Goal: Task Accomplishment & Management: Complete application form

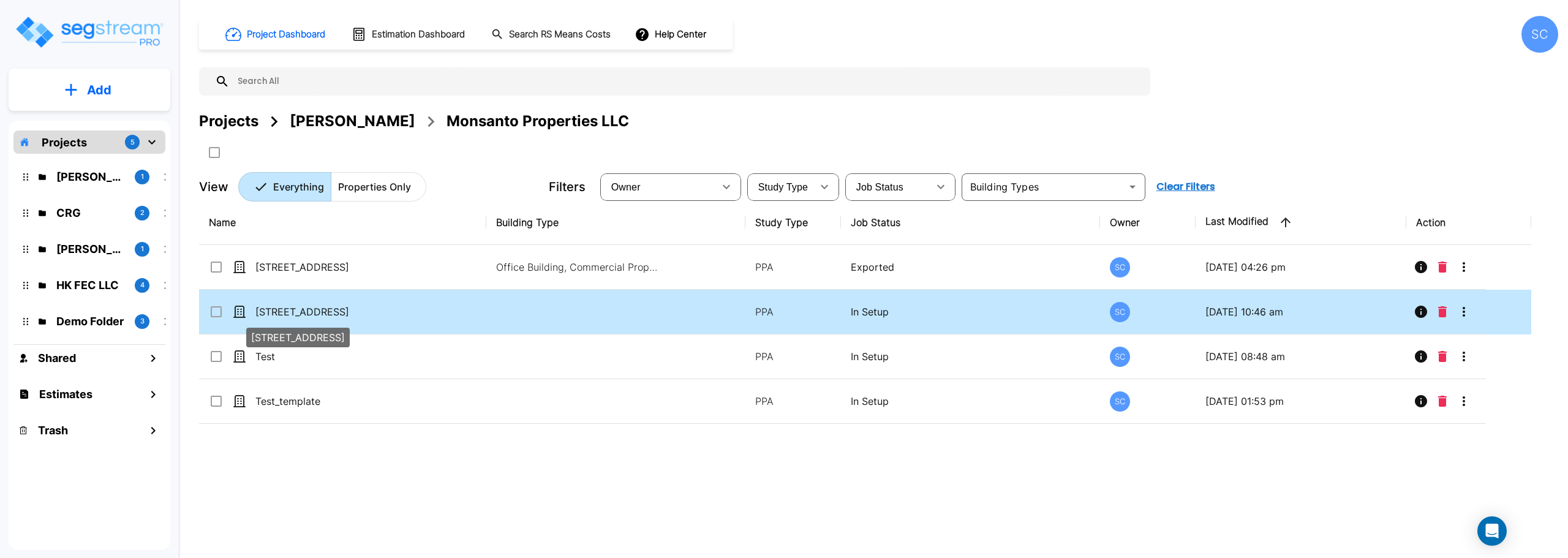
click at [370, 310] on p "[STREET_ADDRESS]" at bounding box center [317, 312] width 123 height 15
checkbox input "true"
click at [370, 310] on p "[STREET_ADDRESS]" at bounding box center [317, 312] width 123 height 15
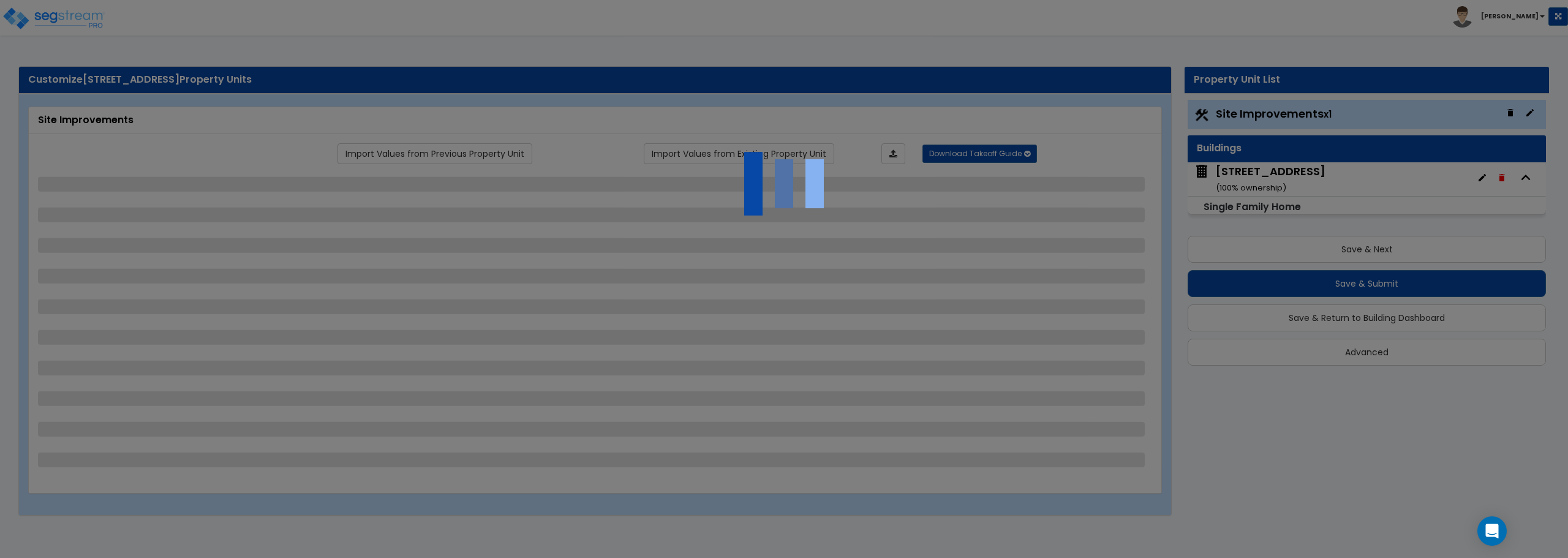
select select "2"
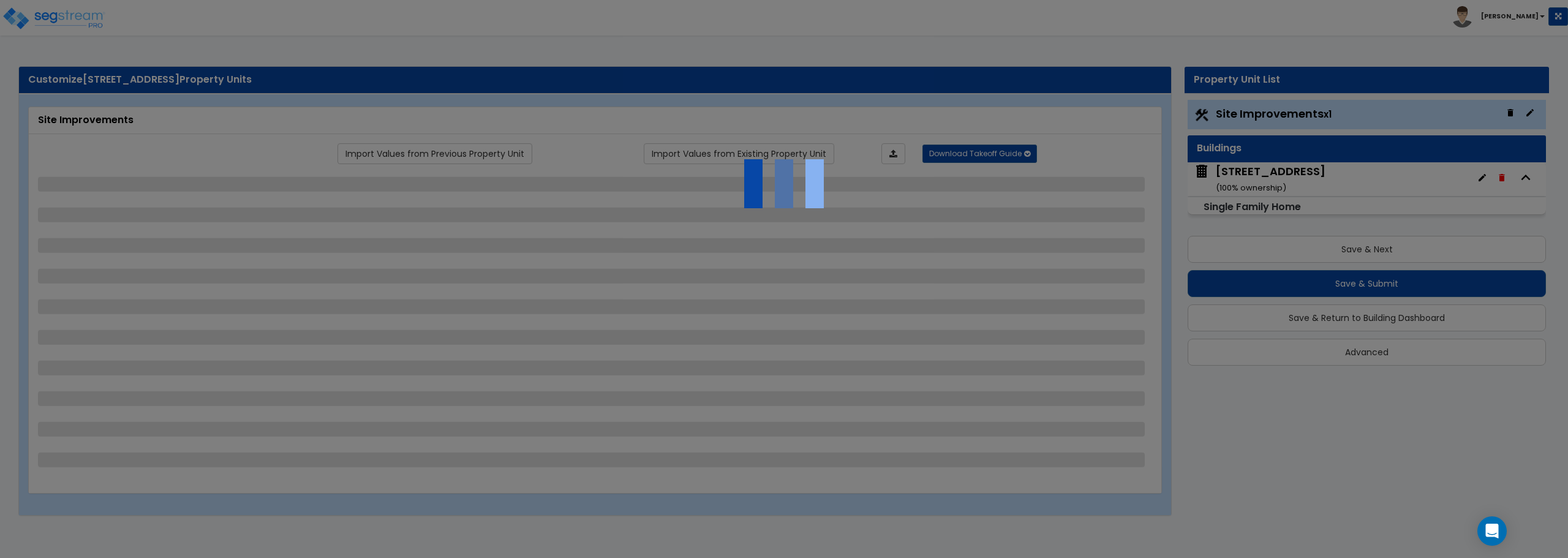
select select "2"
select select "1"
select select "2"
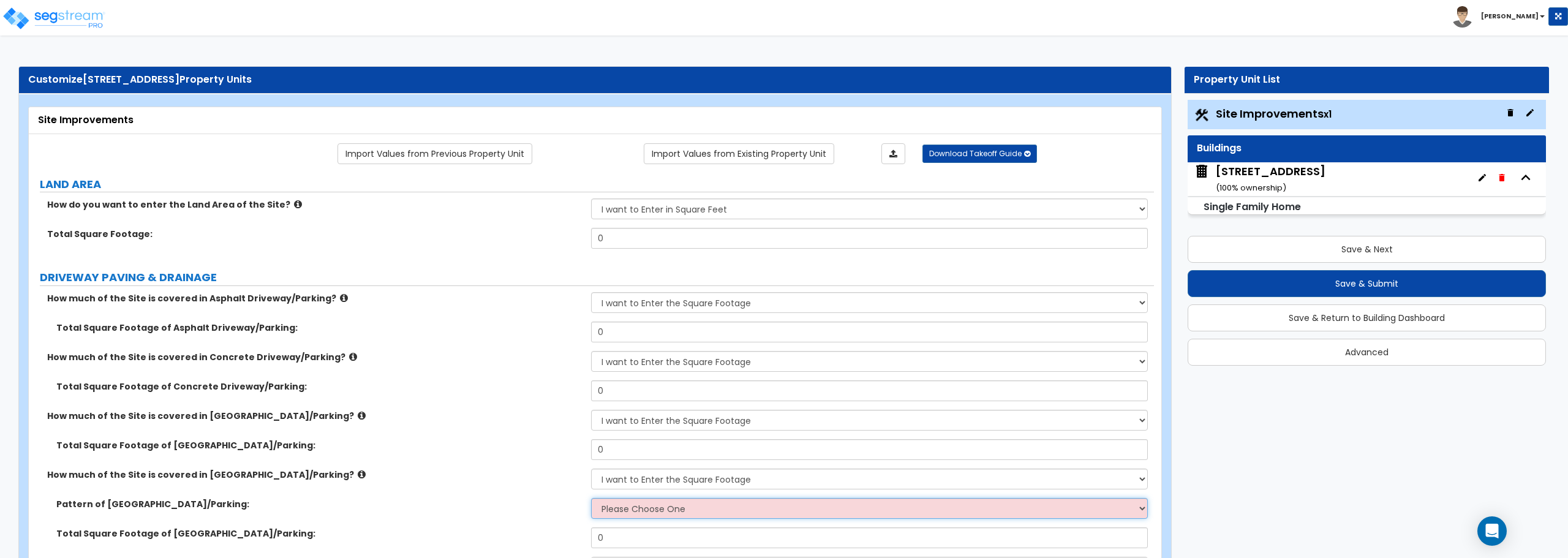
click at [1138, 514] on select "Please Choose One Irregular Rectangular" at bounding box center [870, 508] width 557 height 21
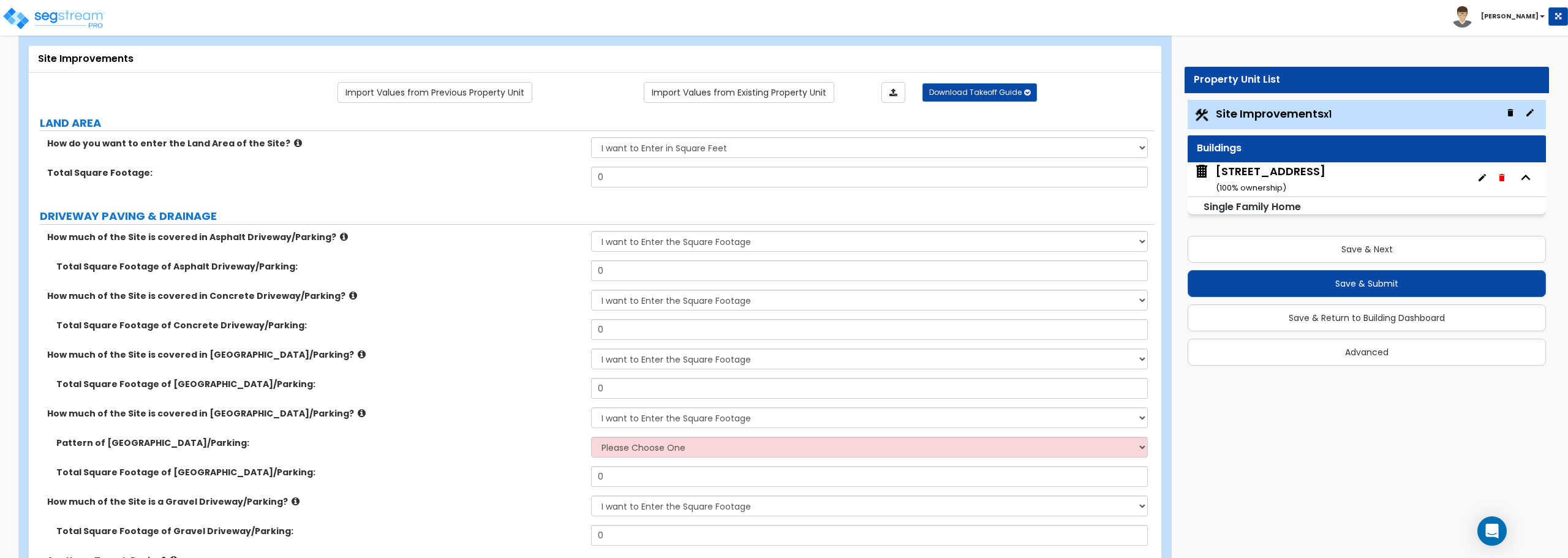
click at [1218, 112] on span "Site Improvements x1" at bounding box center [1274, 113] width 116 height 15
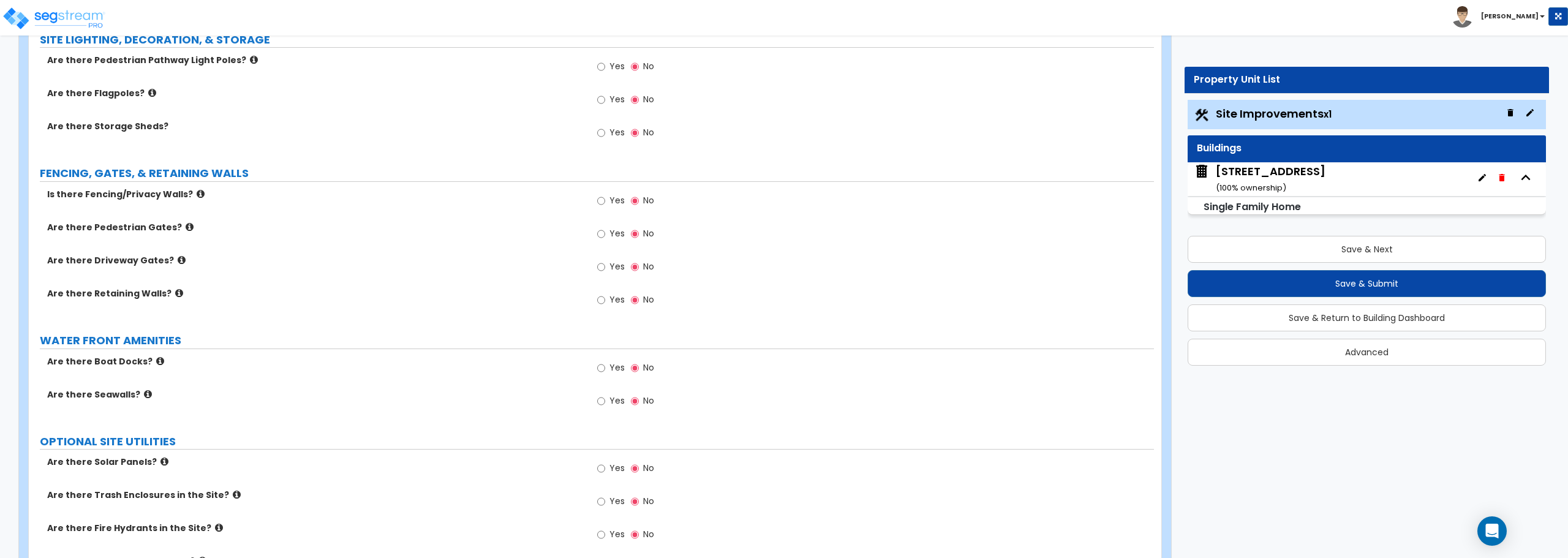
scroll to position [1453, 0]
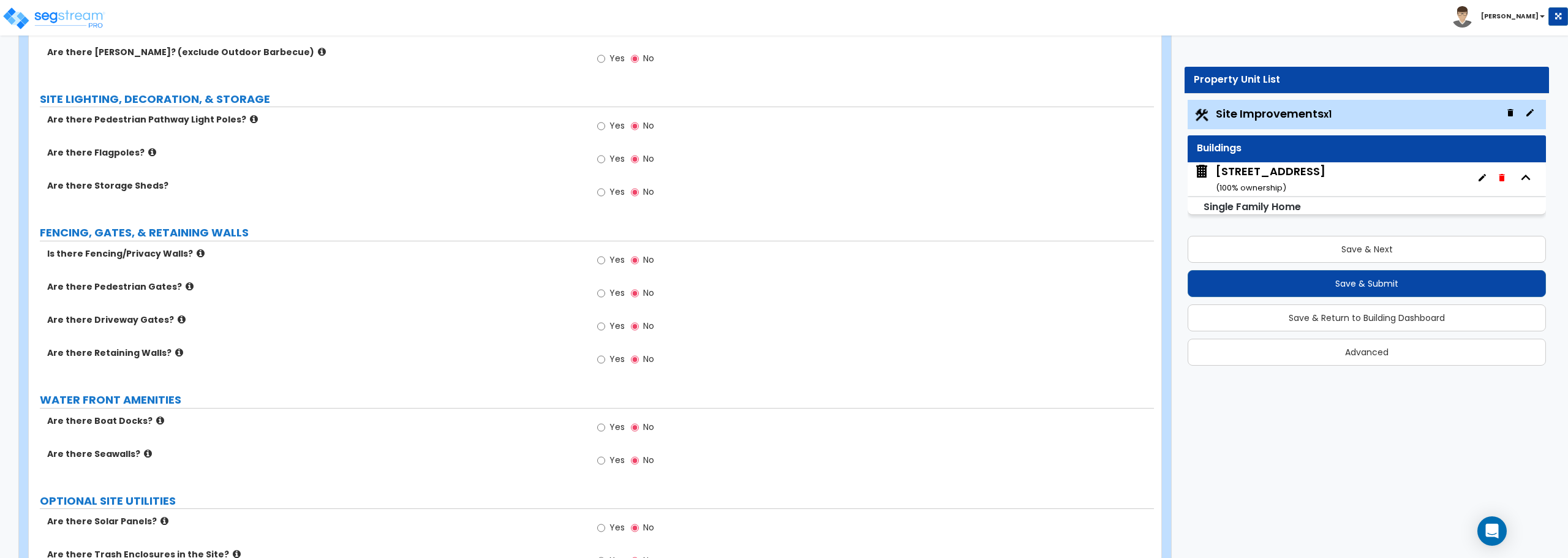
click at [1296, 171] on div "11863 State Hwy 13 unit 105 ( 100 % ownership)" at bounding box center [1271, 179] width 110 height 31
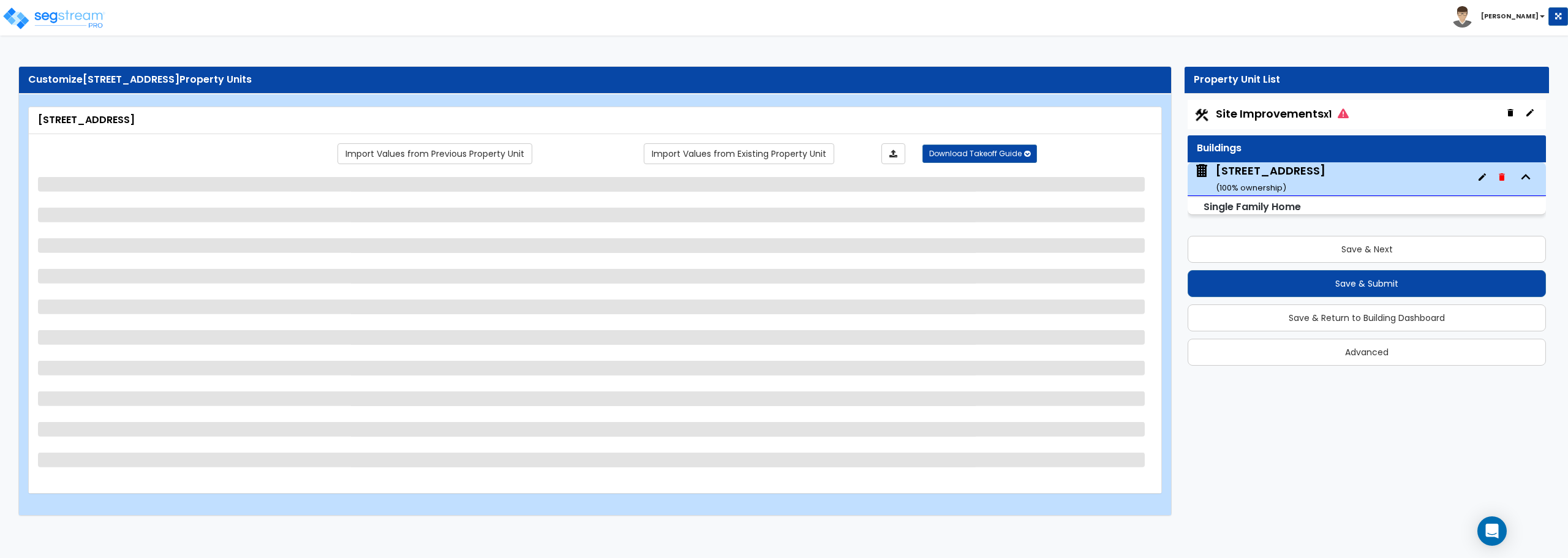
select select "1"
select select "3"
select select "7"
select select "3"
select select "2"
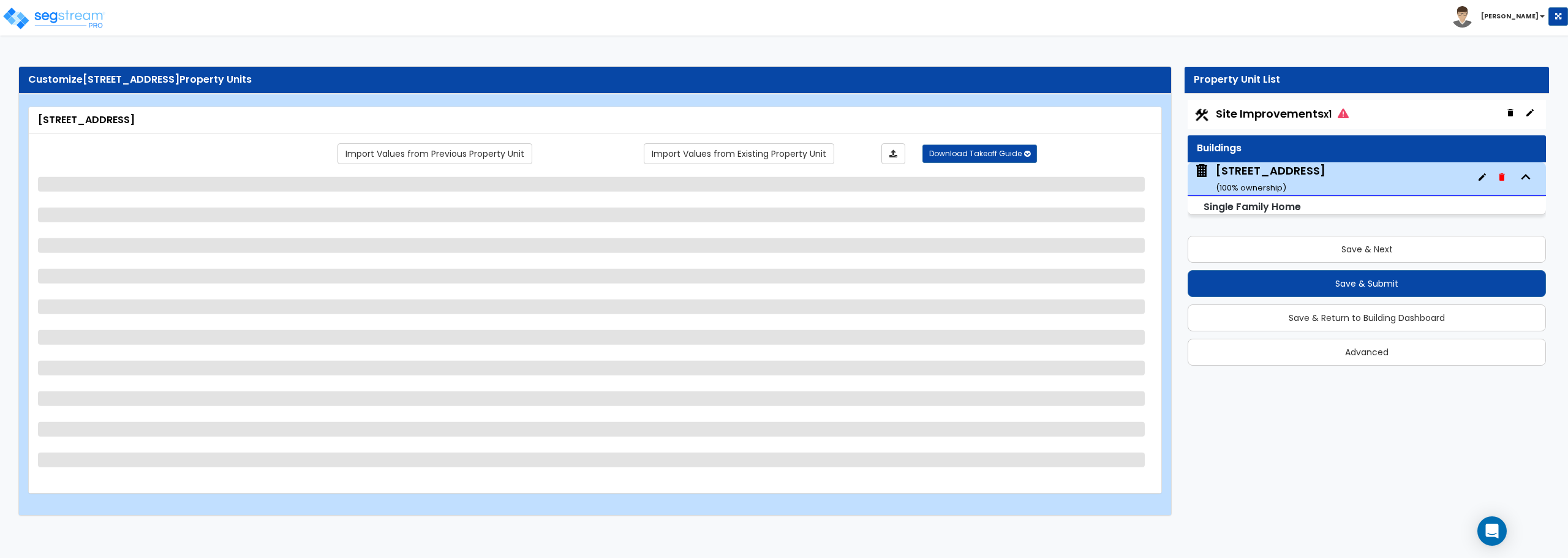
select select "1"
select select "2"
select select "1"
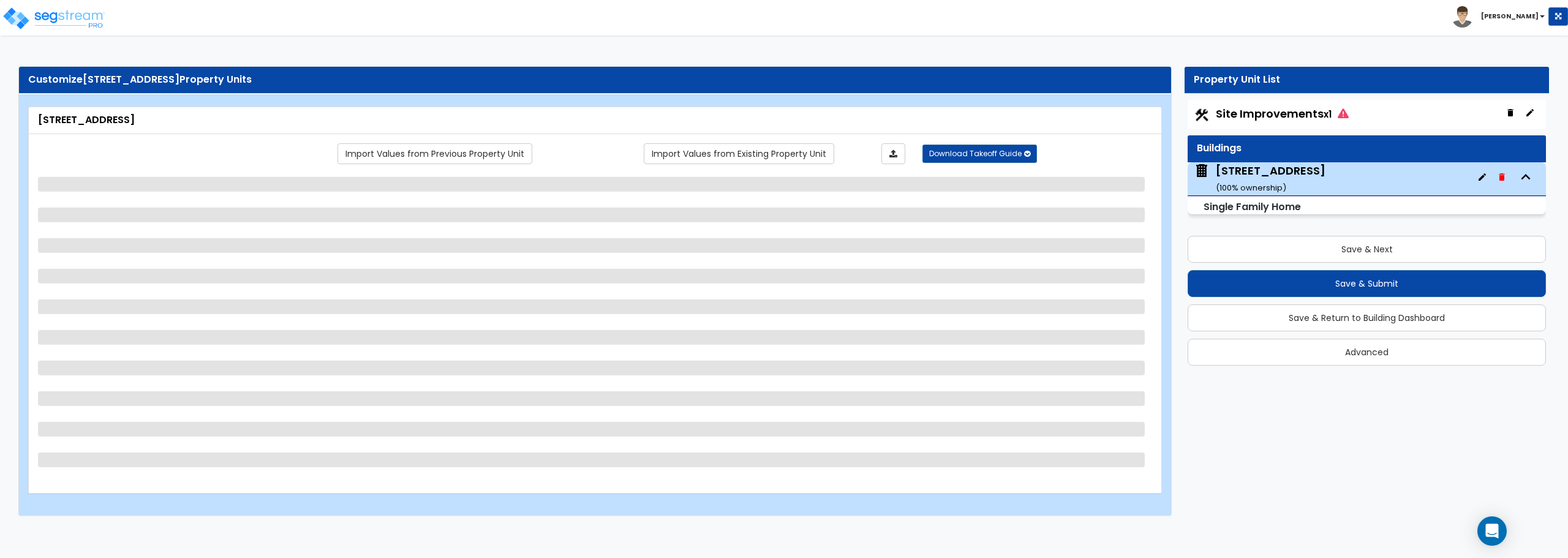
select select "1"
select select "7"
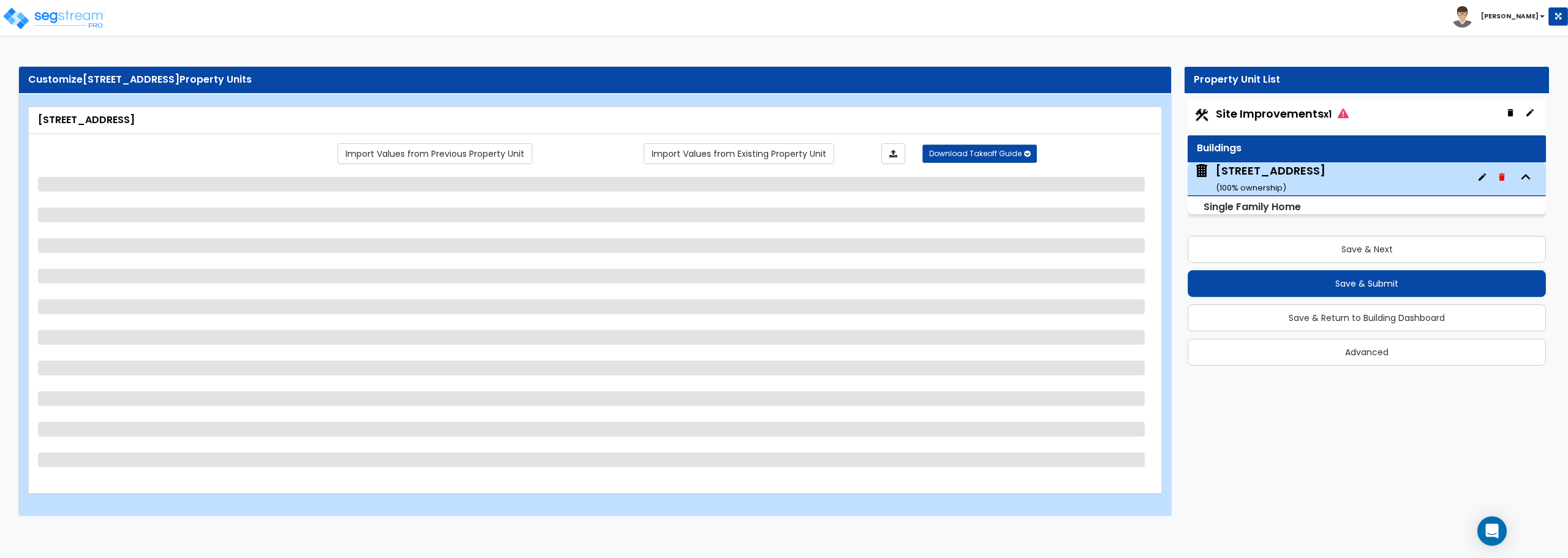
select select "1"
select select "3"
select select "1"
select select "3"
select select "1"
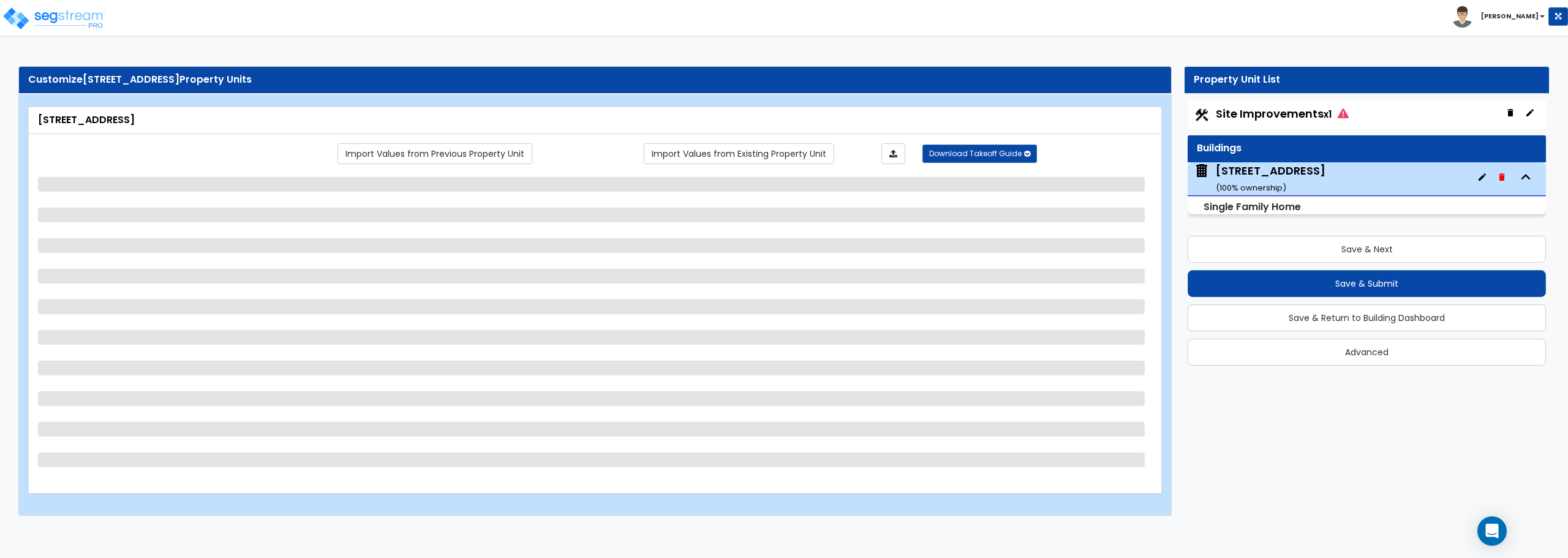
select select "4"
select select "1"
select select "2"
select select "1"
select select "2"
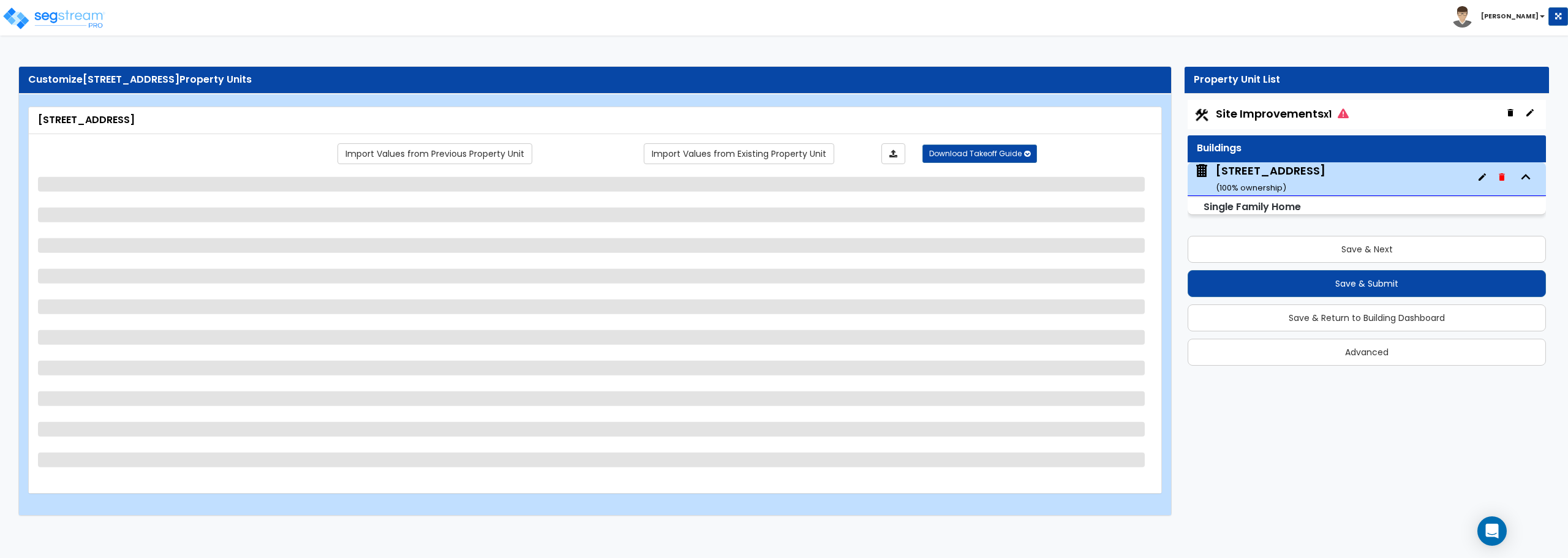
select select "2"
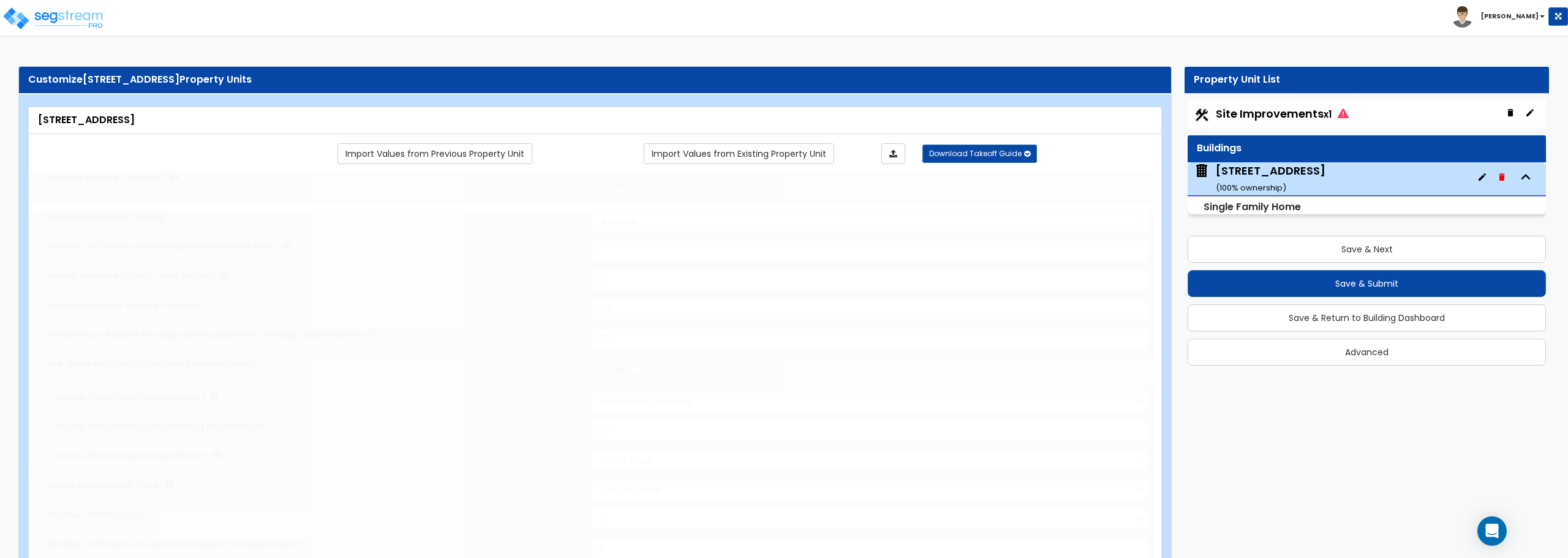
type input "1"
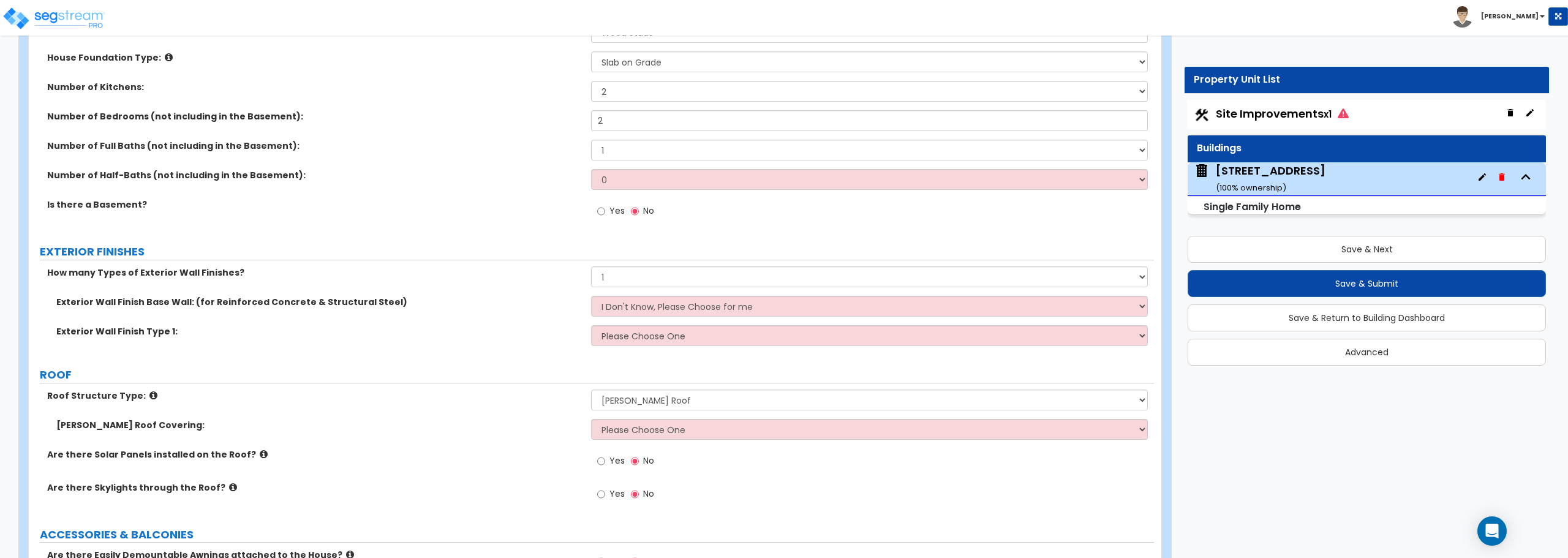
scroll to position [490, 0]
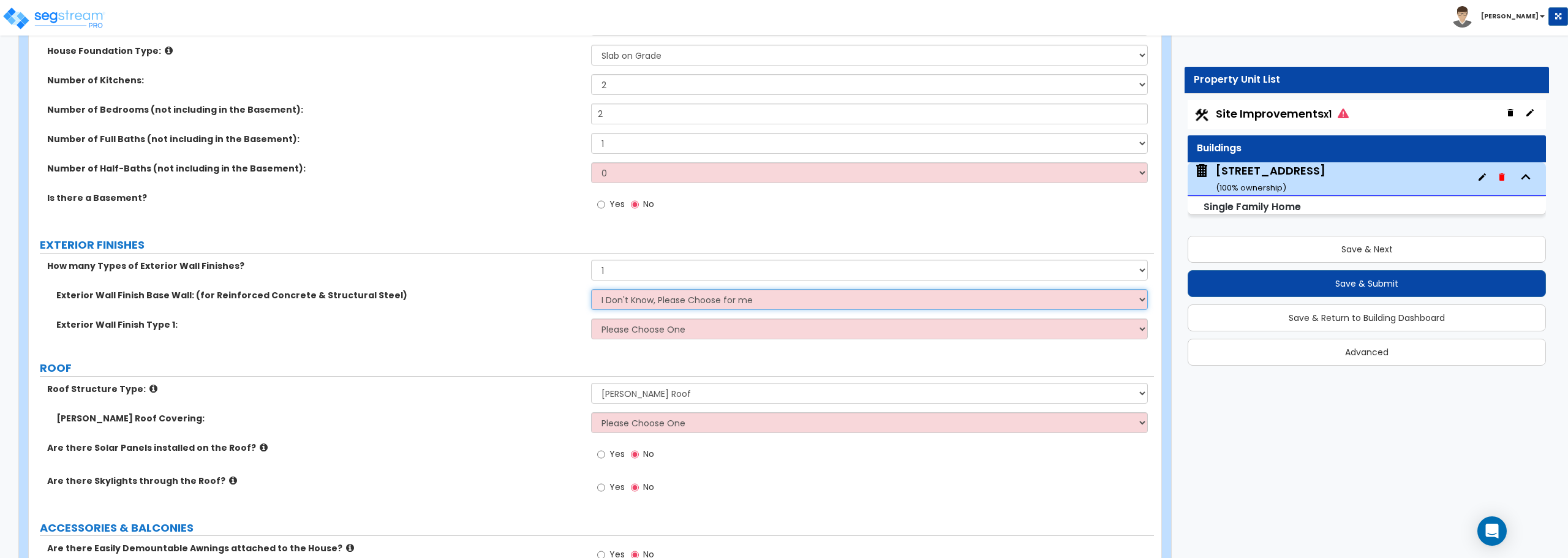
click at [695, 300] on select "I Don't Know, Please Choose for me Concrete Masonry Units (CMU) Cast-in-Place C…" at bounding box center [870, 299] width 557 height 21
click at [625, 302] on select "I Don't Know, Please Choose for me Concrete Masonry Units (CMU) Cast-in-Place C…" at bounding box center [870, 299] width 557 height 21
click at [591, 289] on select "I Don't Know, Please Choose for me Concrete Masonry Units (CMU) Cast-in-Place C…" at bounding box center [870, 299] width 557 height 21
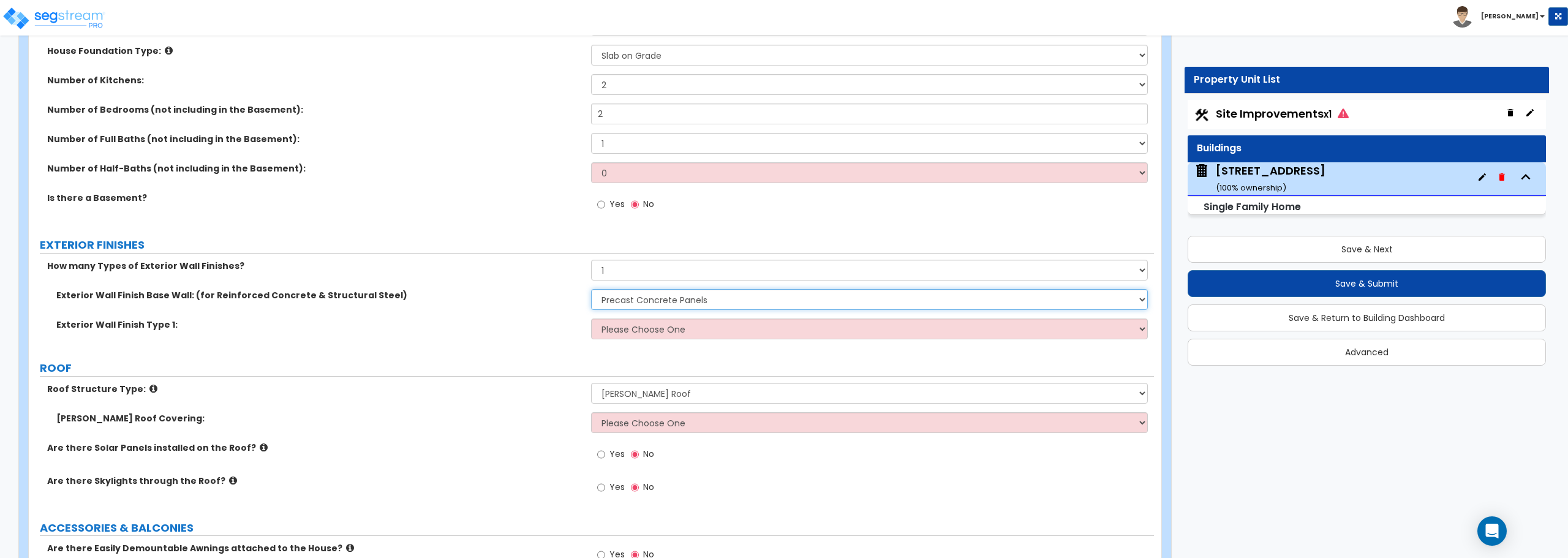
select select "4"
click at [591, 289] on select "I Don't Know, Please Choose for me Concrete Masonry Units (CMU) Cast-in-Place C…" at bounding box center [870, 299] width 557 height 21
click at [659, 325] on select "Please Choose One No Finish/Shared Wall No Wall Brick Finish Stone Finish Wood …" at bounding box center [870, 329] width 557 height 21
click at [653, 327] on select "Please Choose One No Finish/Shared Wall No Wall Brick Finish Stone Finish Wood …" at bounding box center [870, 329] width 557 height 21
click at [659, 424] on select "Please Choose One Asphalt Shingle Clay Tile Wood Shingle Metal Shingle Standing…" at bounding box center [870, 422] width 557 height 21
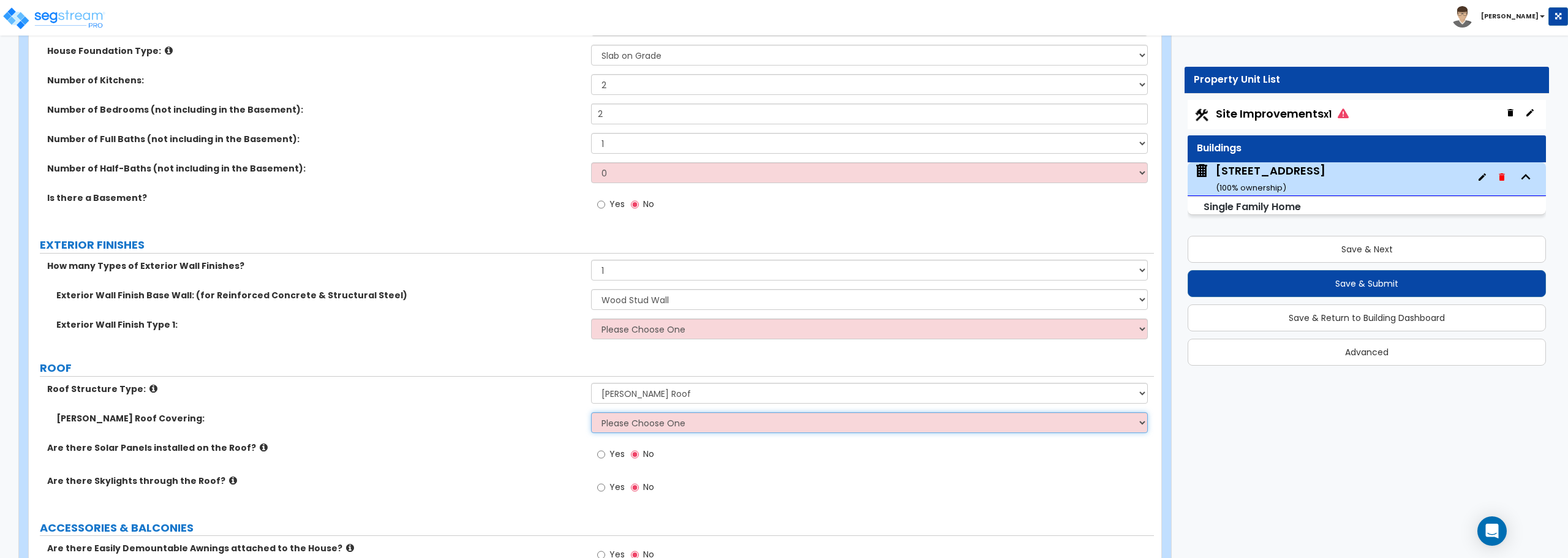
select select "1"
click at [591, 412] on select "Please Choose One Asphalt Shingle Clay Tile Wood Shingle Metal Shingle Standing…" at bounding box center [870, 422] width 557 height 21
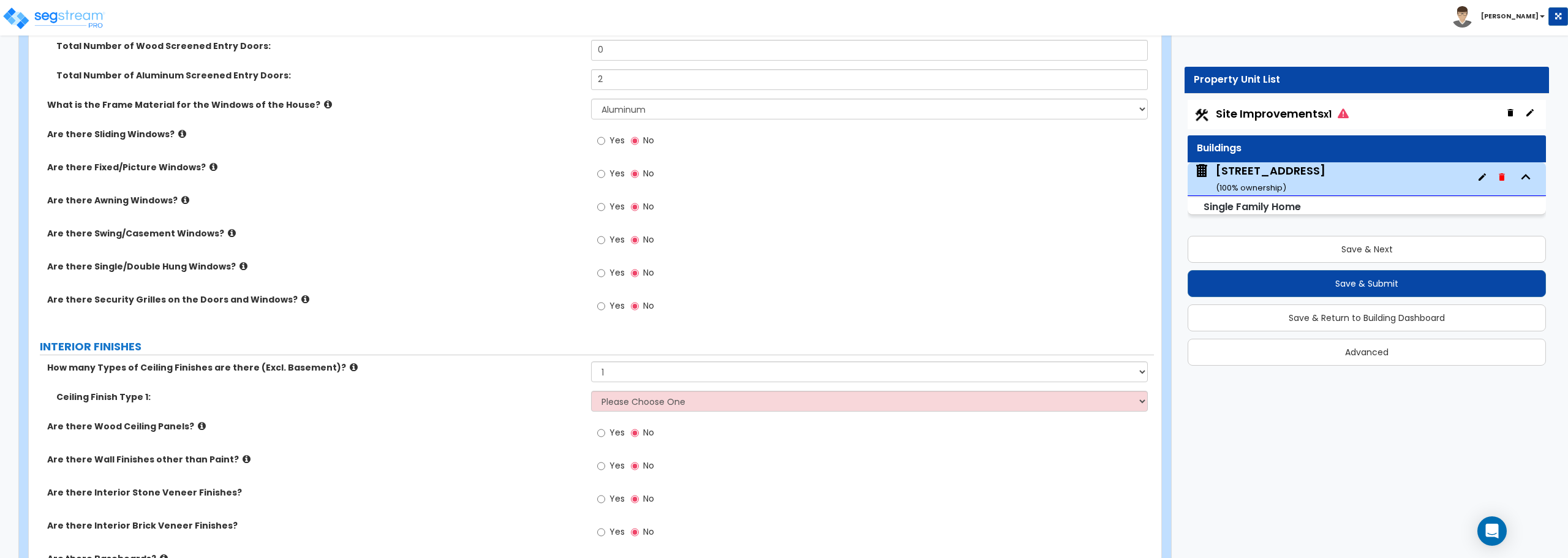
scroll to position [1961, 0]
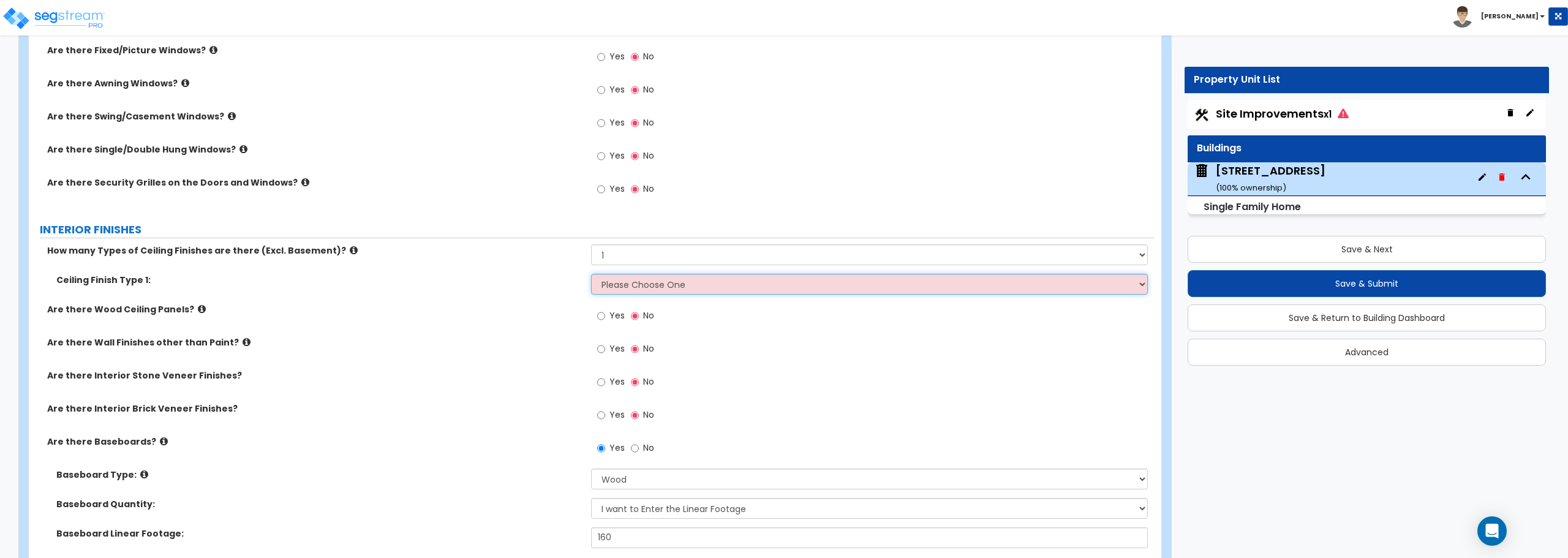
click at [695, 280] on select "Please Choose One Drop Ceiling Drywall Ceiling Open Ceiling" at bounding box center [870, 284] width 557 height 21
select select "2"
click at [591, 274] on select "Please Choose One Drop Ceiling Drywall Ceiling Open Ceiling" at bounding box center [870, 284] width 557 height 21
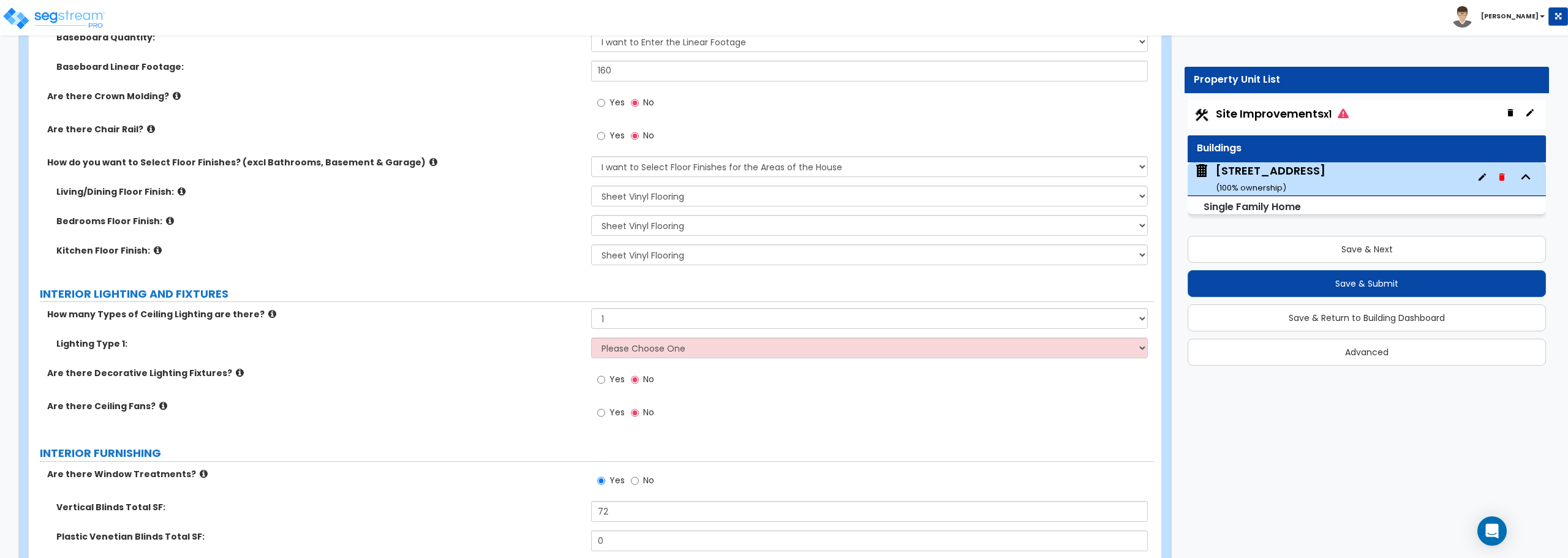
scroll to position [2451, 0]
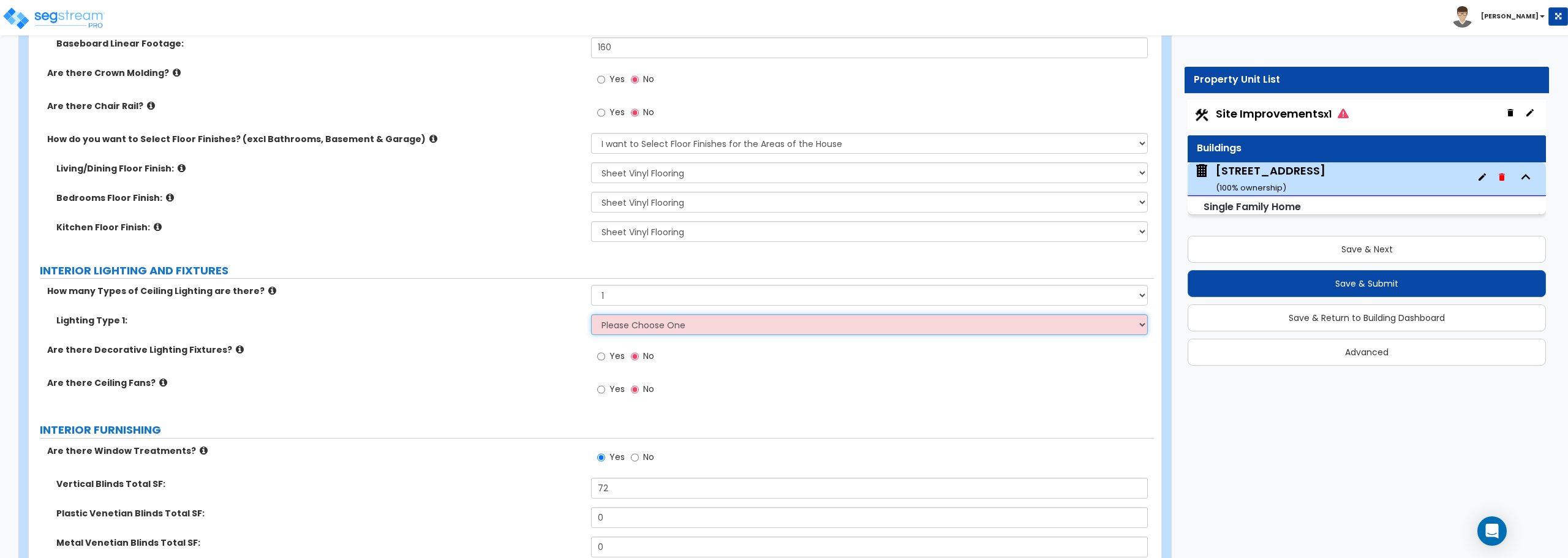
click at [679, 321] on select "Please Choose One LED Surface-Mounted LED Recessed Fluorescent Surface-Mounted …" at bounding box center [870, 325] width 557 height 21
select select "1"
click at [591, 314] on select "Please Choose One LED Surface-Mounted LED Recessed Fluorescent Surface-Mounted …" at bounding box center [870, 325] width 557 height 21
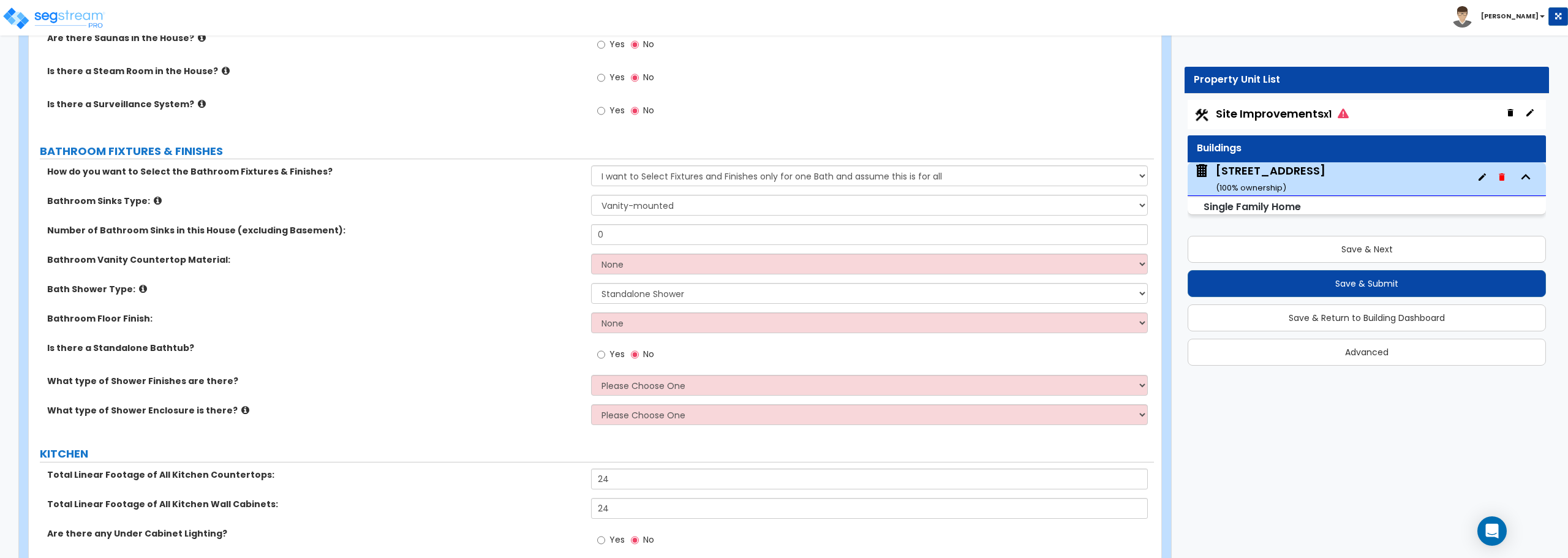
scroll to position [3370, 0]
click at [718, 258] on select "None Plastic Laminate Solid Surface Stone Quartz Marble Tile Wood Stainless Ste…" at bounding box center [870, 263] width 557 height 21
select select "5"
click at [591, 253] on select "None Plastic Laminate Solid Surface Stone Quartz Marble Tile Wood Stainless Ste…" at bounding box center [870, 263] width 557 height 21
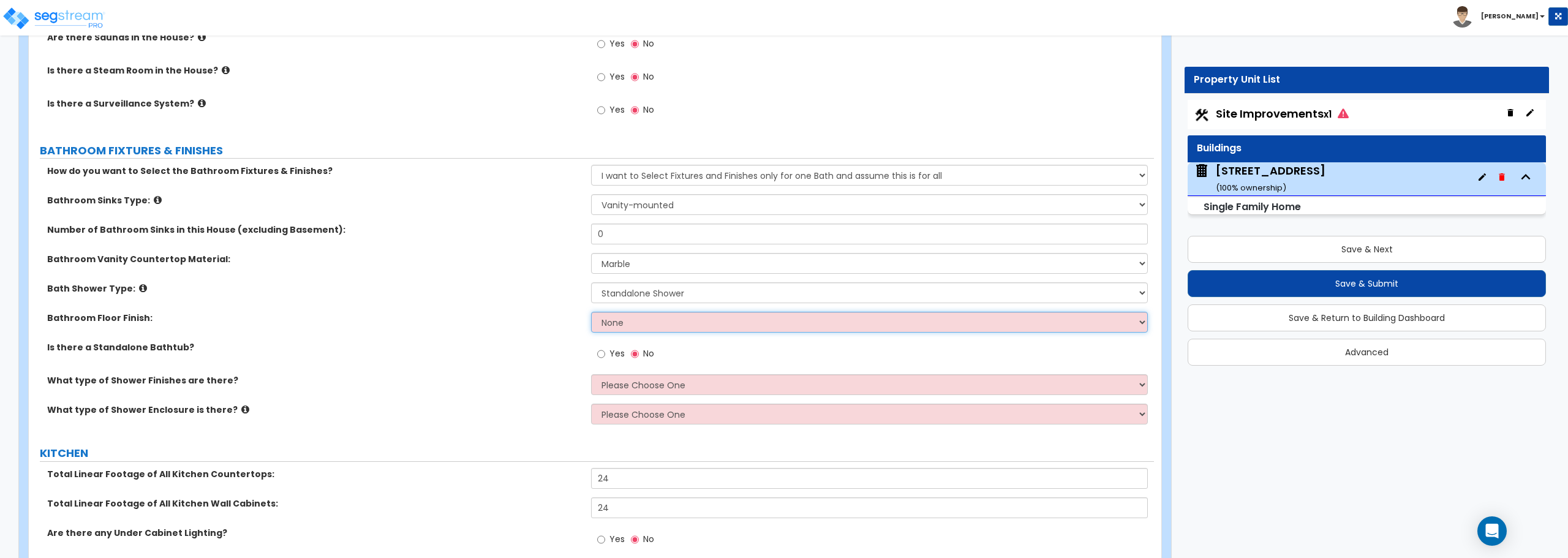
click at [667, 314] on select "None Tile Flooring Hardwood Flooring Resilient Laminate Flooring VCT Flooring S…" at bounding box center [870, 322] width 557 height 21
click at [668, 293] on select "Please Choose One Standalone Shower Bathtub - Shower Combination" at bounding box center [870, 293] width 557 height 21
select select "2"
click at [591, 282] on select "Please Choose One Standalone Shower Bathtub - Shower Combination" at bounding box center [870, 293] width 557 height 21
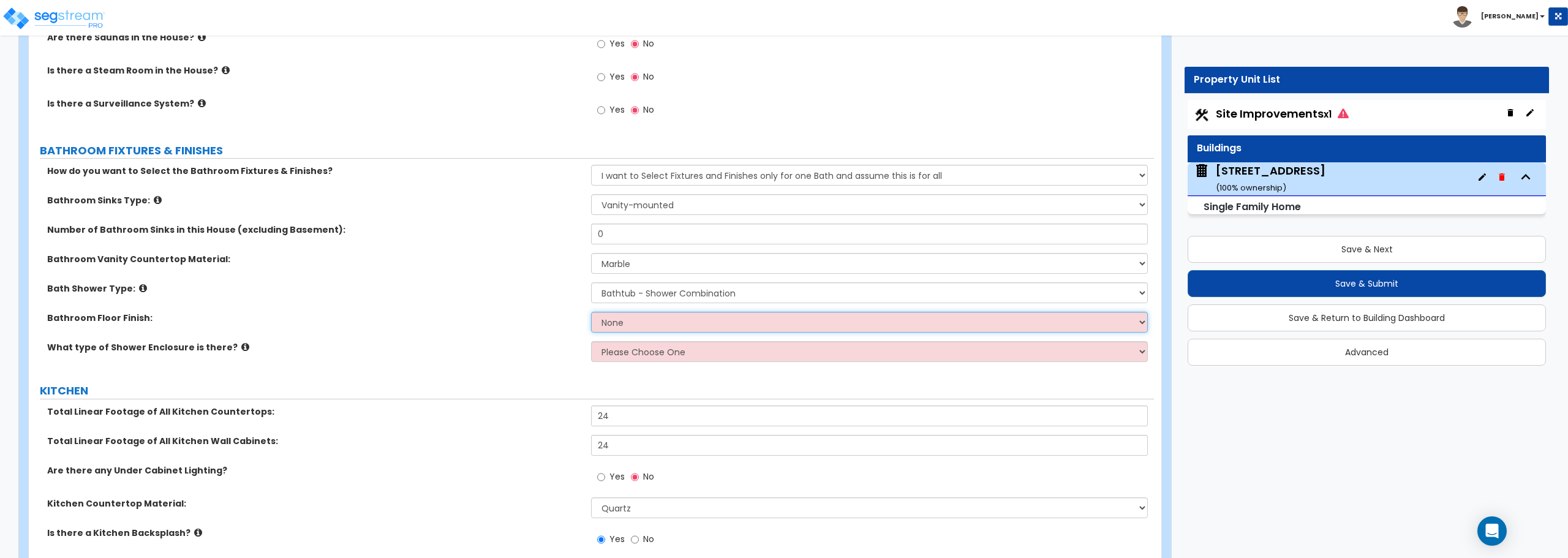
click at [665, 323] on select "None Tile Flooring Hardwood Flooring Resilient Laminate Flooring VCT Flooring S…" at bounding box center [870, 322] width 557 height 21
select select "5"
click at [591, 312] on select "None Tile Flooring Hardwood Flooring Resilient Laminate Flooring VCT Flooring S…" at bounding box center [870, 322] width 557 height 21
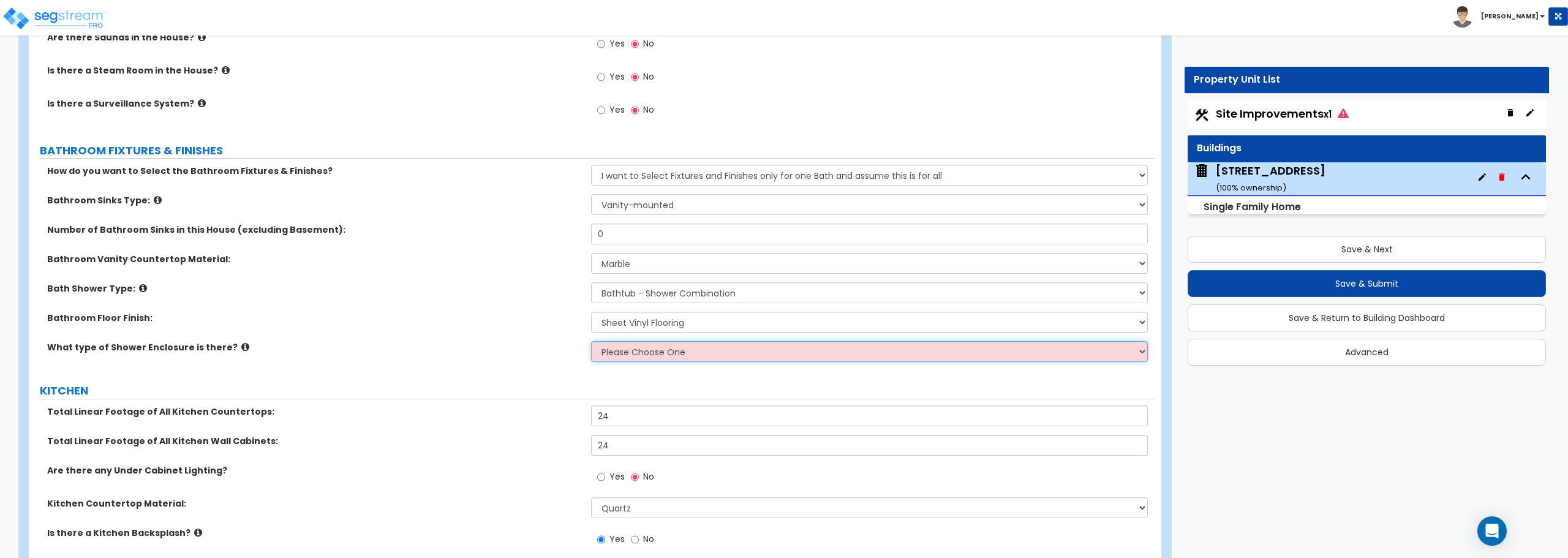
click at [639, 352] on select "Please Choose One Curtain & Rod Glass Sliding Doors Glass Hinged Doors" at bounding box center [870, 351] width 557 height 21
select select "1"
click at [591, 341] on select "Please Choose One Curtain & Rod Glass Sliding Doors Glass Hinged Doors" at bounding box center [870, 351] width 557 height 21
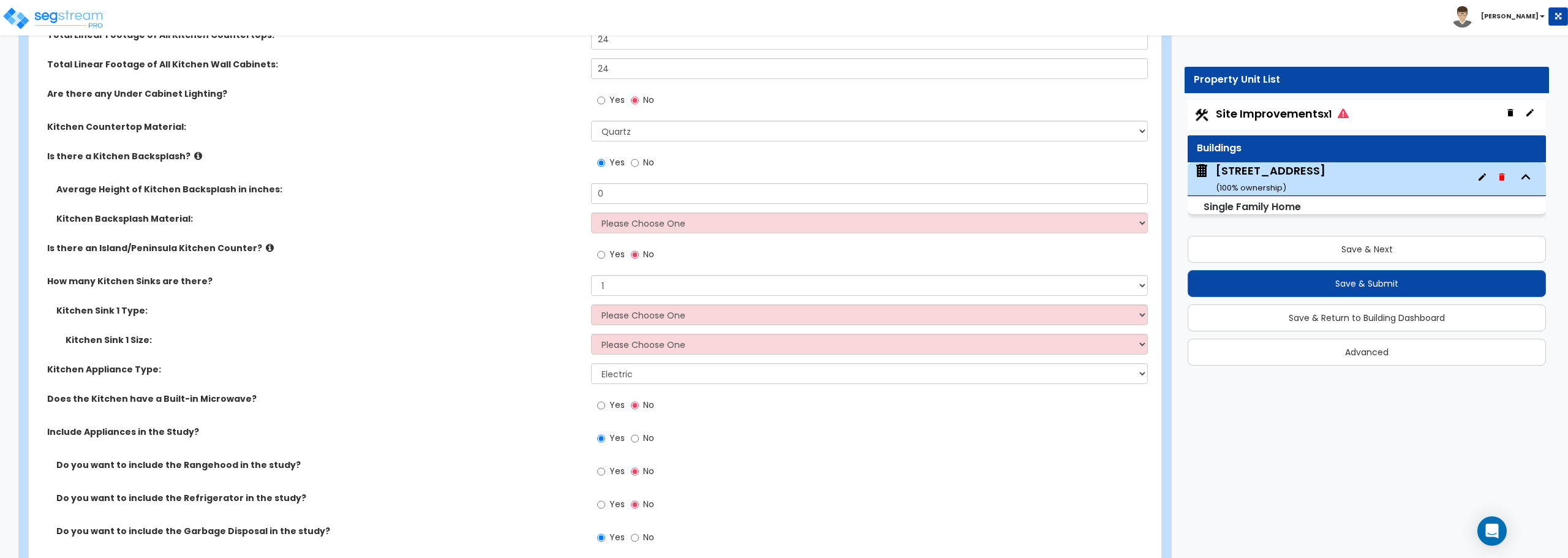
scroll to position [3738, 0]
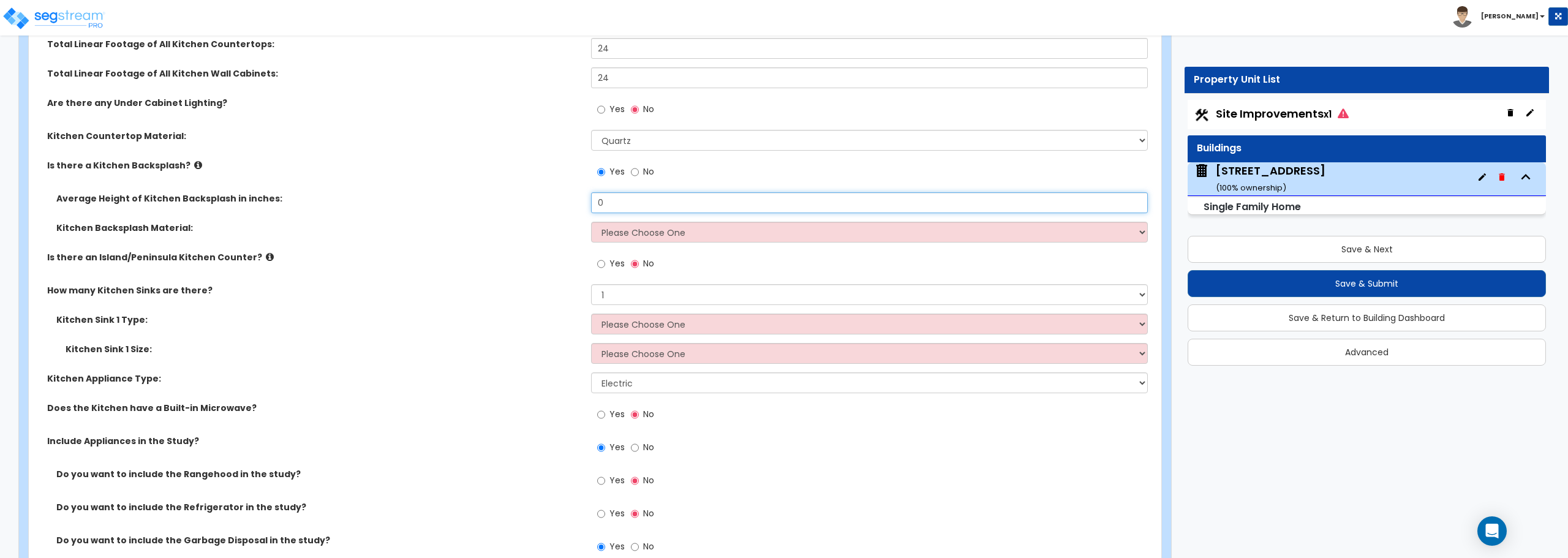
click at [635, 207] on input "0" at bounding box center [870, 203] width 557 height 21
type input "18"
click at [631, 233] on select "Please Choose One Plastic Laminate Solid Surface Stone Quartz Tile Stainless St…" at bounding box center [870, 232] width 557 height 21
select select "6"
click at [591, 222] on select "Please Choose One Plastic Laminate Solid Surface Stone Quartz Tile Stainless St…" at bounding box center [870, 232] width 557 height 21
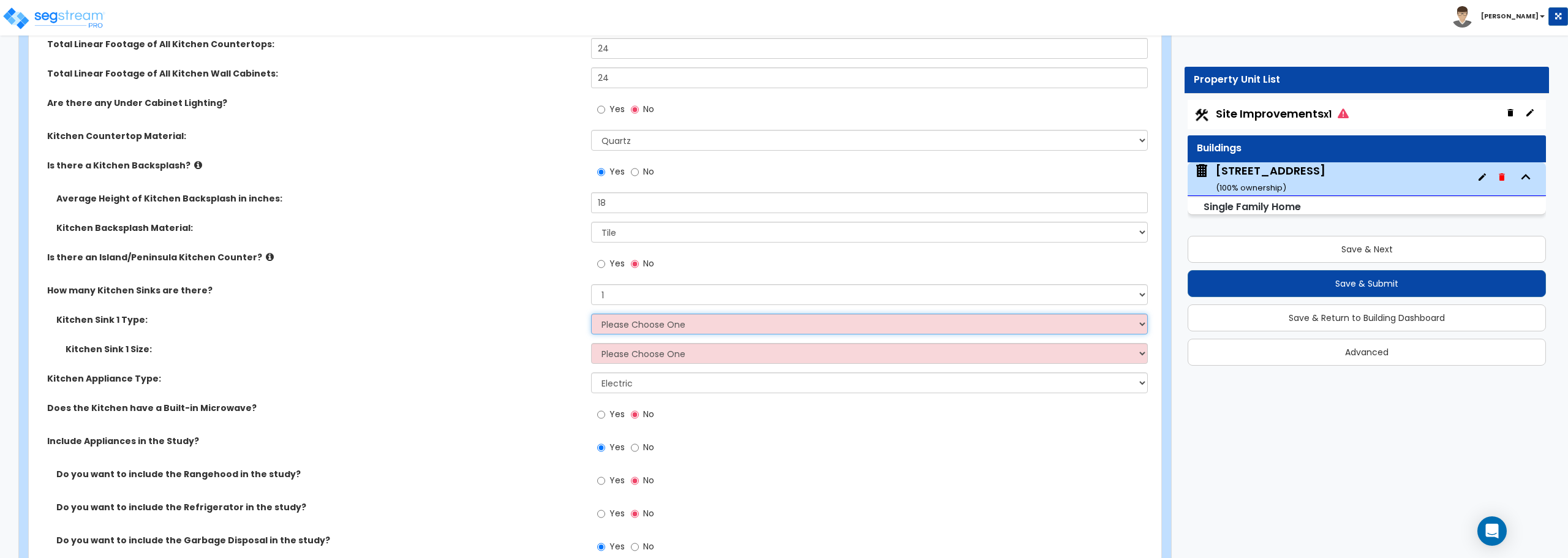
click at [636, 326] on select "Please Choose One Stainless Steel Porcelain Enamel Cast Iron Granite Composite" at bounding box center [870, 324] width 557 height 21
select select "1"
click at [591, 314] on select "Please Choose One Stainless Steel Porcelain Enamel Cast Iron Granite Composite" at bounding box center [870, 324] width 557 height 21
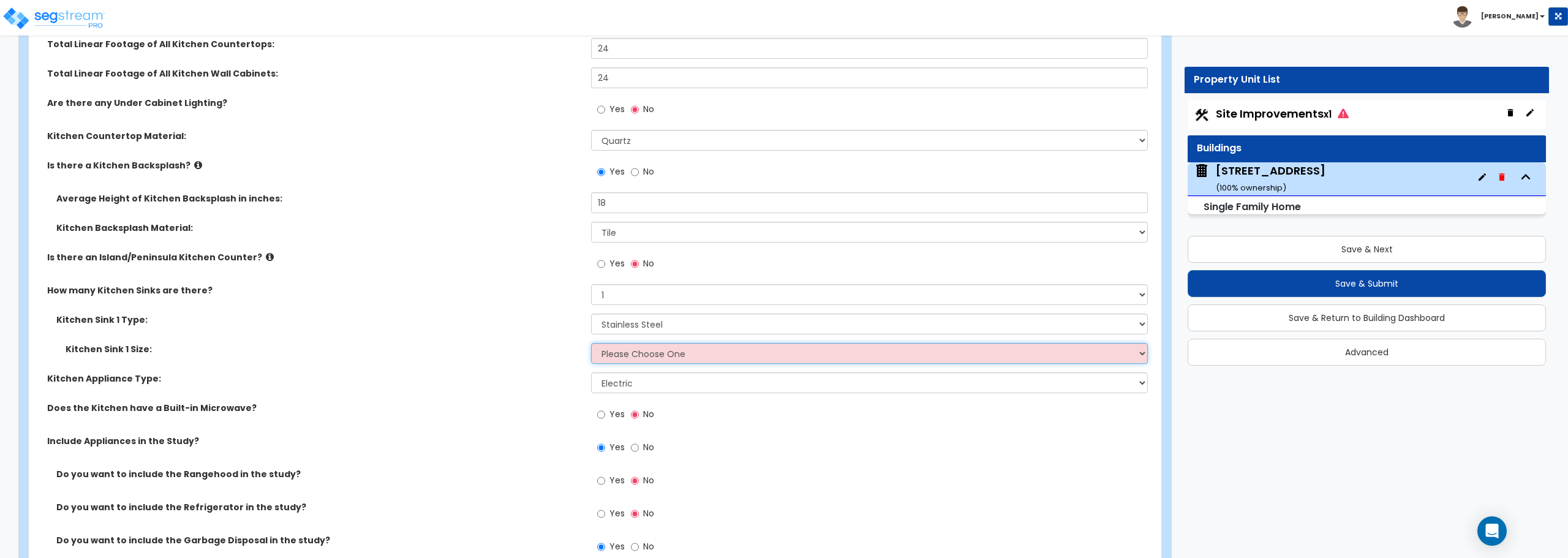
click at [638, 353] on select "Please Choose One Single Sink Double Sink" at bounding box center [870, 353] width 557 height 21
select select "2"
click at [591, 343] on select "Please Choose One Single Sink Double Sink" at bounding box center [870, 353] width 557 height 21
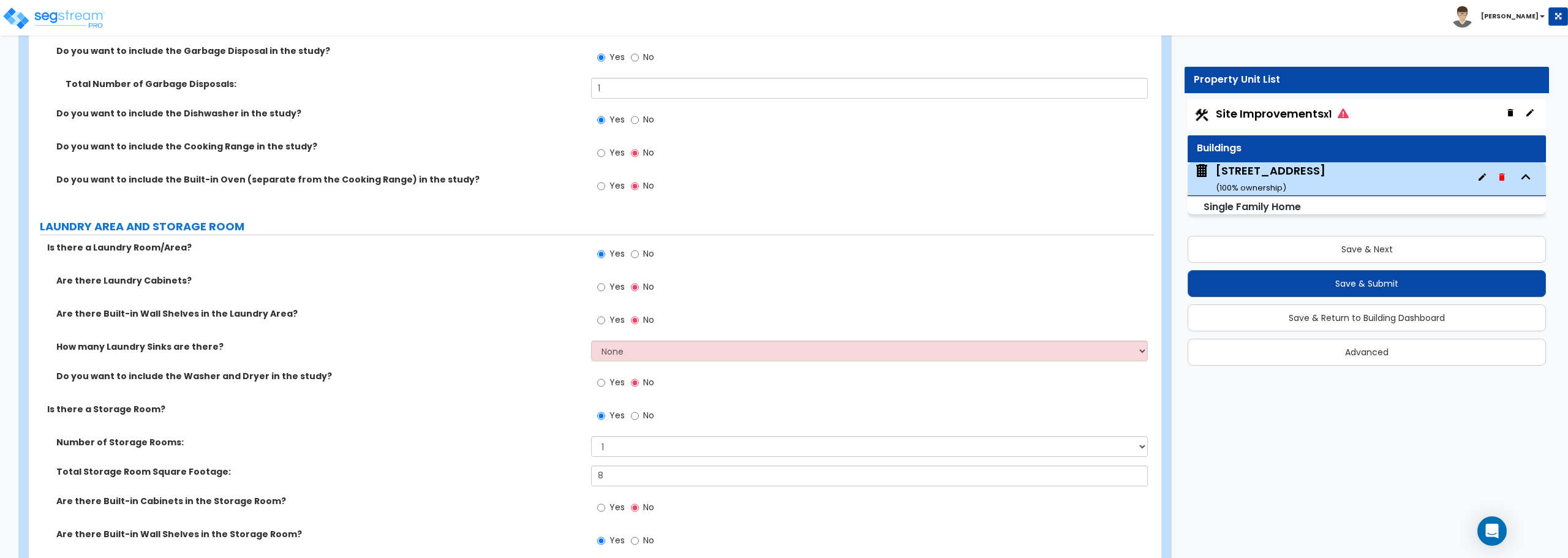
scroll to position [4227, 0]
click at [651, 347] on select "None 1 2 3" at bounding box center [870, 350] width 557 height 21
click at [591, 340] on select "None 1 2 3" at bounding box center [870, 350] width 557 height 21
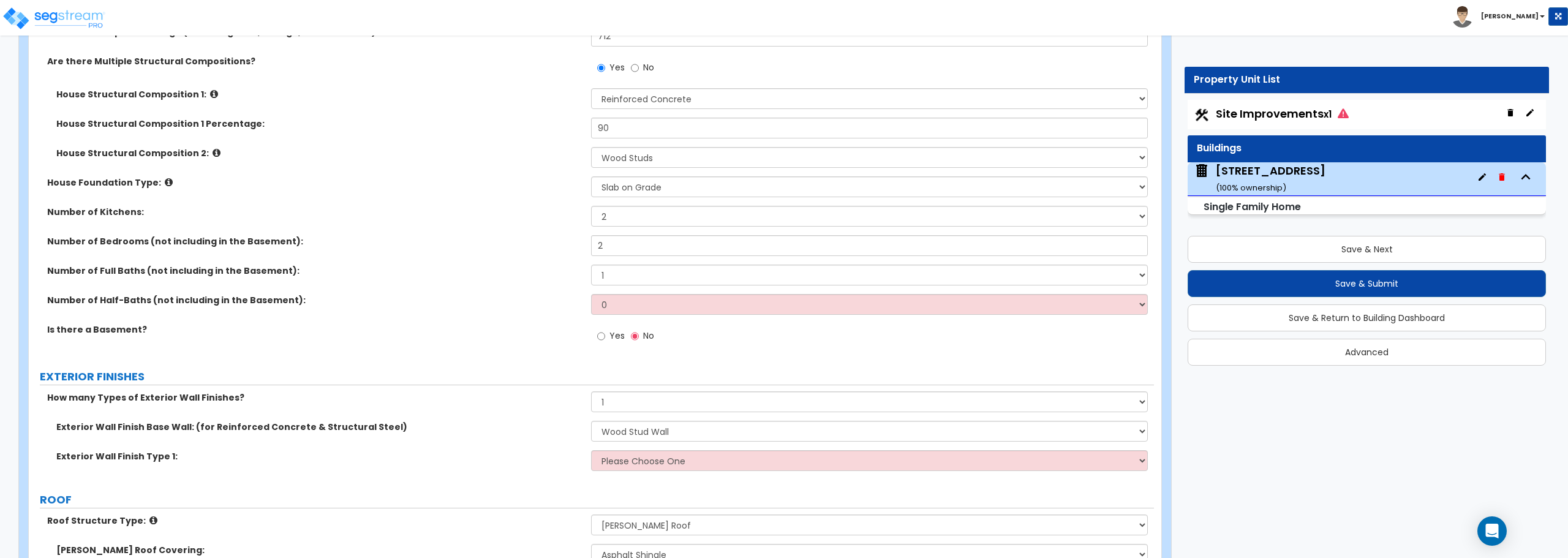
scroll to position [481, 0]
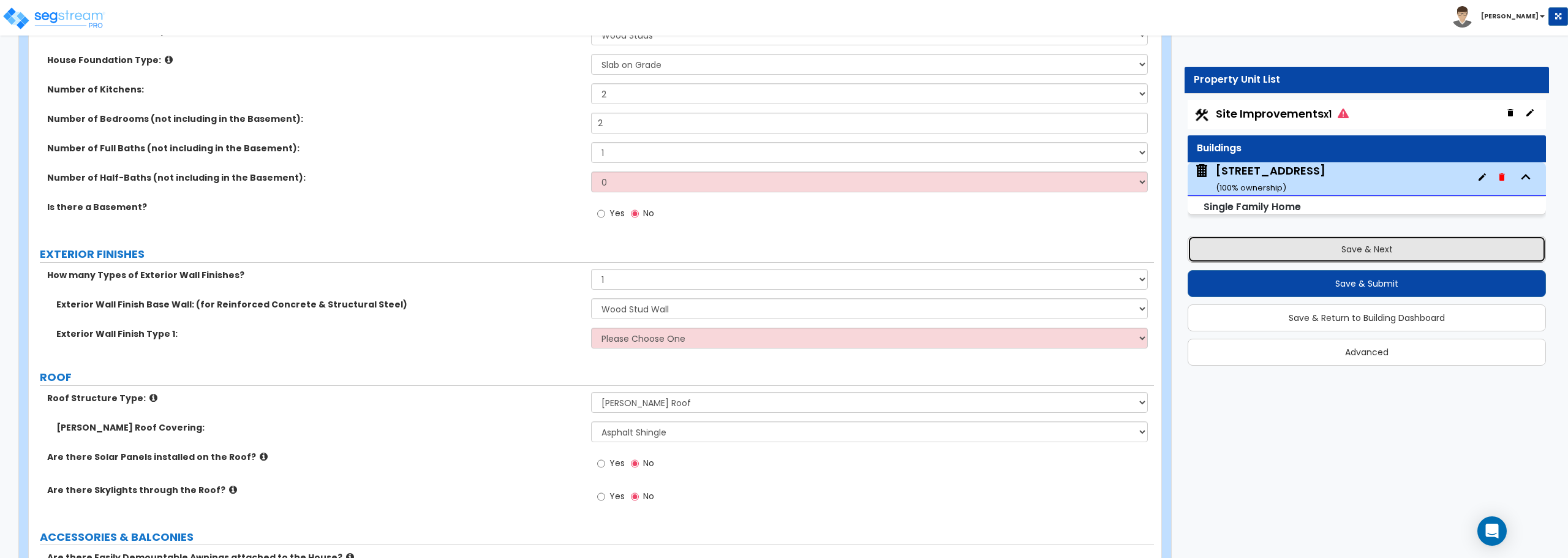
click at [1367, 256] on button "Save & Next" at bounding box center [1367, 250] width 358 height 27
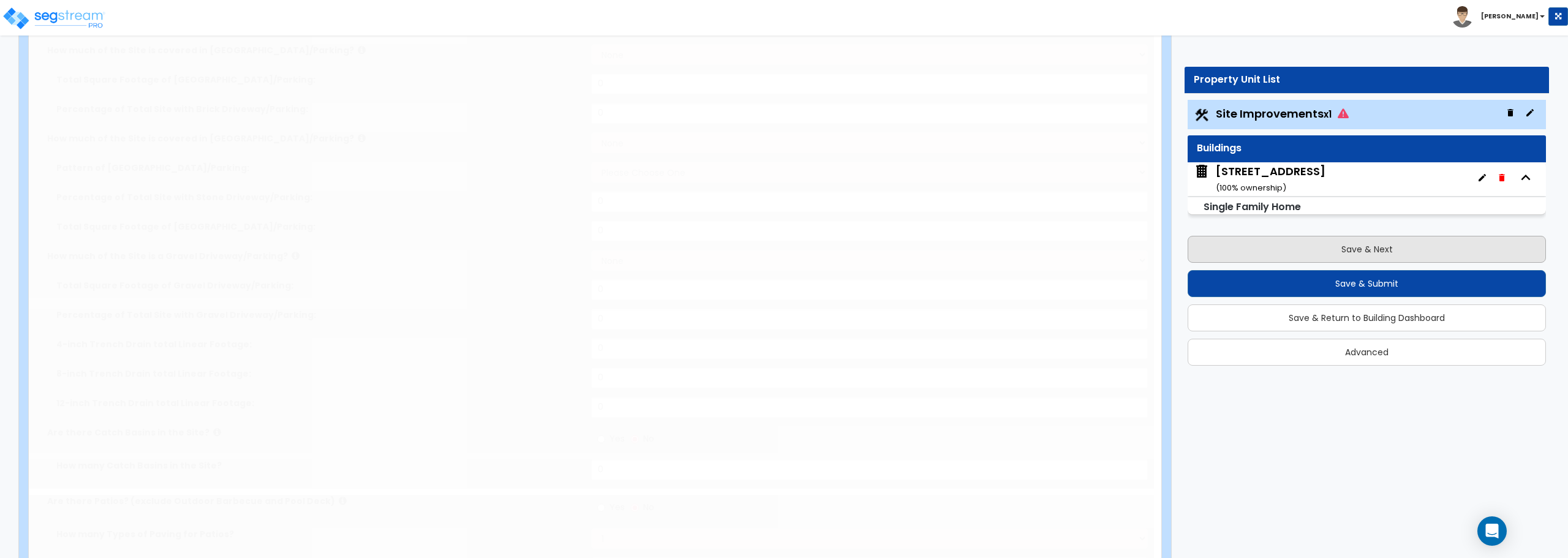
select select "2"
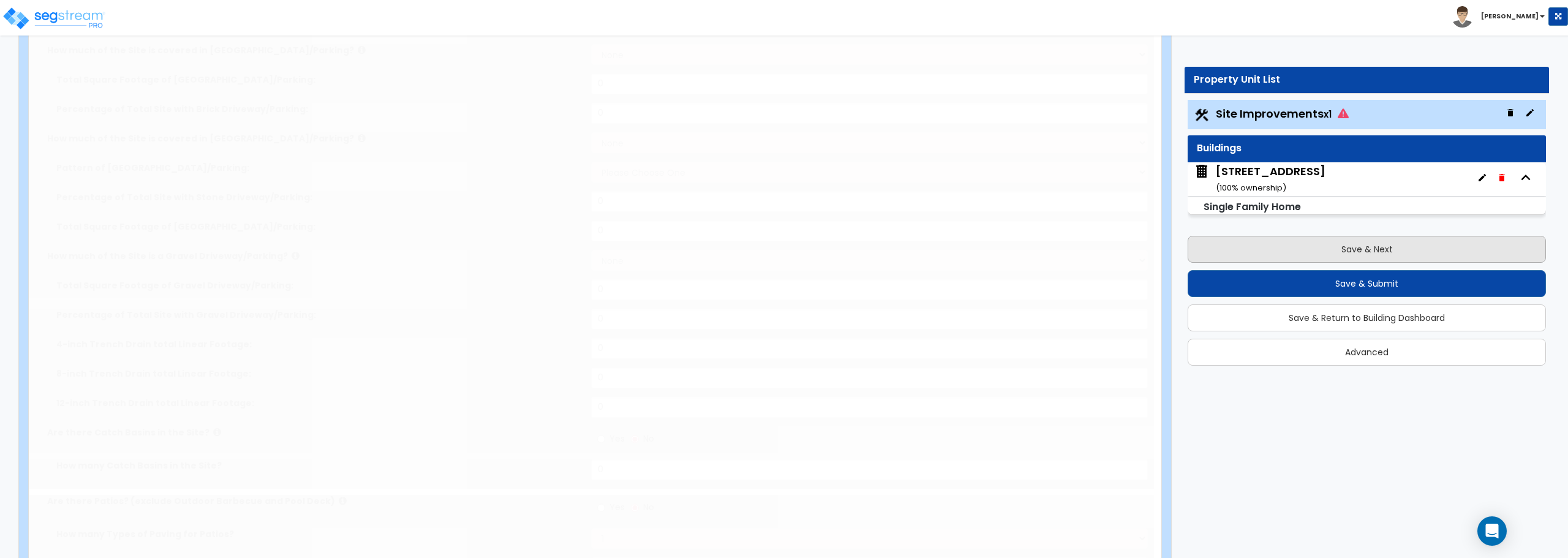
select select "2"
radio input "true"
select select "1"
type input "271"
select select "2"
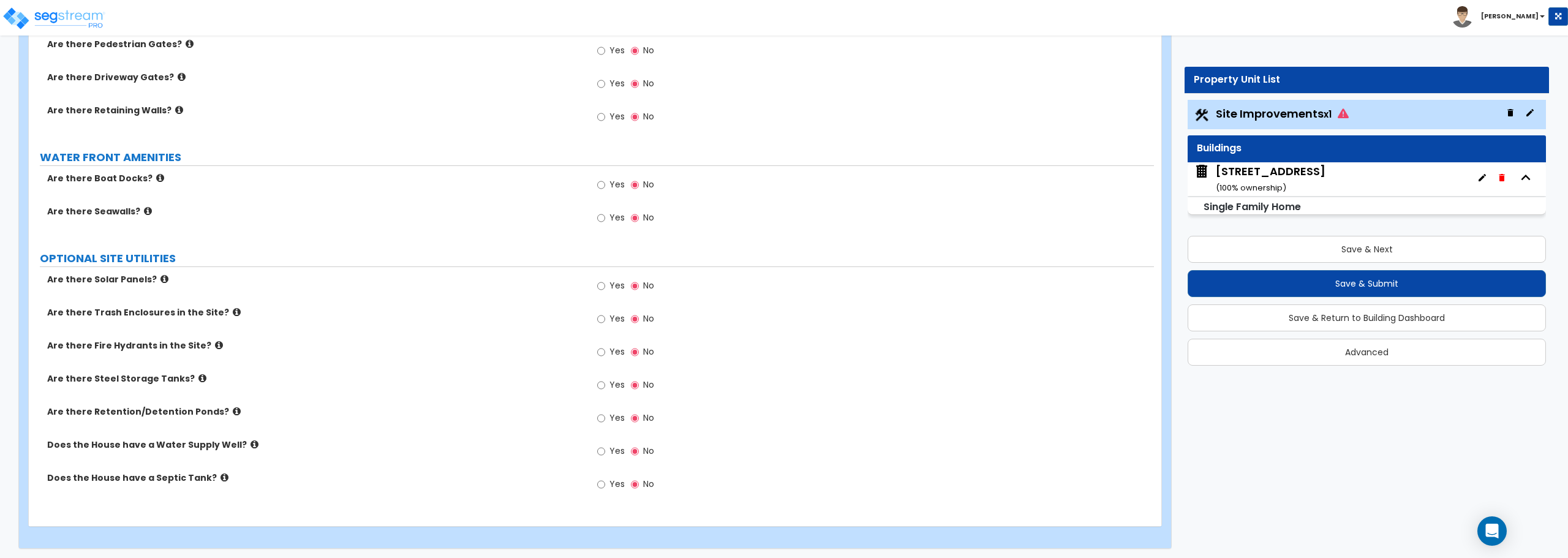
scroll to position [1777, 0]
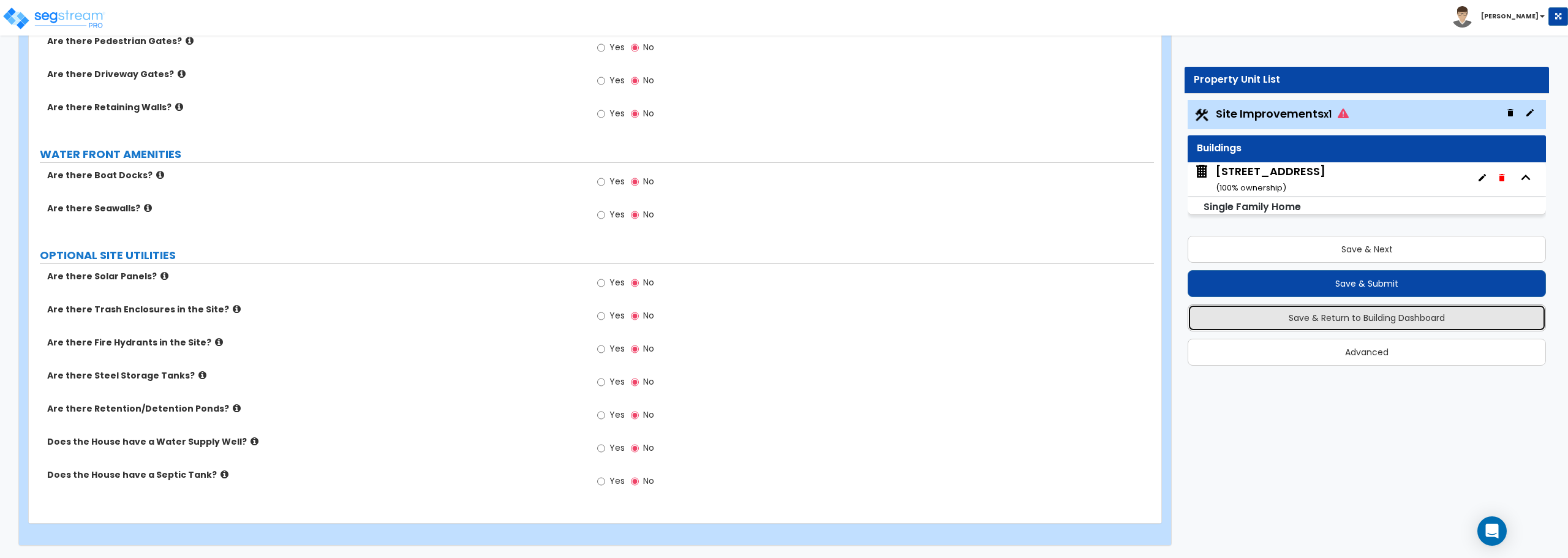
click at [1361, 317] on button "Save & Return to Building Dashboard" at bounding box center [1367, 318] width 358 height 27
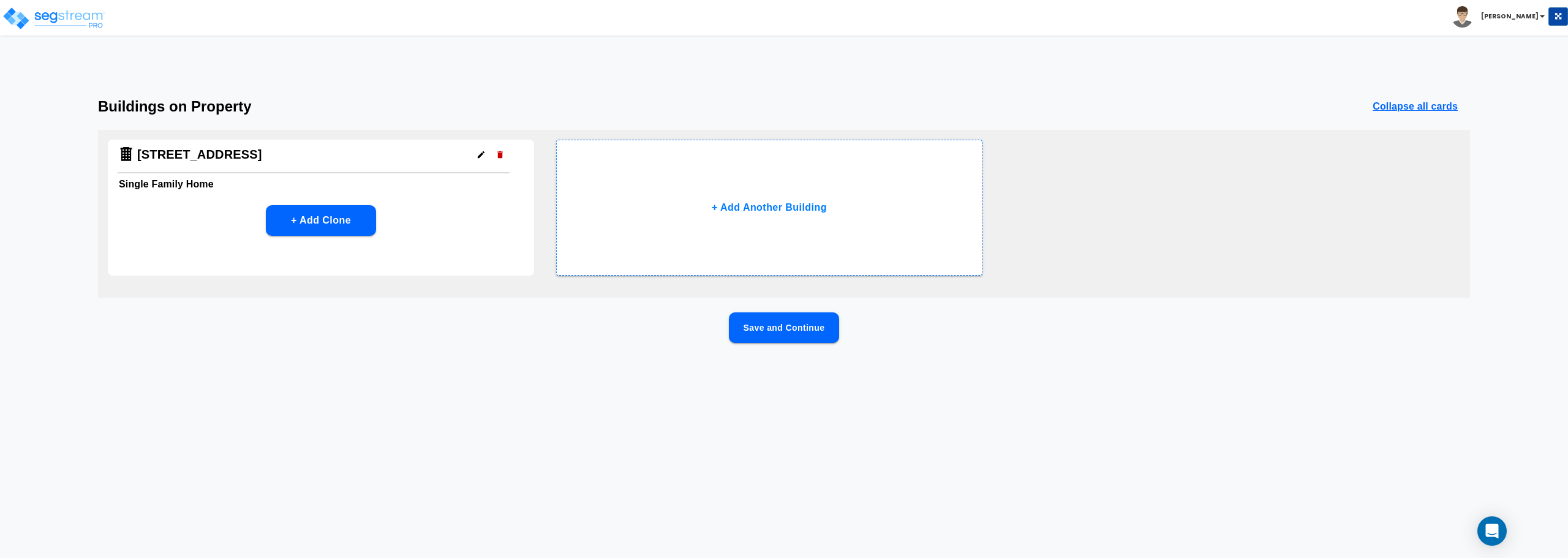
scroll to position [0, 0]
click at [69, 4] on link at bounding box center [57, 8] width 97 height 12
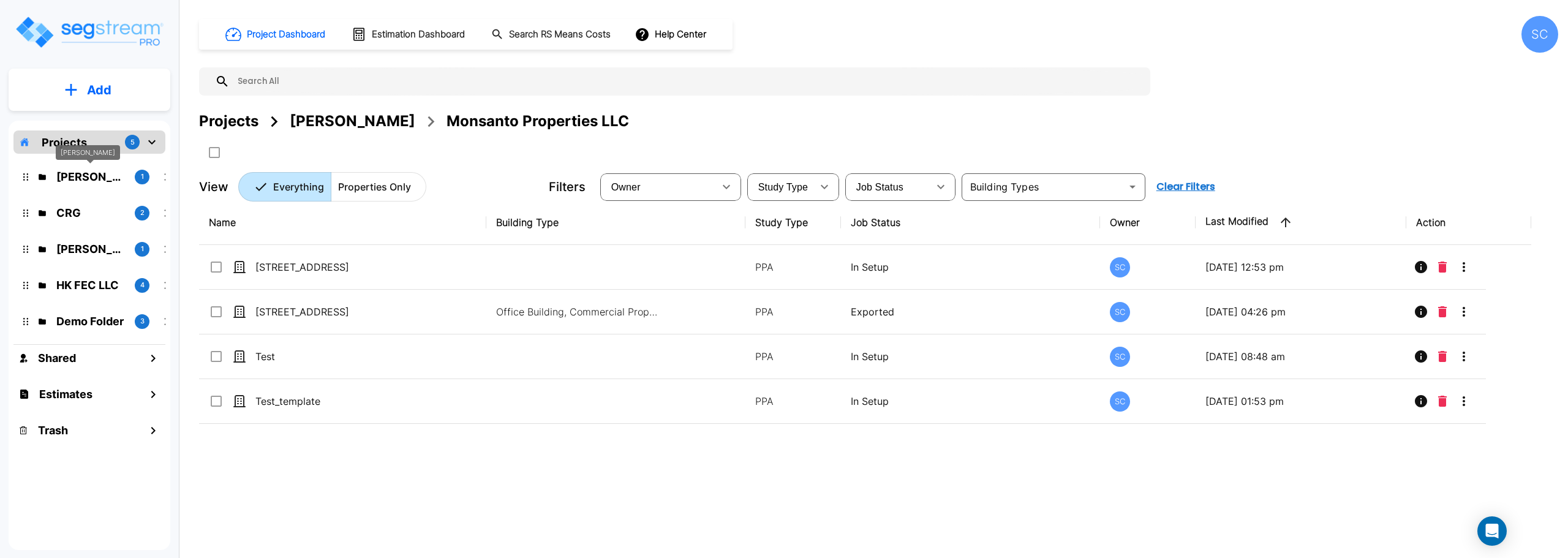
click at [87, 180] on p "Brandon Monsanto" at bounding box center [91, 177] width 69 height 16
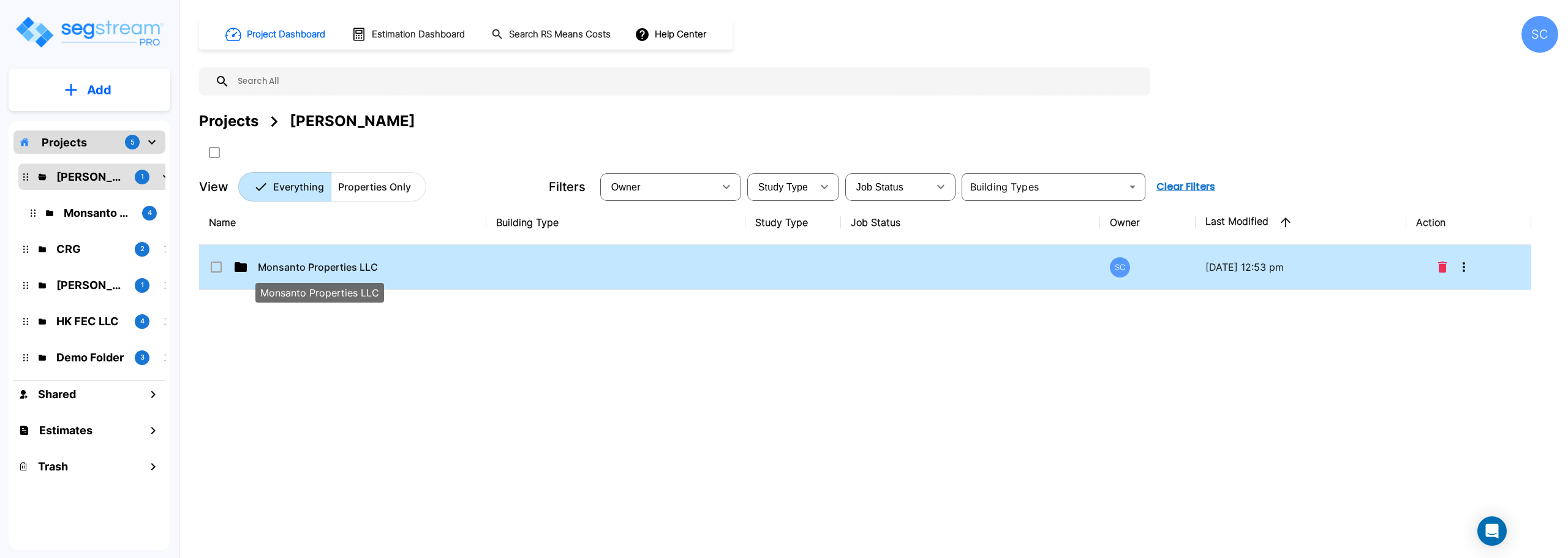
click at [287, 268] on p "Monsanto Properties LLC" at bounding box center [319, 267] width 123 height 15
checkbox input "true"
click at [287, 268] on p "Monsanto Properties LLC" at bounding box center [319, 267] width 123 height 15
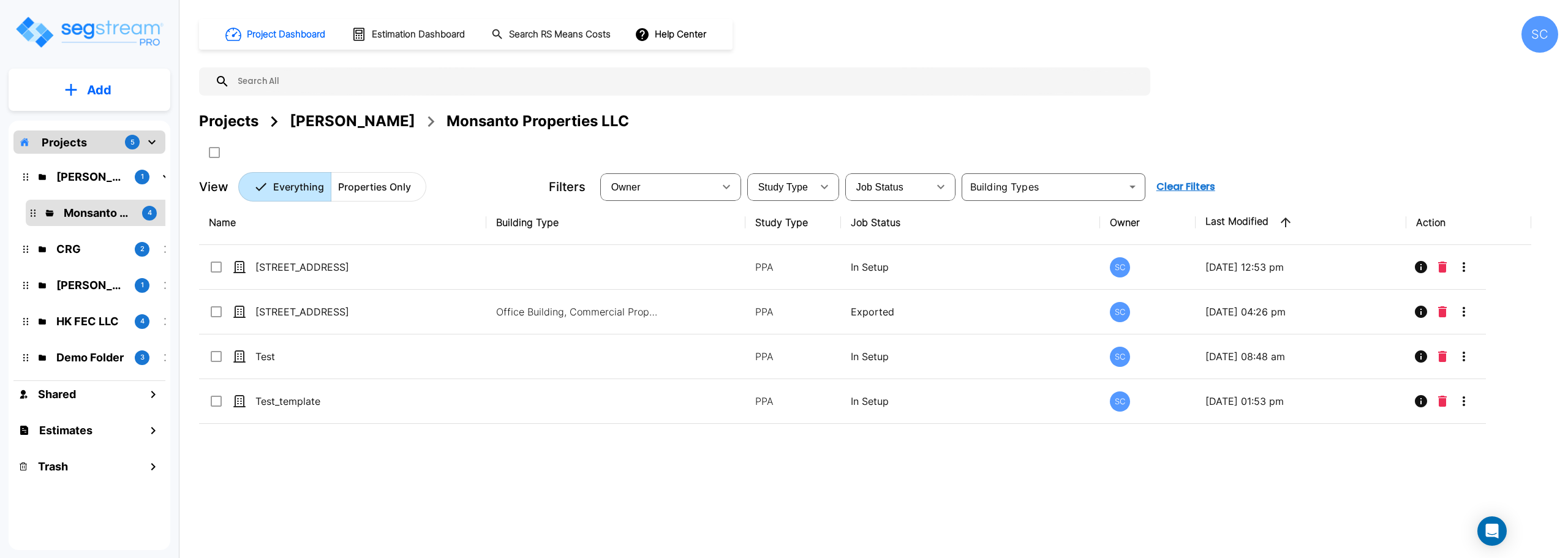
click at [93, 93] on p "Add" at bounding box center [100, 90] width 25 height 18
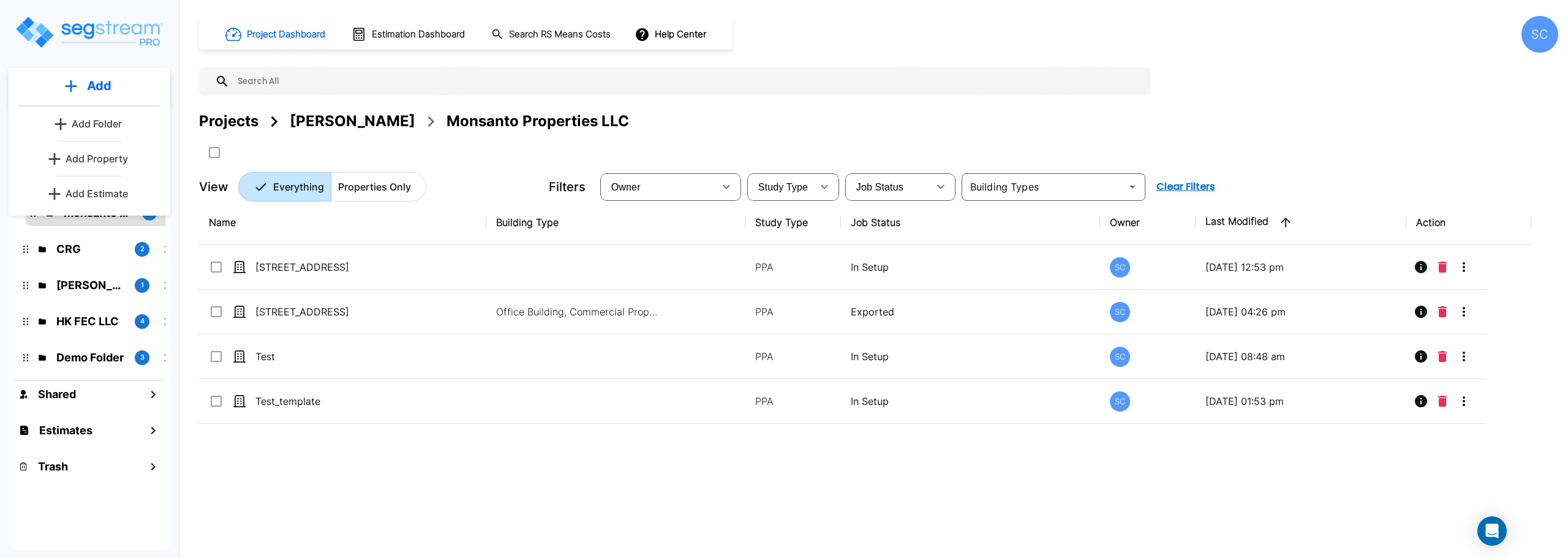
click at [87, 160] on p "Add Property" at bounding box center [97, 159] width 63 height 15
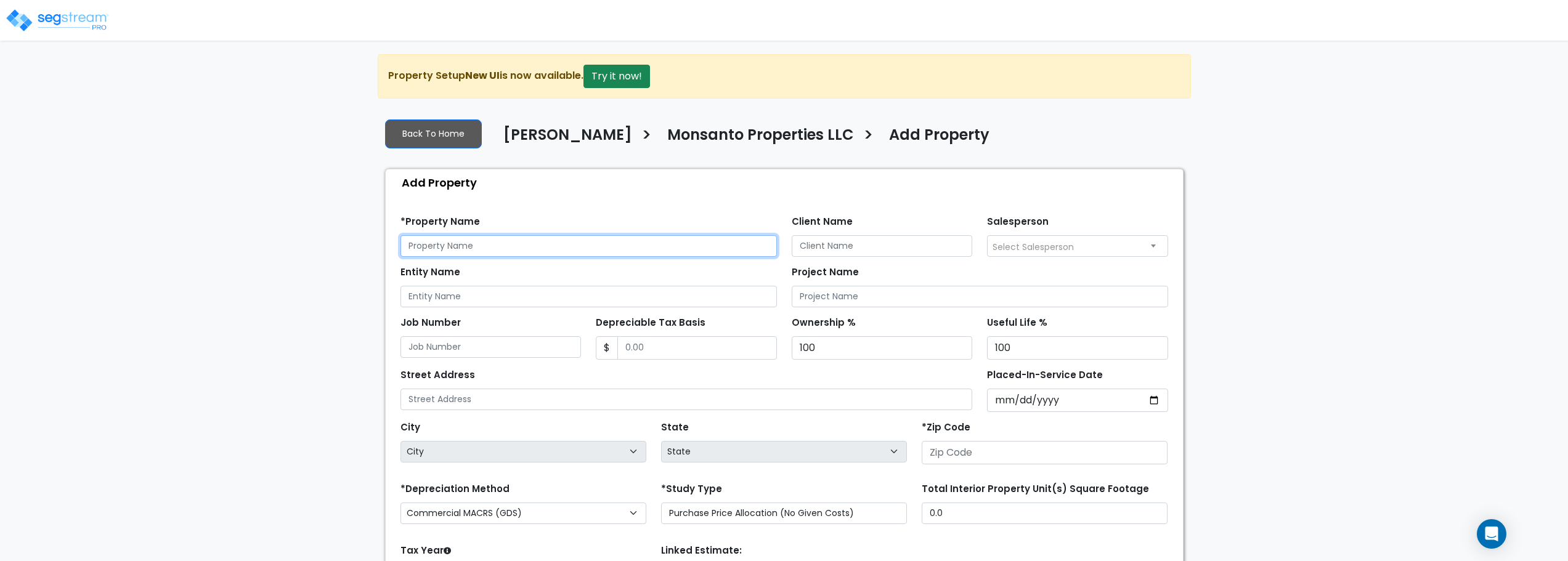
click at [532, 246] on input "text" at bounding box center [589, 246] width 377 height 21
click at [637, 244] on input "text" at bounding box center [589, 246] width 377 height 21
click at [713, 240] on input "text" at bounding box center [589, 246] width 377 height 21
click at [598, 247] on input "text" at bounding box center [589, 246] width 377 height 21
type input "Anchors Point unit 478"
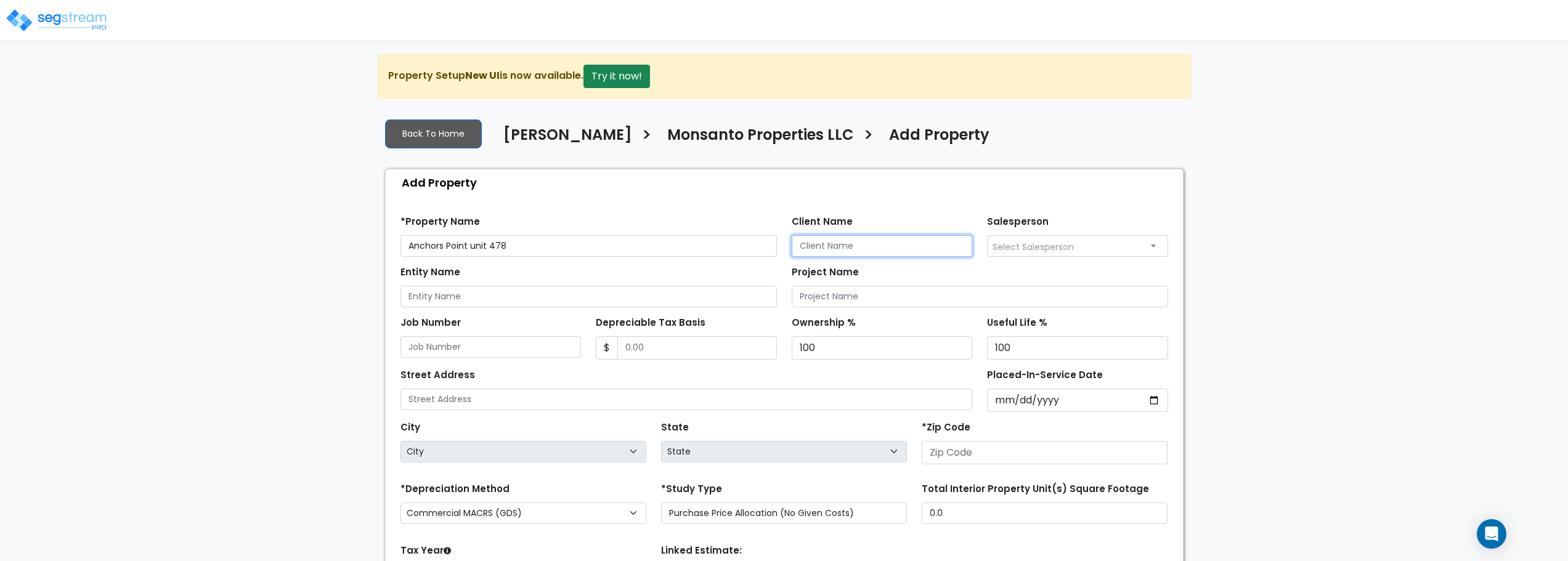
click at [872, 246] on input "Client Name" at bounding box center [882, 246] width 181 height 21
type input "Brandon Monsanto"
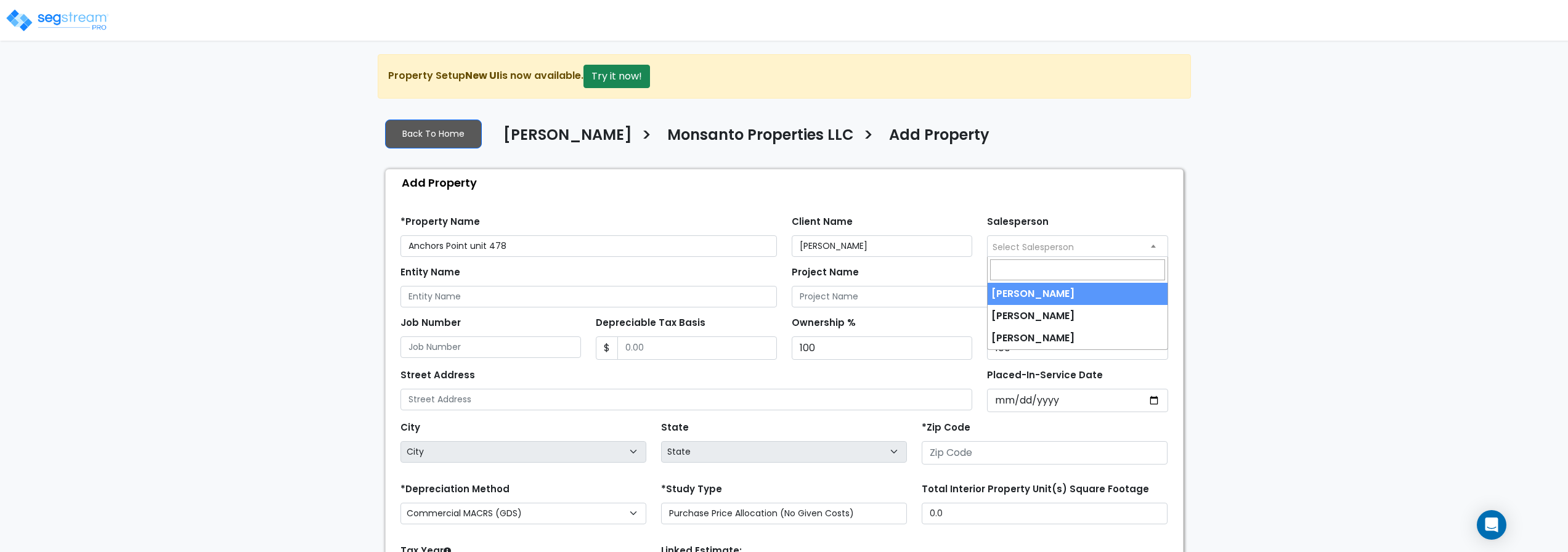
click at [1041, 245] on span "Select Salesperson" at bounding box center [1033, 247] width 82 height 12
select select "232"
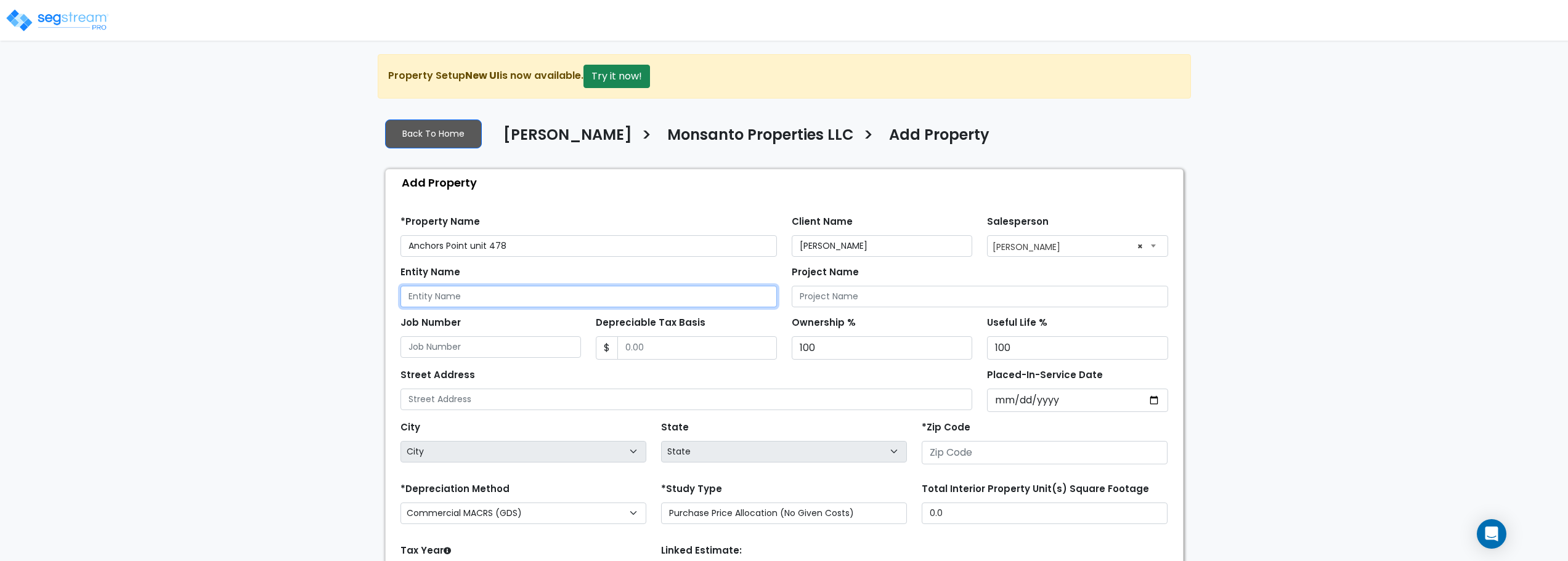
click at [523, 302] on input "Entity Name" at bounding box center [589, 296] width 377 height 21
type input "Monsanto Properties"
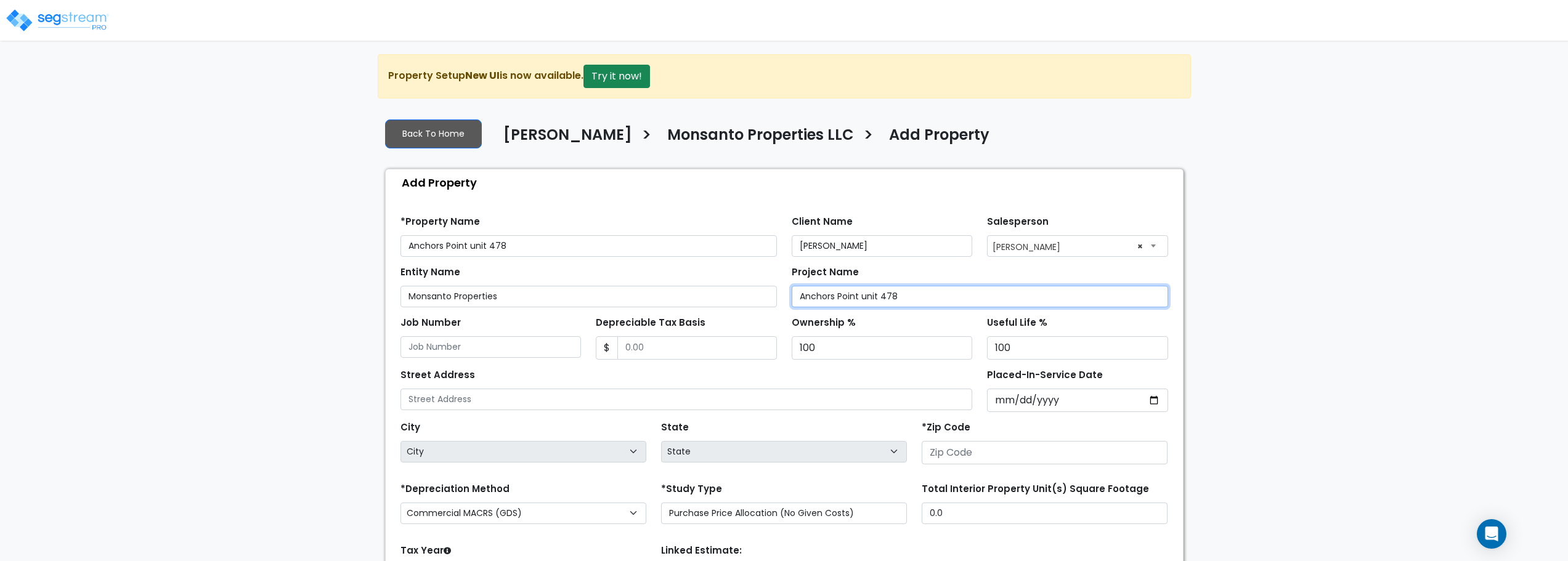
type input "Anchors Point unit 478"
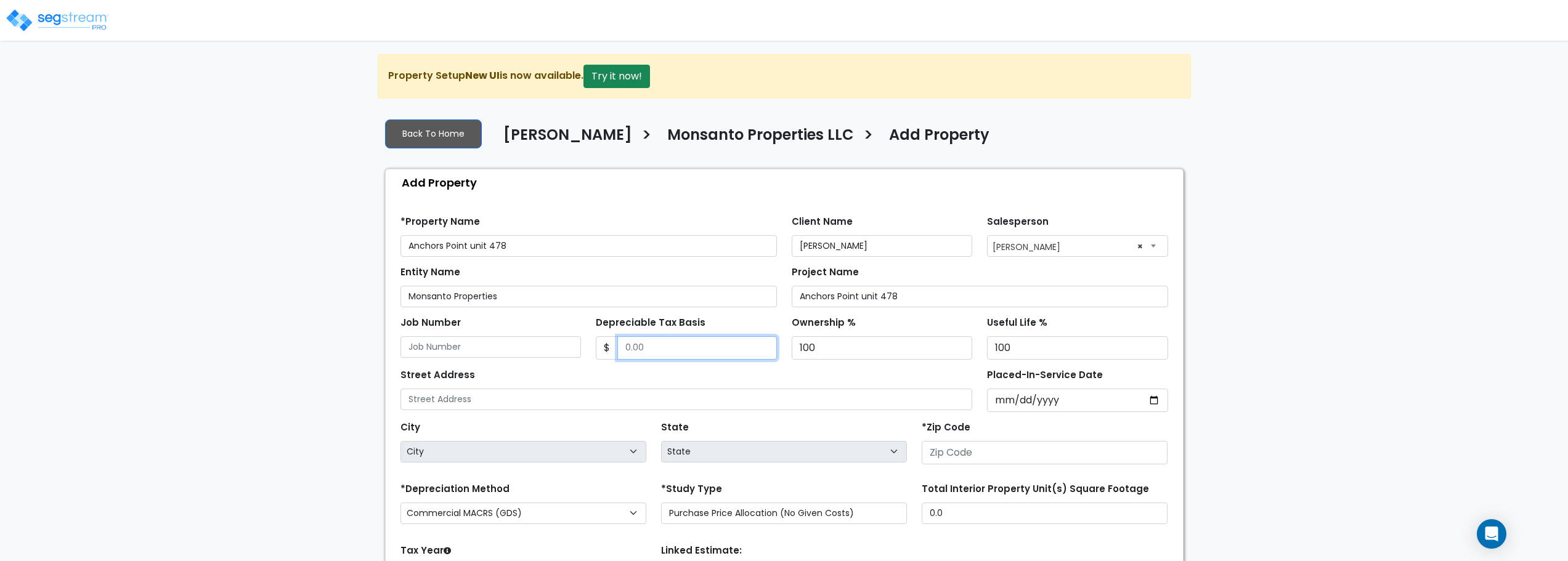
click at [693, 348] on input "Depreciable Tax Basis" at bounding box center [697, 348] width 160 height 23
type input "167,556.97"
type input "4"
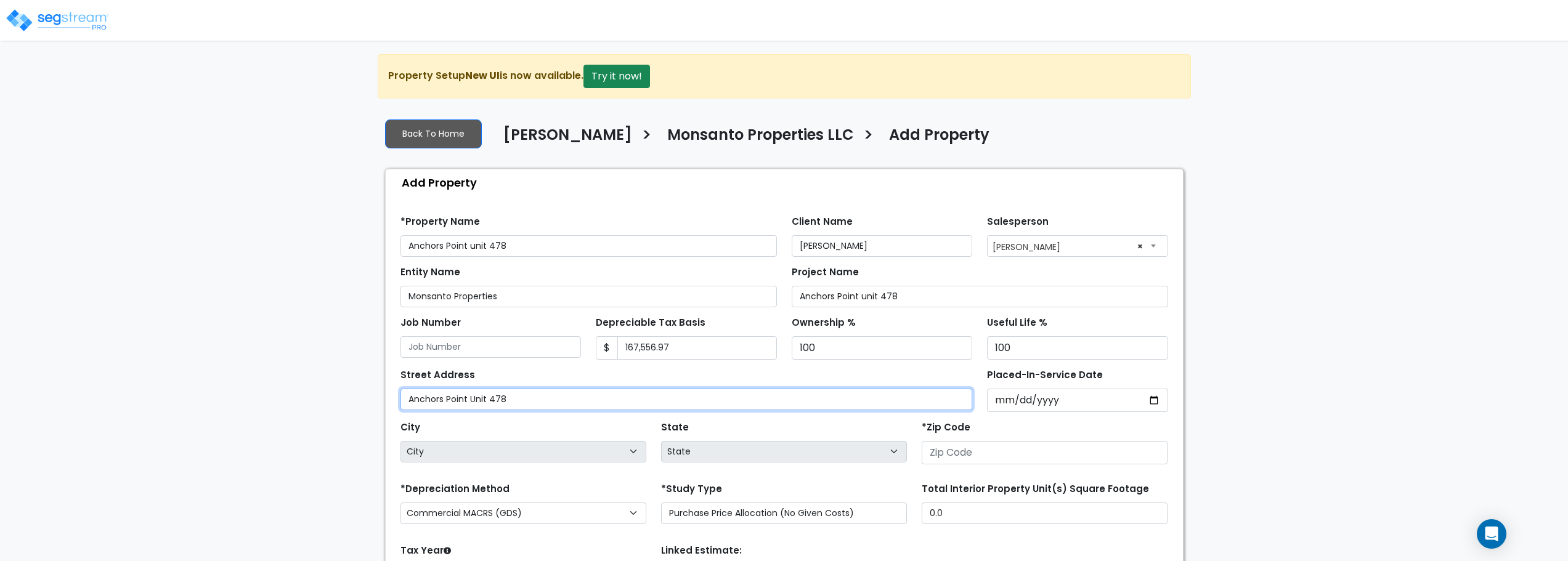
type input "Anchors Point Unit 478"
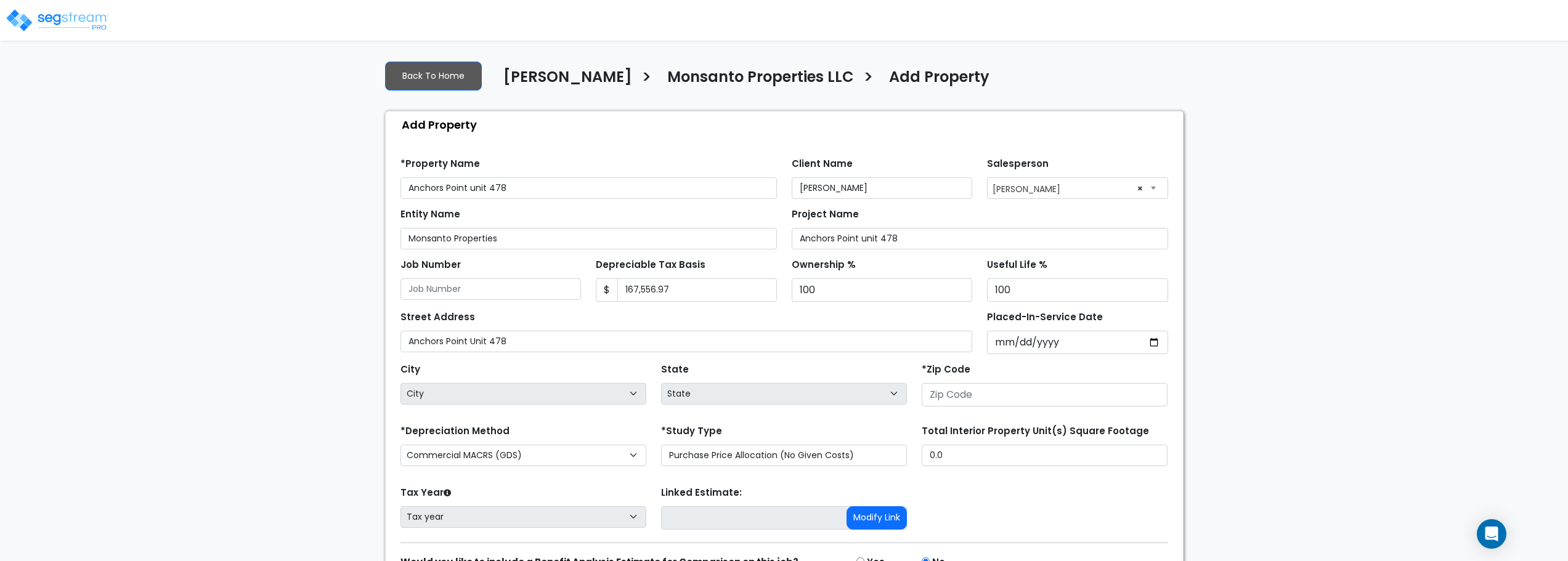
scroll to position [127, 0]
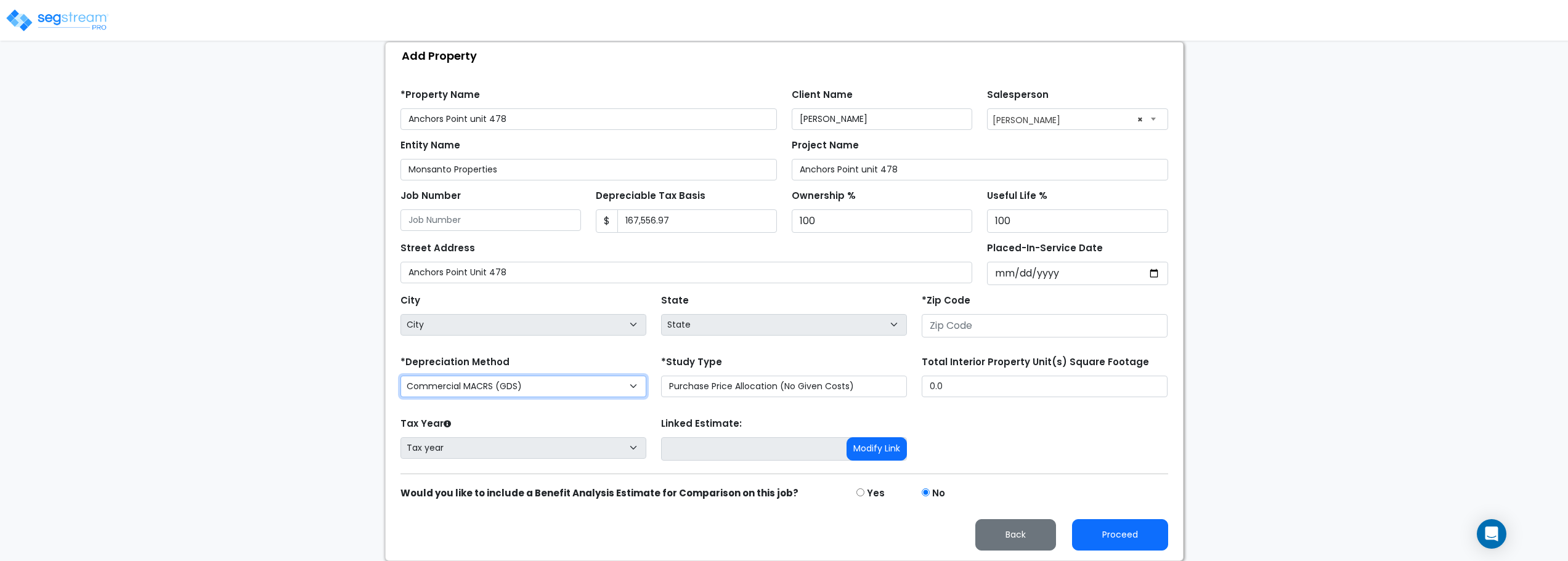
click at [551, 384] on select "Commercial MACRS (GDS) Residential Rental MACRS (GDS) Commercial MACRS (GDS) QIP" at bounding box center [523, 386] width 246 height 21
select select "RRM(_49"
click at [962, 322] on input "number" at bounding box center [1045, 326] width 246 height 23
type input "6"
select select "IL"
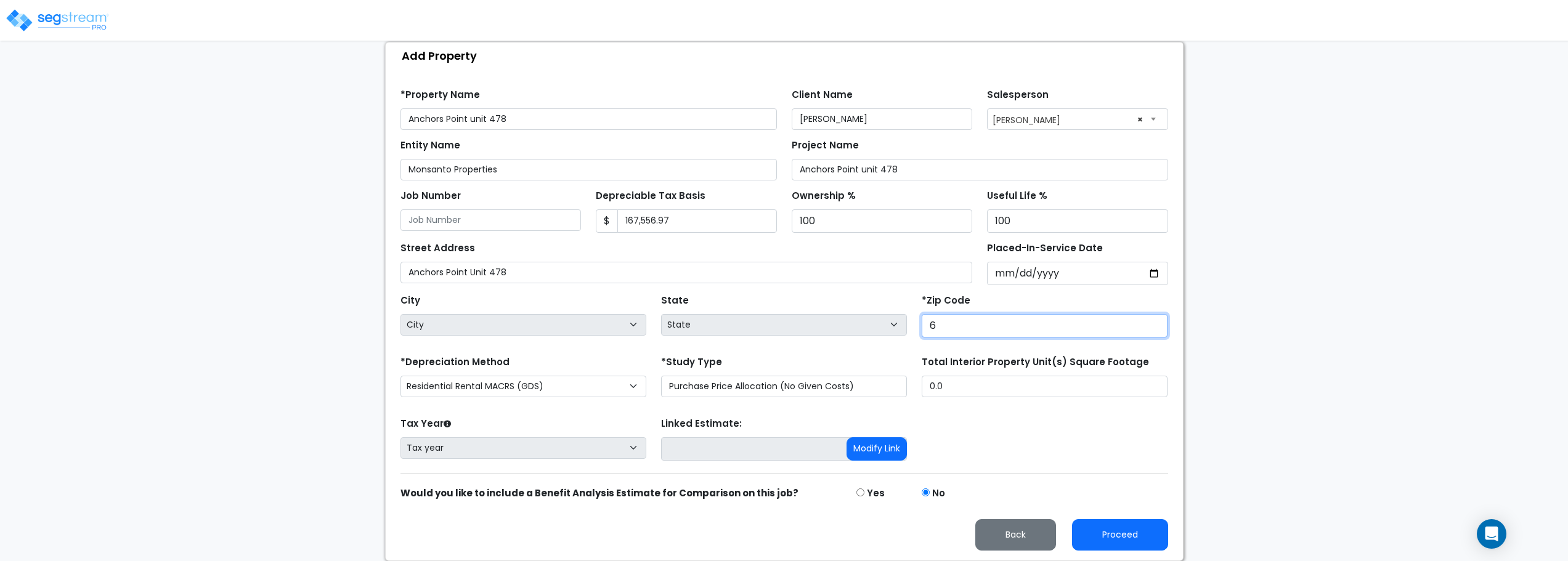
type input "65"
select select "MO"
type input "65686"
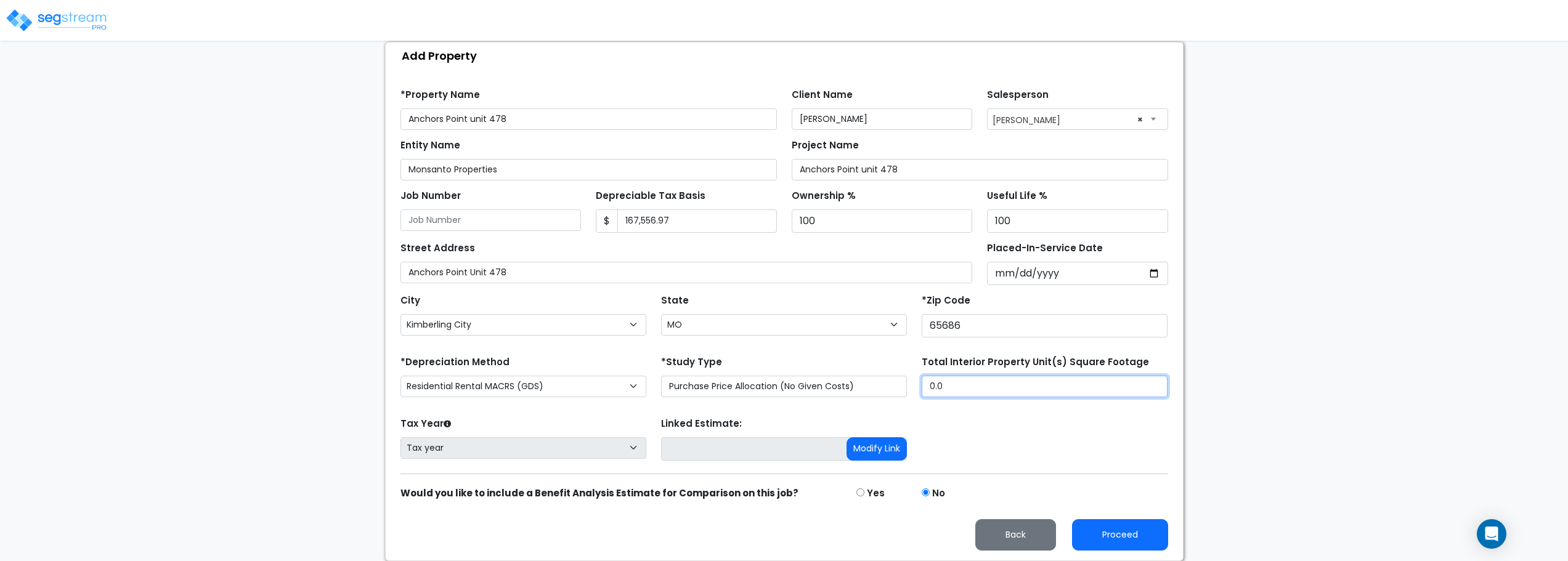
click at [999, 383] on input "0.0" at bounding box center [1045, 386] width 246 height 21
type input "."
type input "940"
click at [1030, 432] on div "Tax Year Please Enter The Placed In Service Date First. Tax year Prior Years De…" at bounding box center [784, 439] width 783 height 49
click at [1095, 269] on input "Placed-In-Service Date" at bounding box center [1078, 274] width 181 height 23
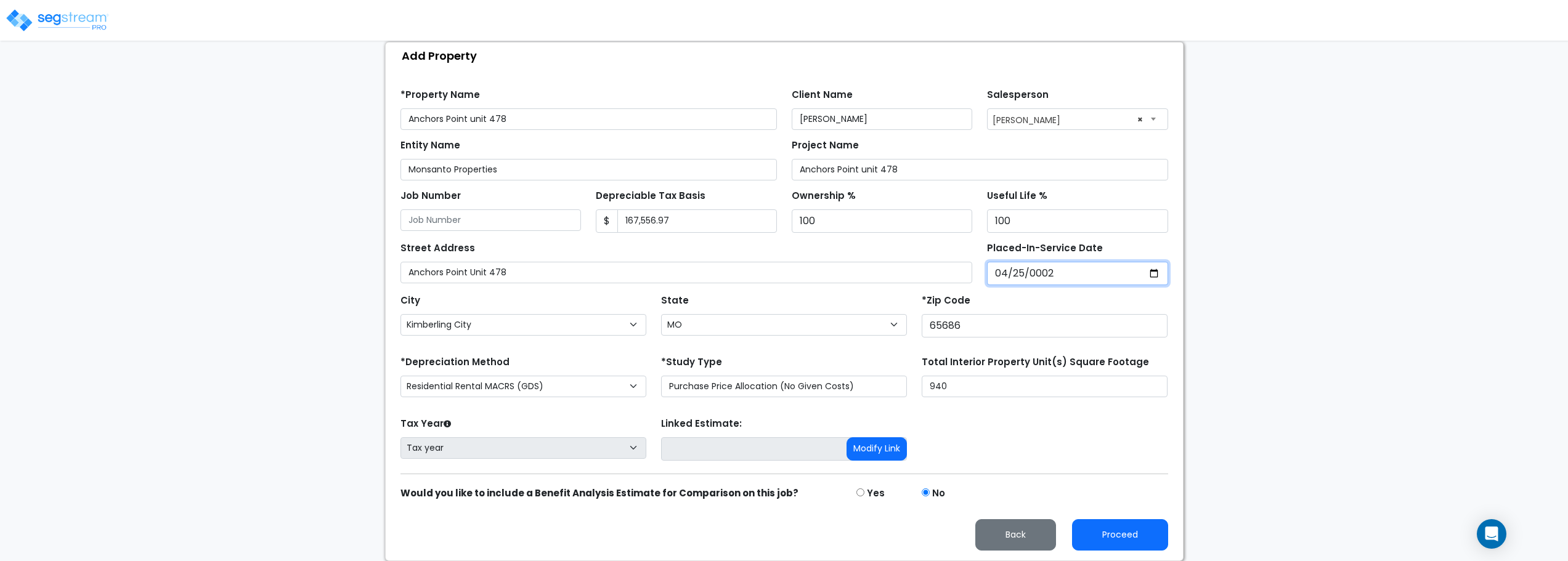
type input "0020-04-25"
select select "20"
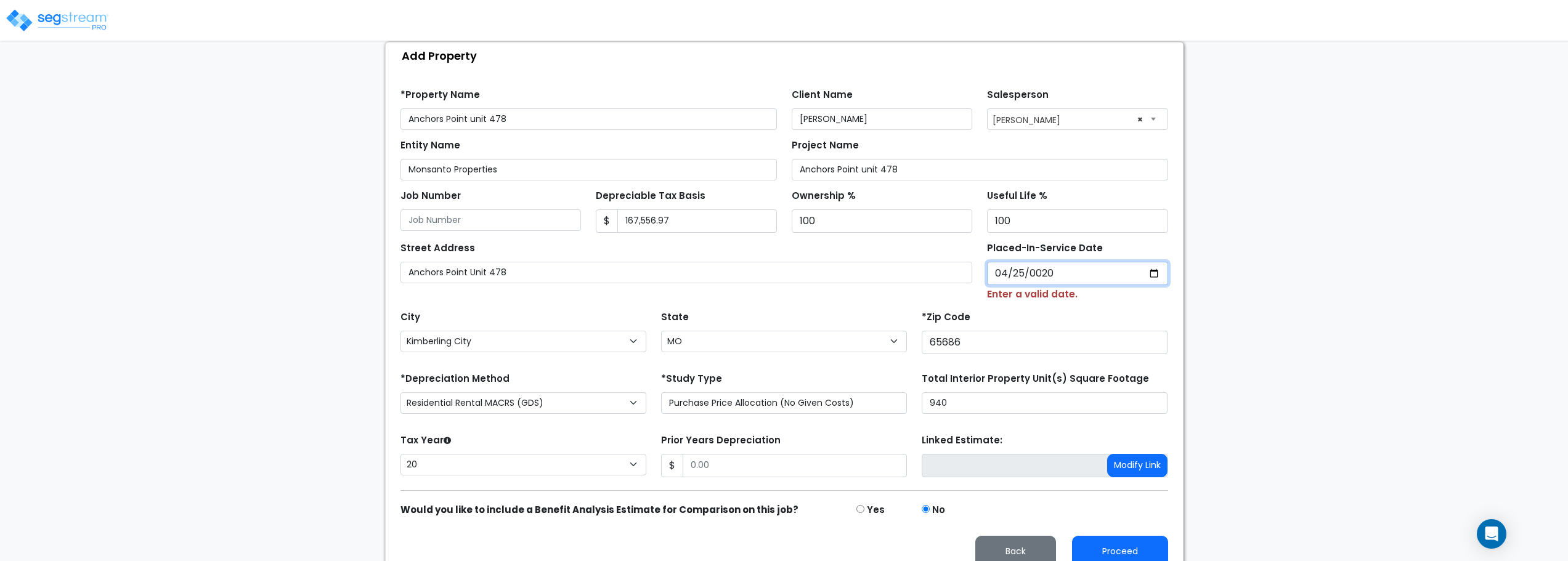
type input "0205-04-25"
select select "205"
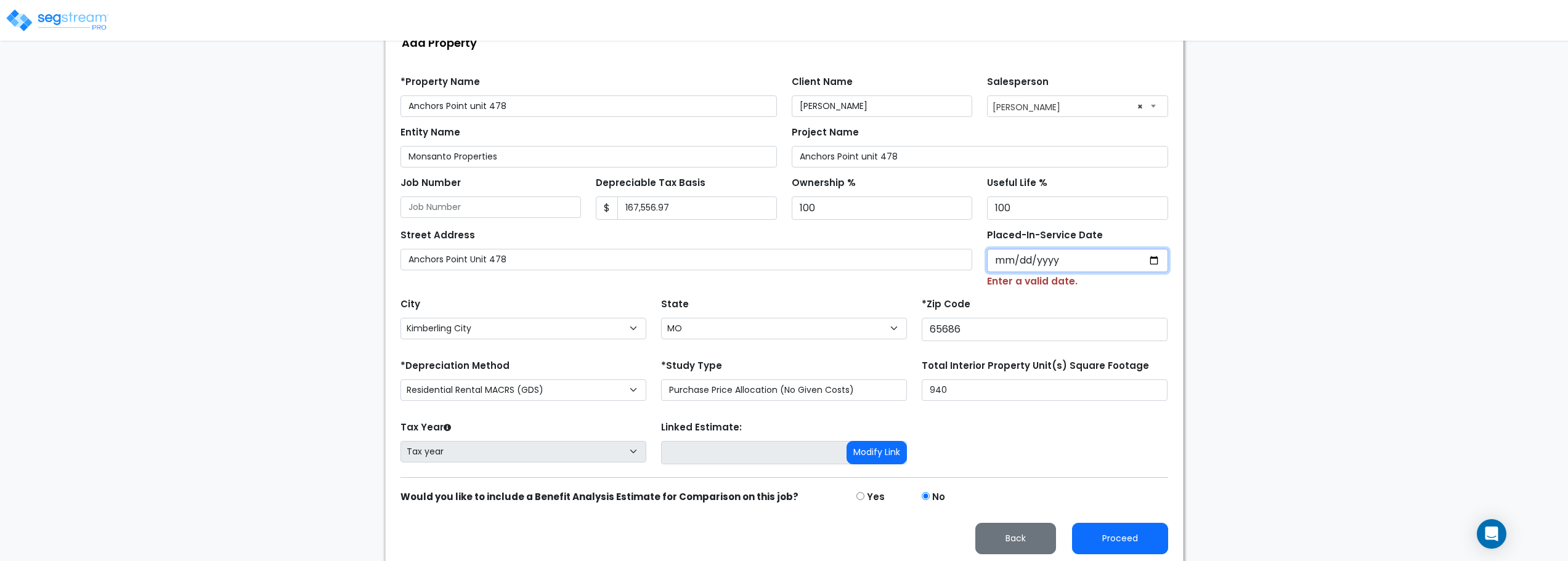
scroll to position [143, 0]
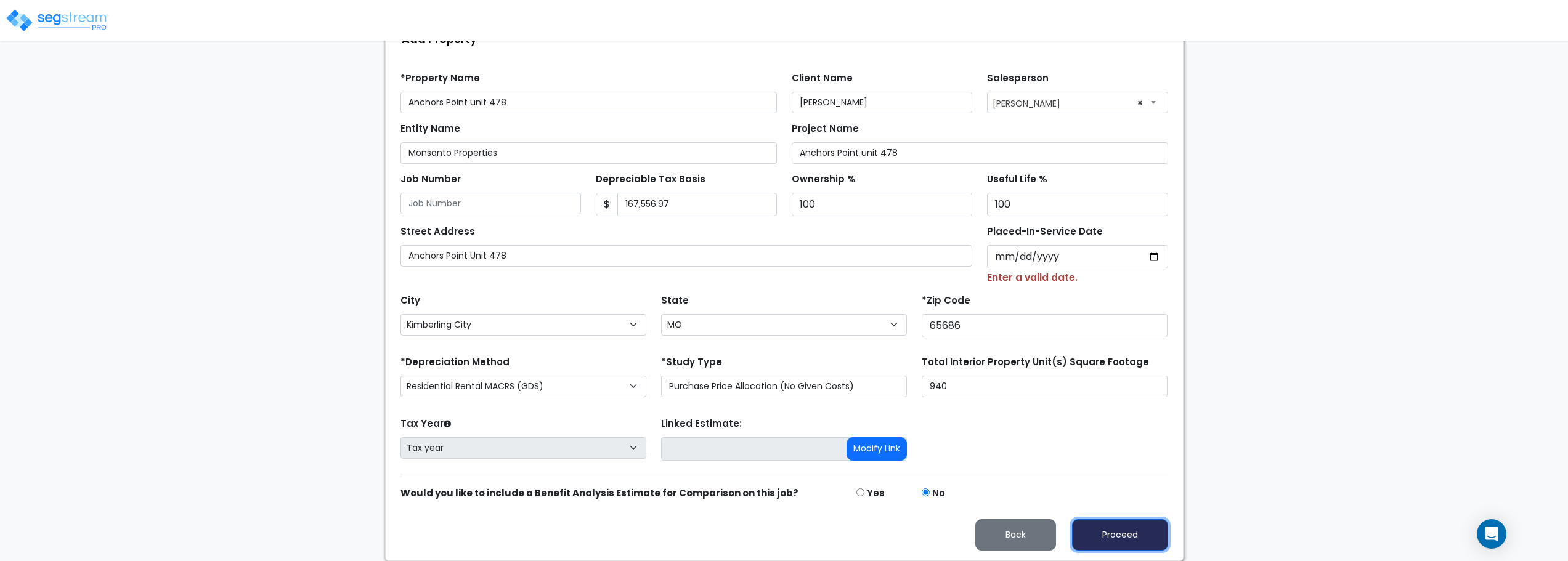
click at [1114, 536] on button "Proceed" at bounding box center [1120, 535] width 96 height 32
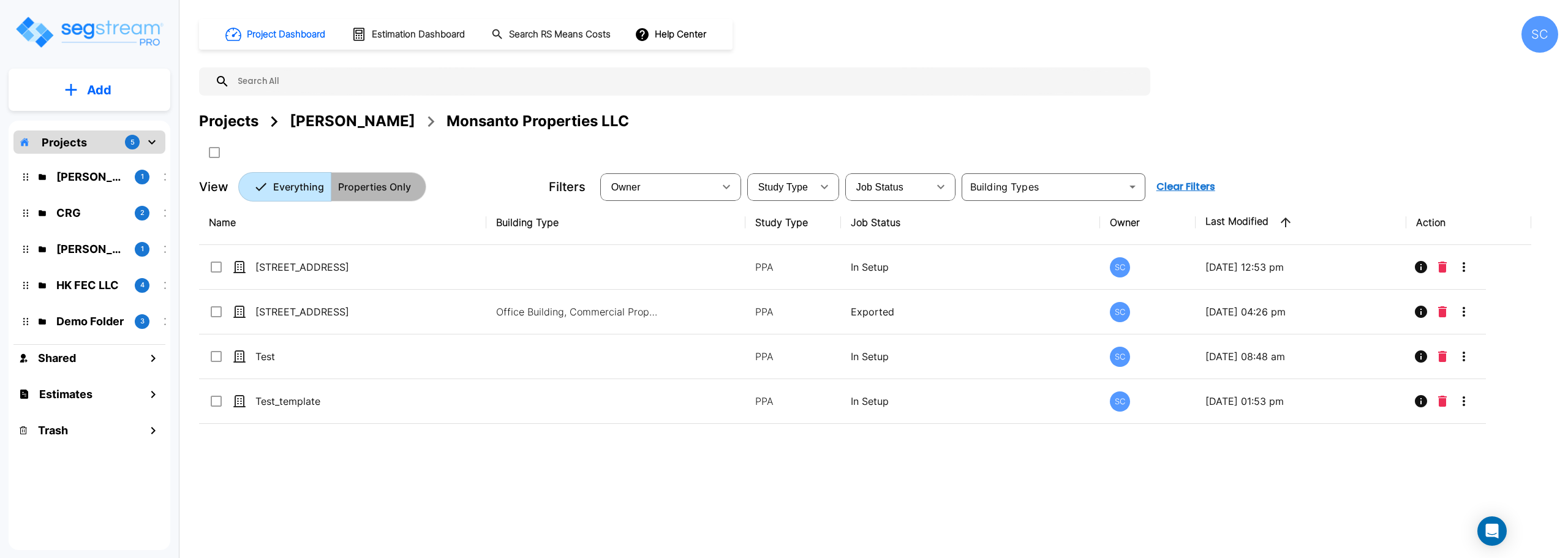
click at [373, 188] on p "Properties Only" at bounding box center [374, 187] width 73 height 15
click at [291, 184] on p "Everything" at bounding box center [279, 187] width 51 height 15
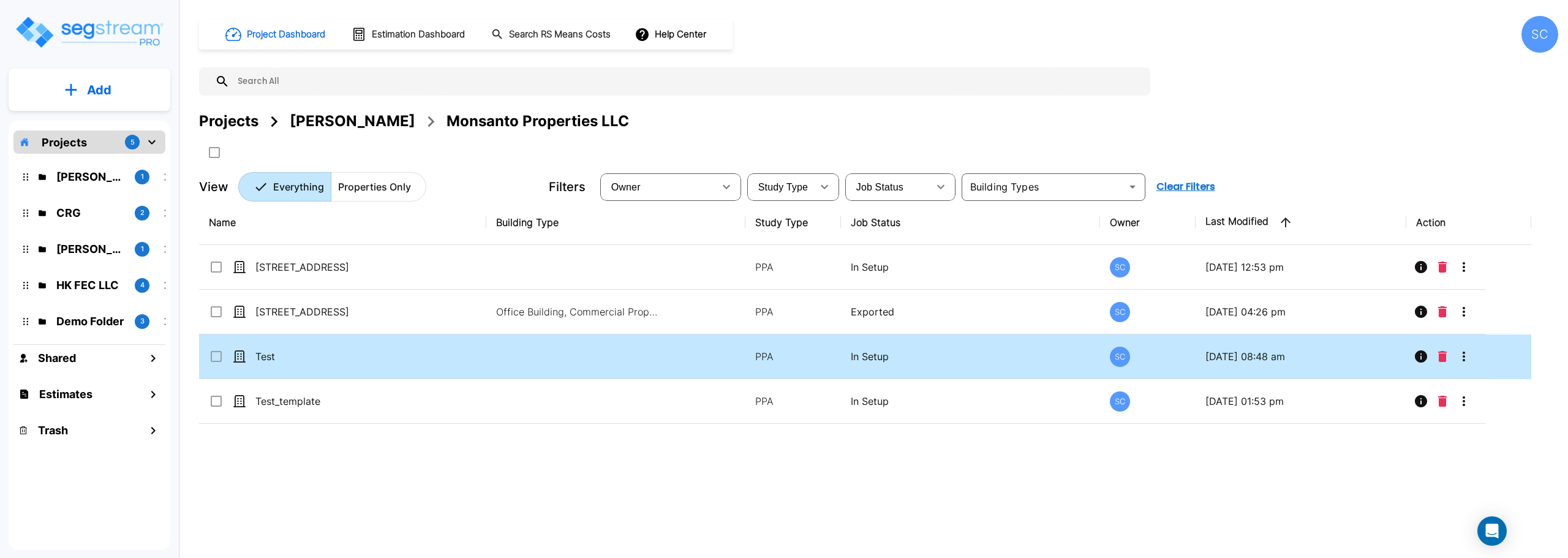
click at [217, 356] on input "select row Test" at bounding box center [215, 354] width 12 height 10
checkbox input "true"
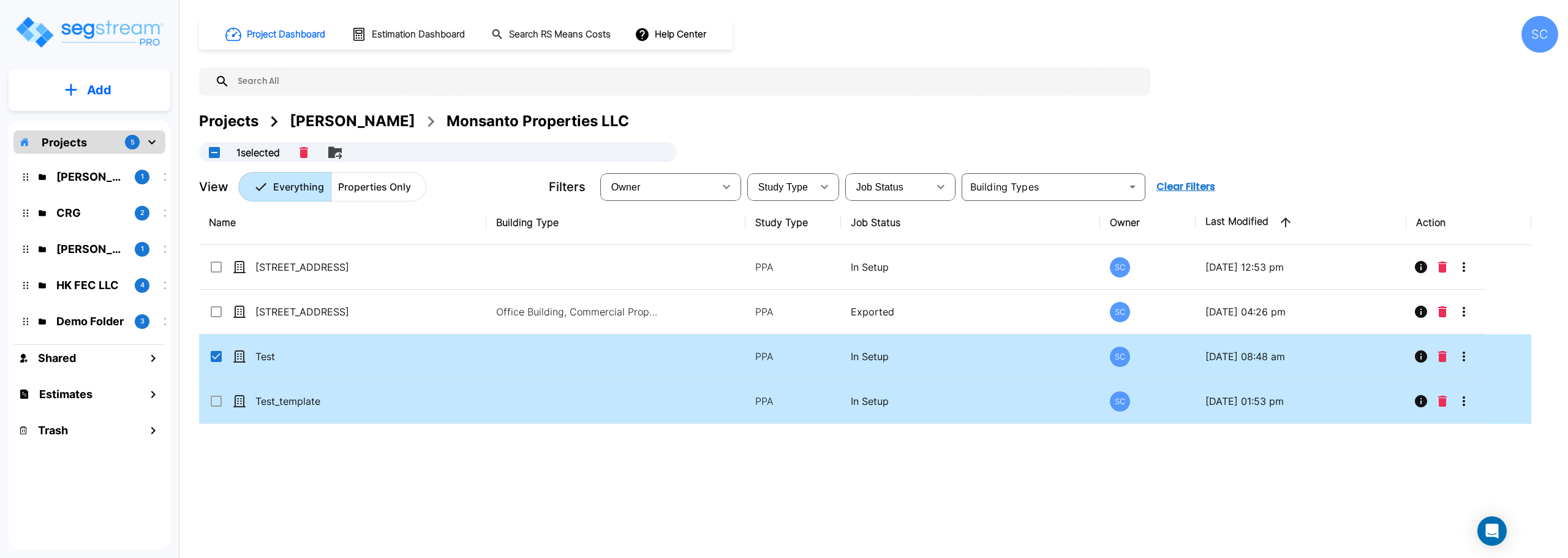
click at [216, 415] on td "Test_template" at bounding box center [342, 402] width 287 height 45
click at [213, 403] on input "select row Test_template" at bounding box center [215, 399] width 12 height 10
checkbox input "false"
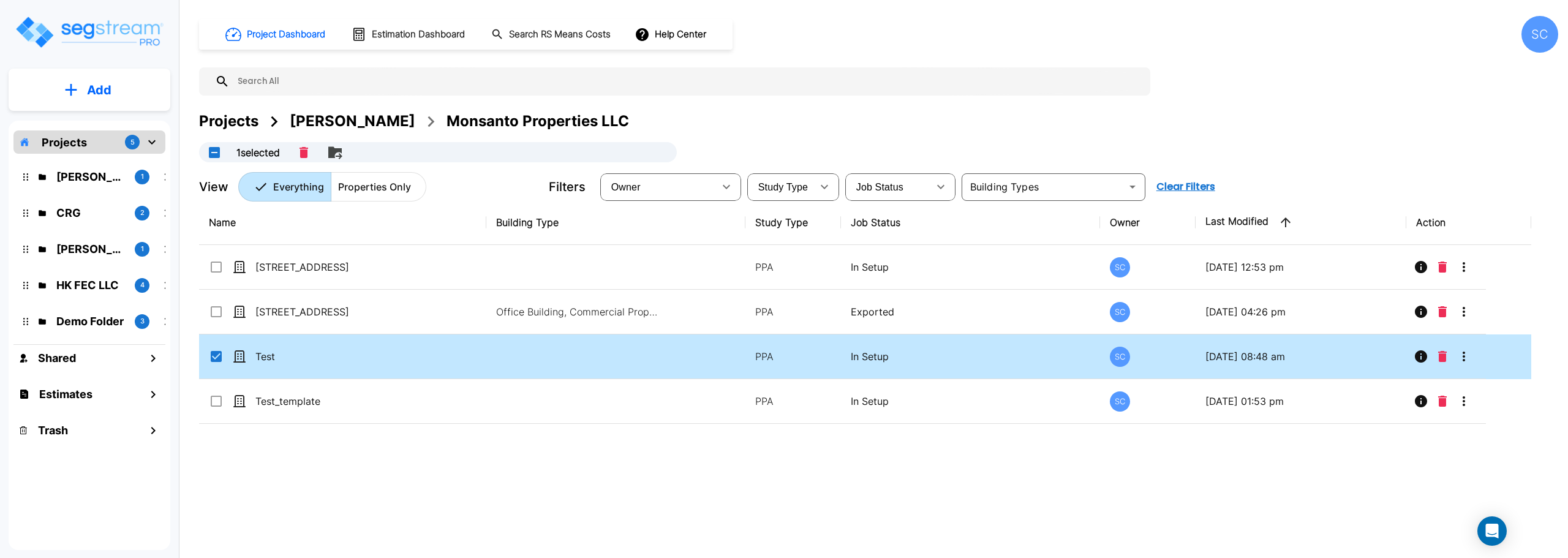
click at [214, 357] on input "select row Test" at bounding box center [215, 354] width 12 height 10
checkbox input "false"
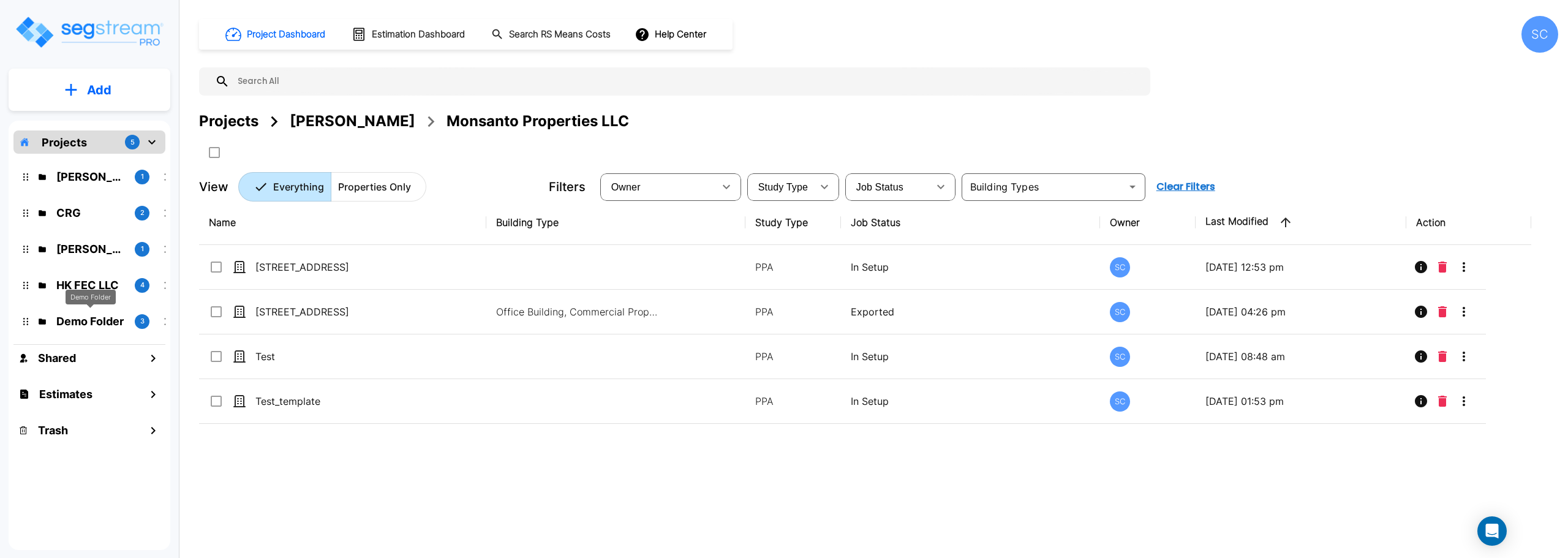
click at [119, 327] on p "Demo Folder" at bounding box center [91, 321] width 69 height 16
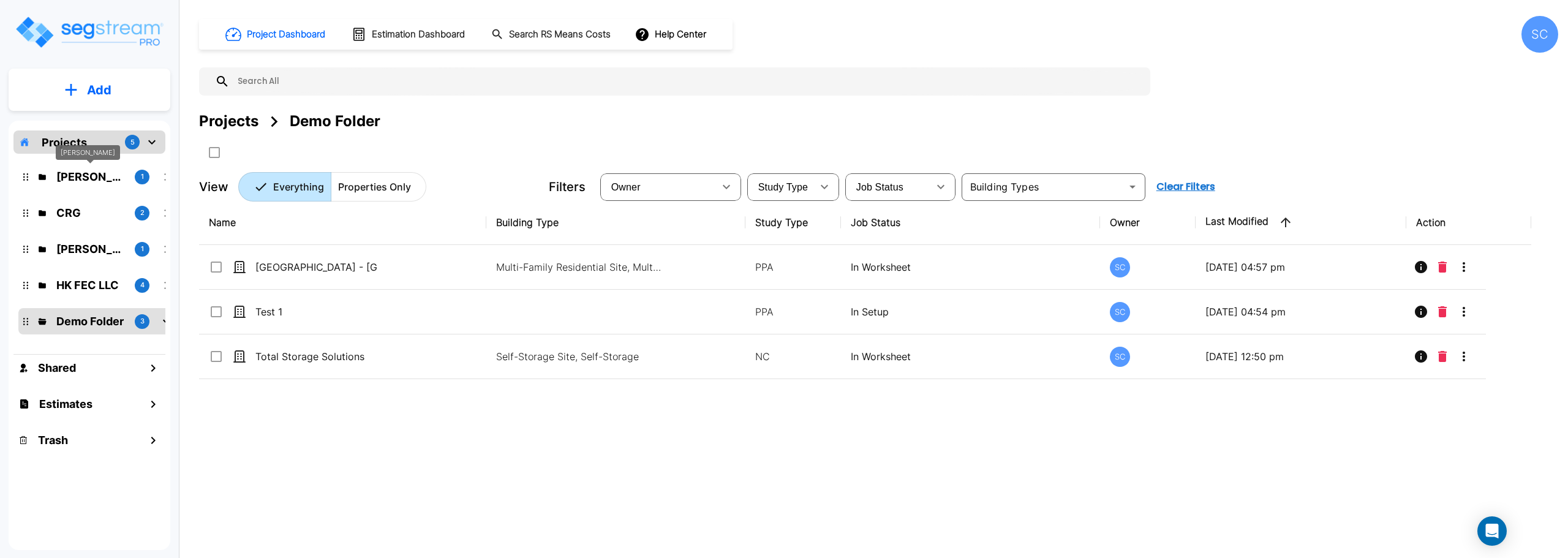
click at [68, 170] on p "Brandon Monsanto" at bounding box center [91, 177] width 69 height 16
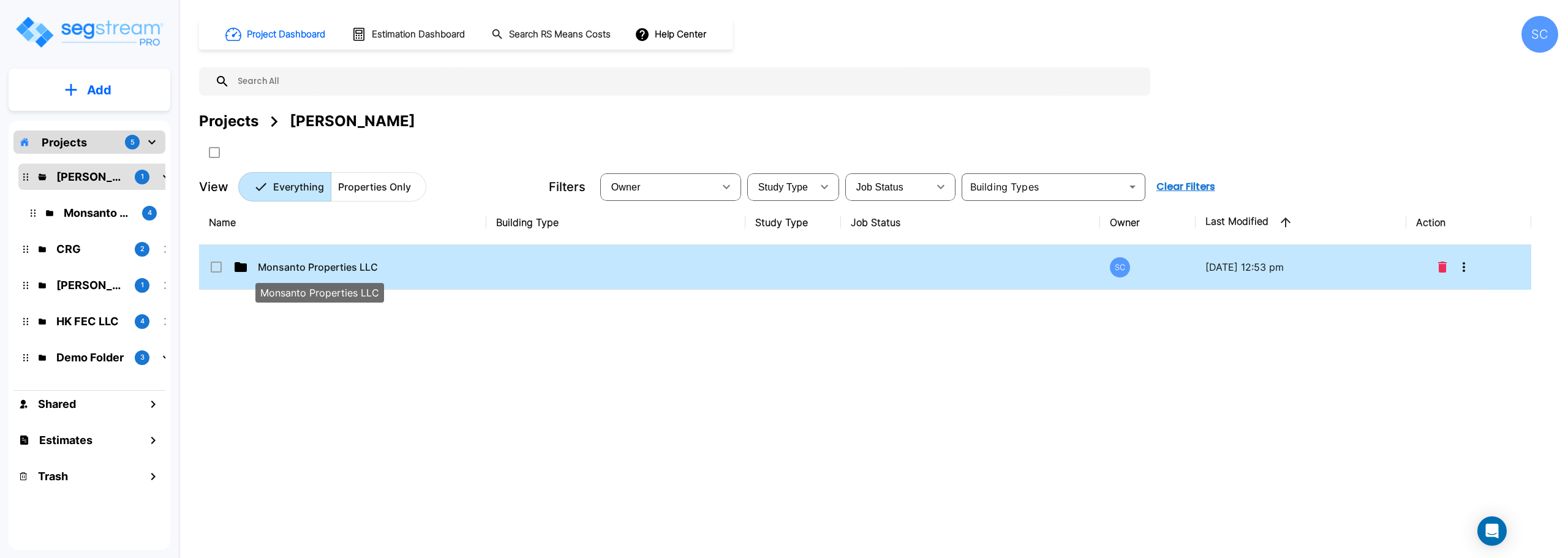
click at [280, 269] on p "Monsanto Properties LLC" at bounding box center [319, 267] width 123 height 15
checkbox input "true"
click at [280, 269] on p "Monsanto Properties LLC" at bounding box center [319, 267] width 123 height 15
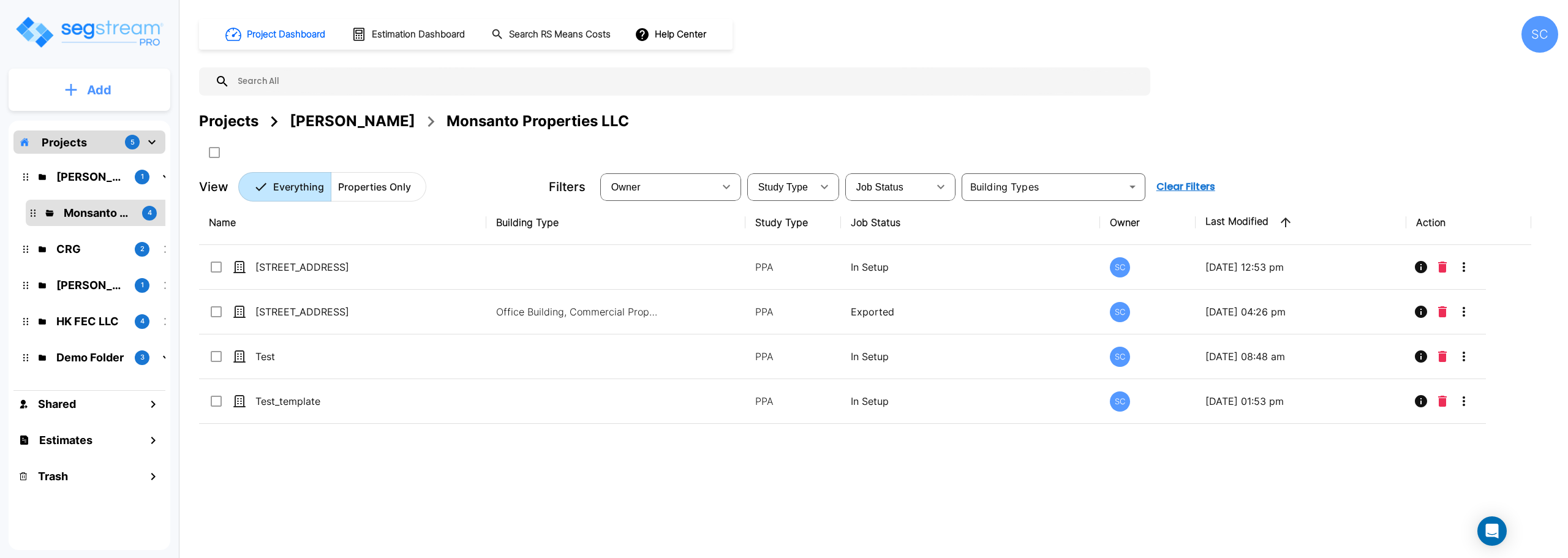
click at [102, 100] on button "Add" at bounding box center [89, 90] width 162 height 35
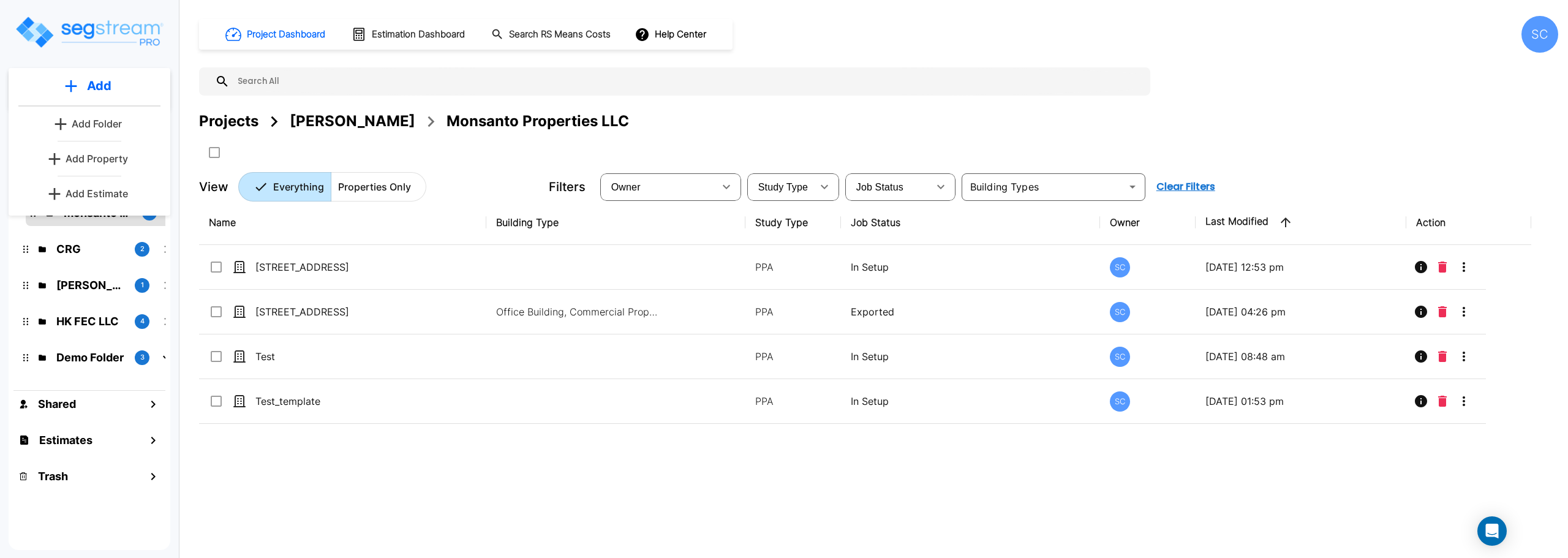
click at [117, 157] on p "Add Property" at bounding box center [97, 159] width 63 height 15
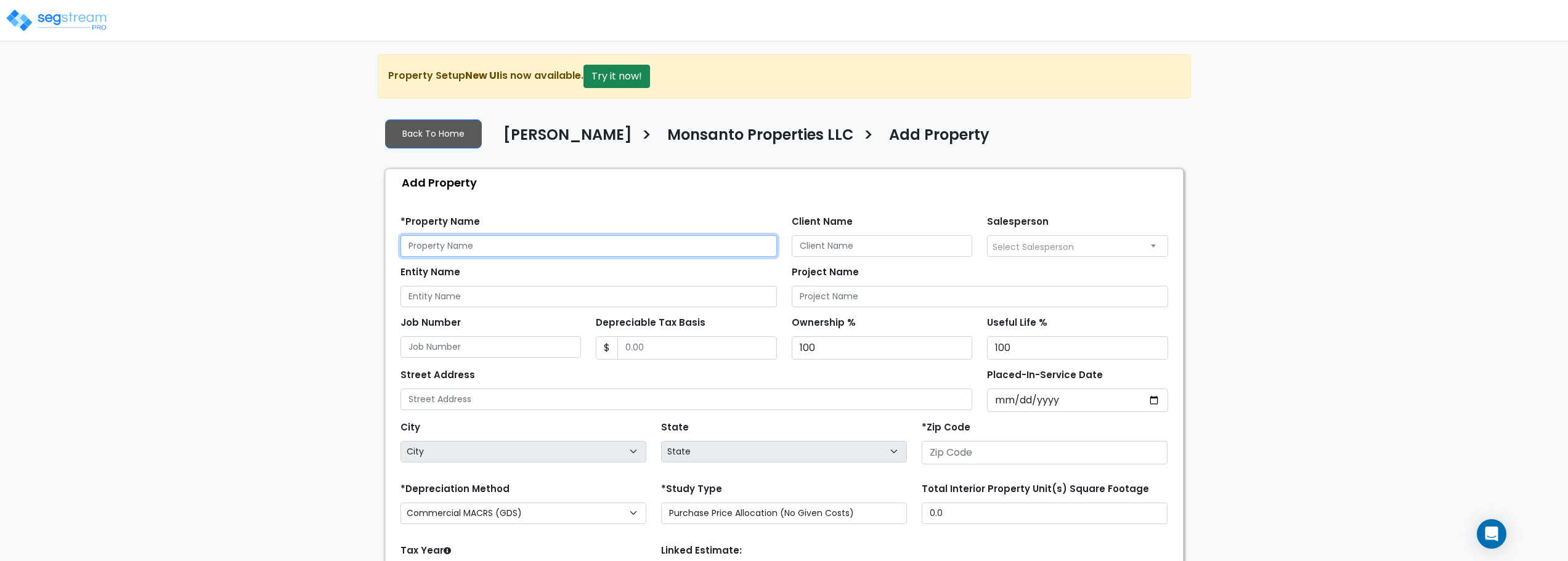
click at [532, 250] on input "text" at bounding box center [589, 246] width 377 height 21
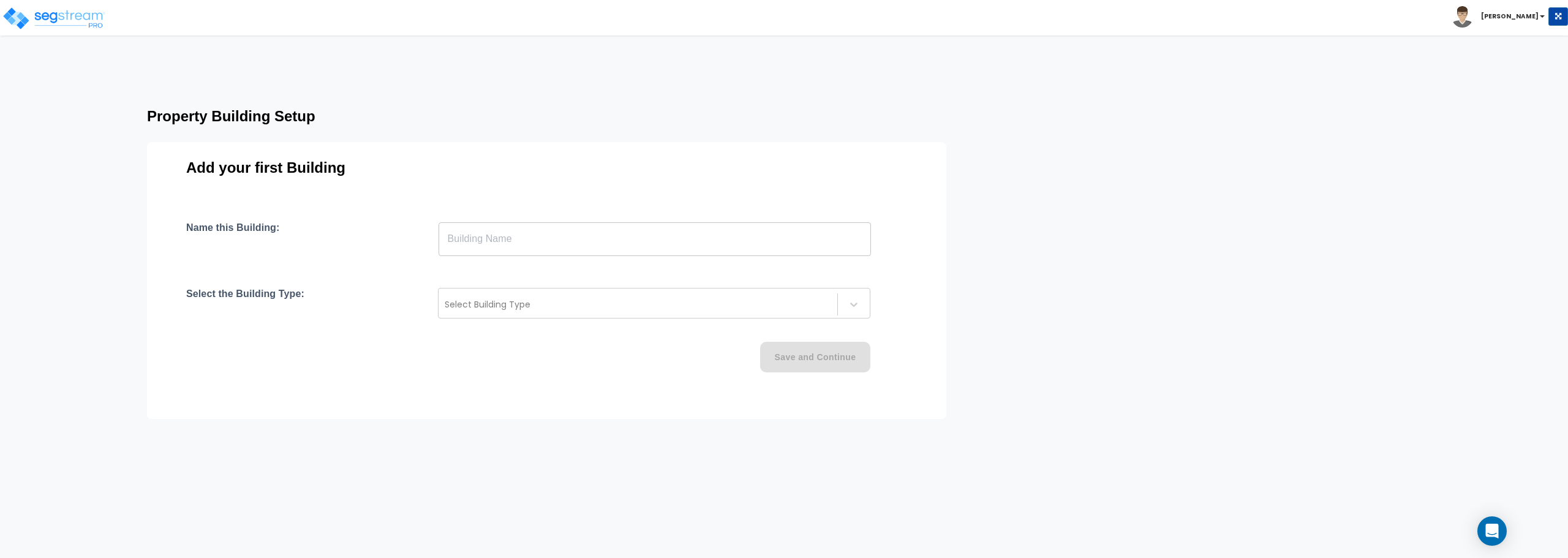
click at [509, 233] on input "text" at bounding box center [655, 239] width 432 height 34
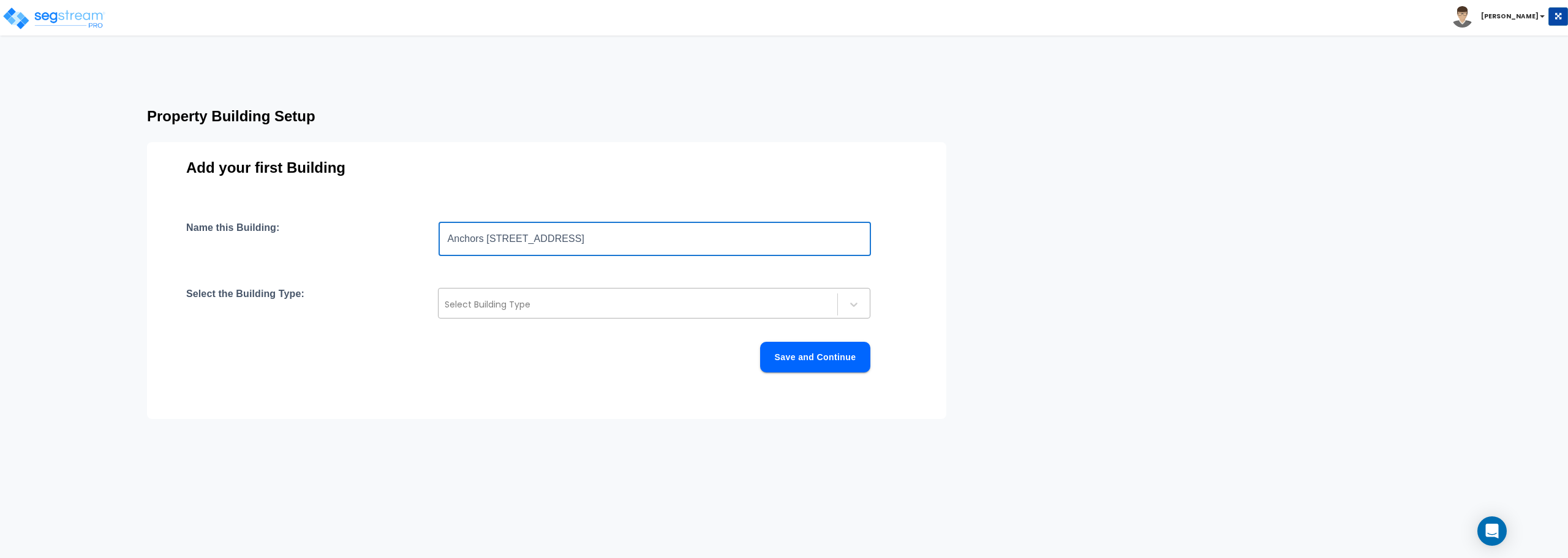
type input "Anchors [STREET_ADDRESS]"
click at [487, 303] on div at bounding box center [638, 305] width 387 height 15
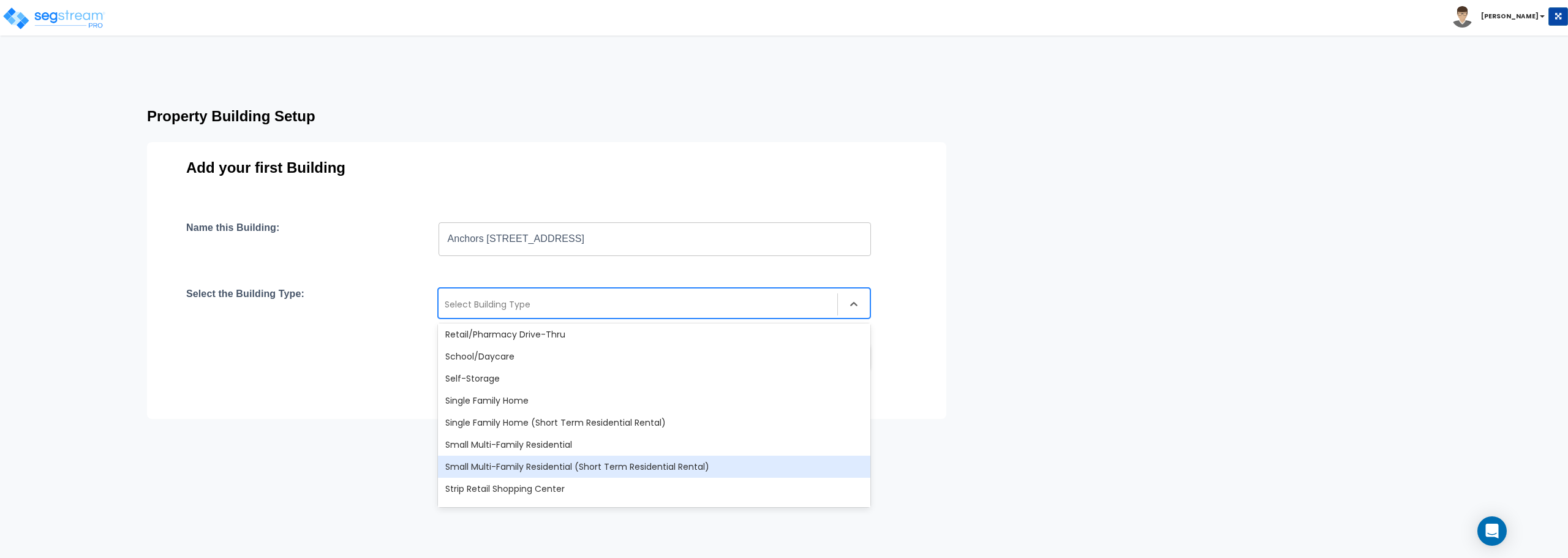
scroll to position [934, 0]
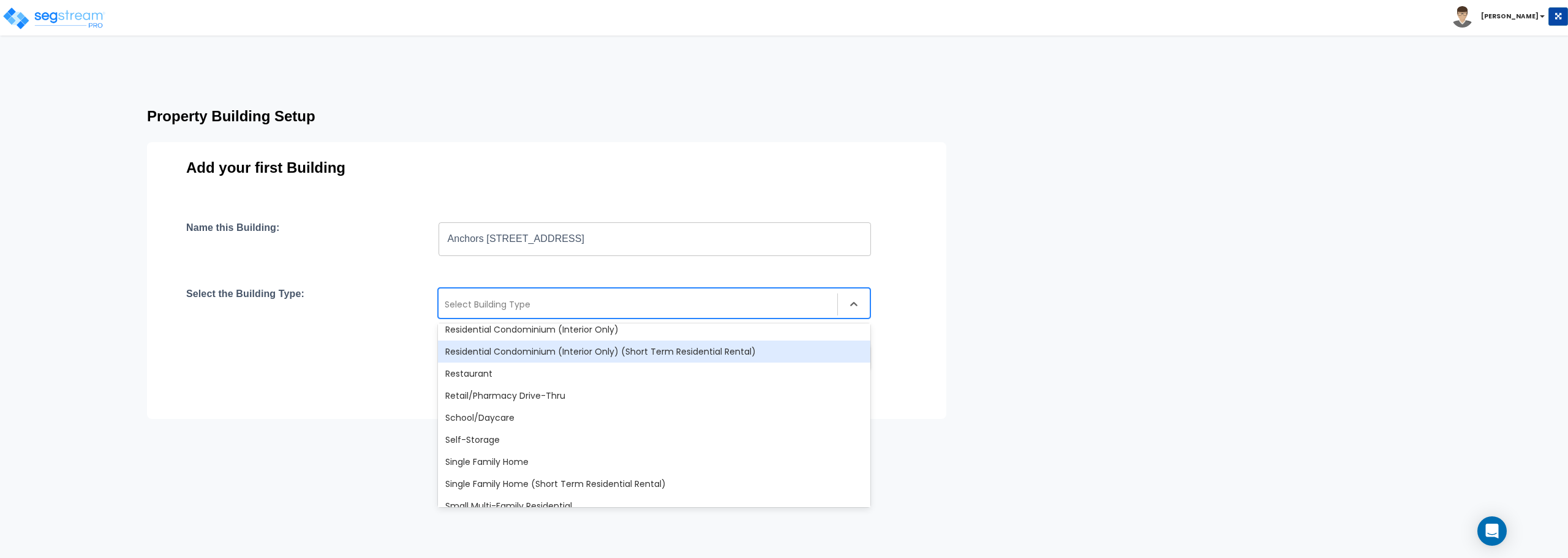
click at [527, 348] on div "Residential Condominium (Interior Only) (Short Term Residential Rental)" at bounding box center [654, 351] width 432 height 22
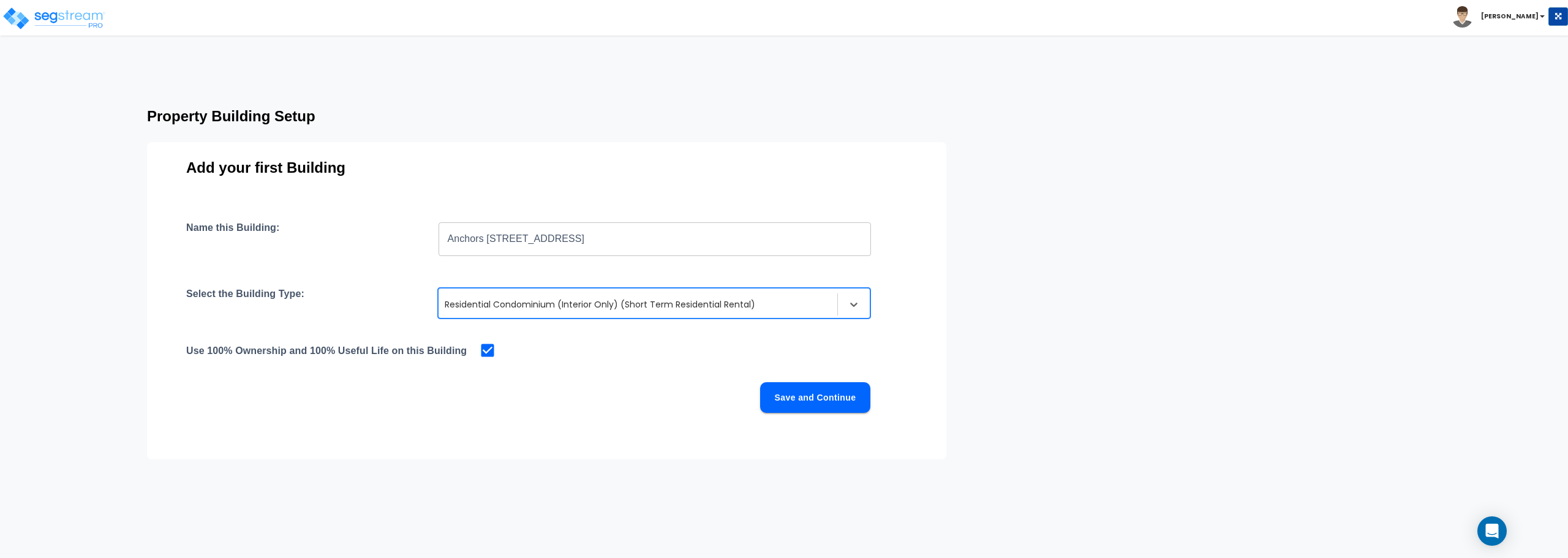
click at [824, 390] on button "Save and Continue" at bounding box center [816, 397] width 110 height 31
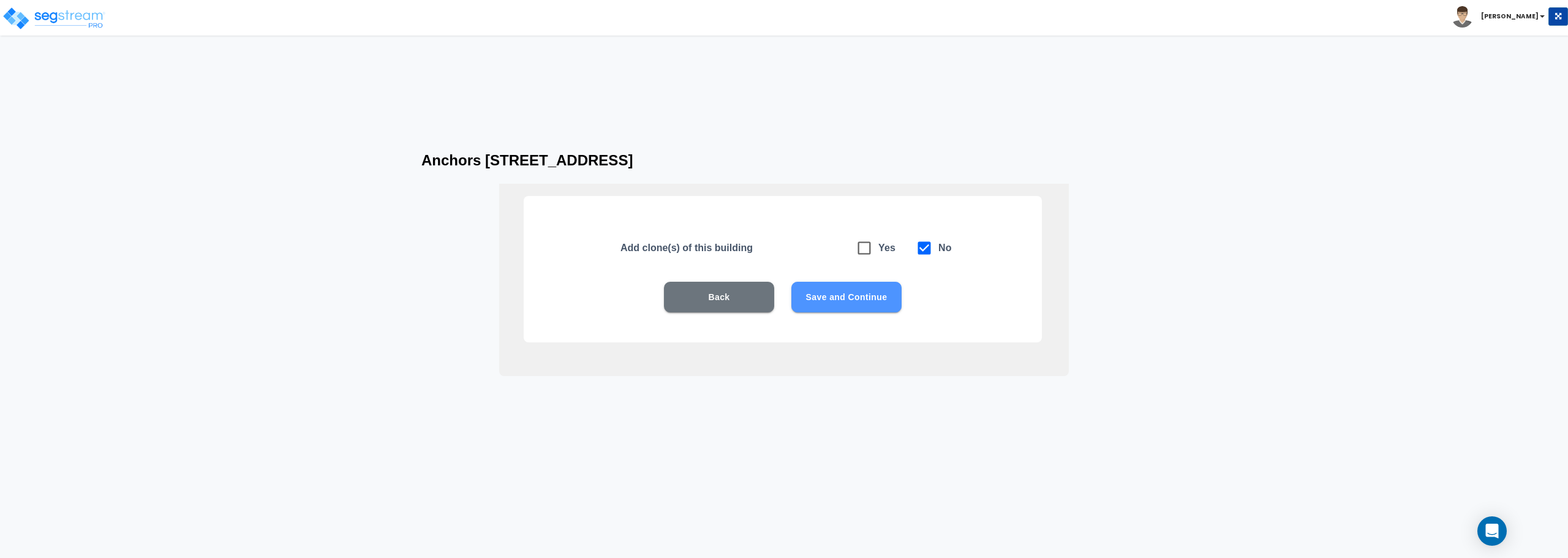
click at [851, 288] on button "Save and Continue" at bounding box center [846, 297] width 110 height 31
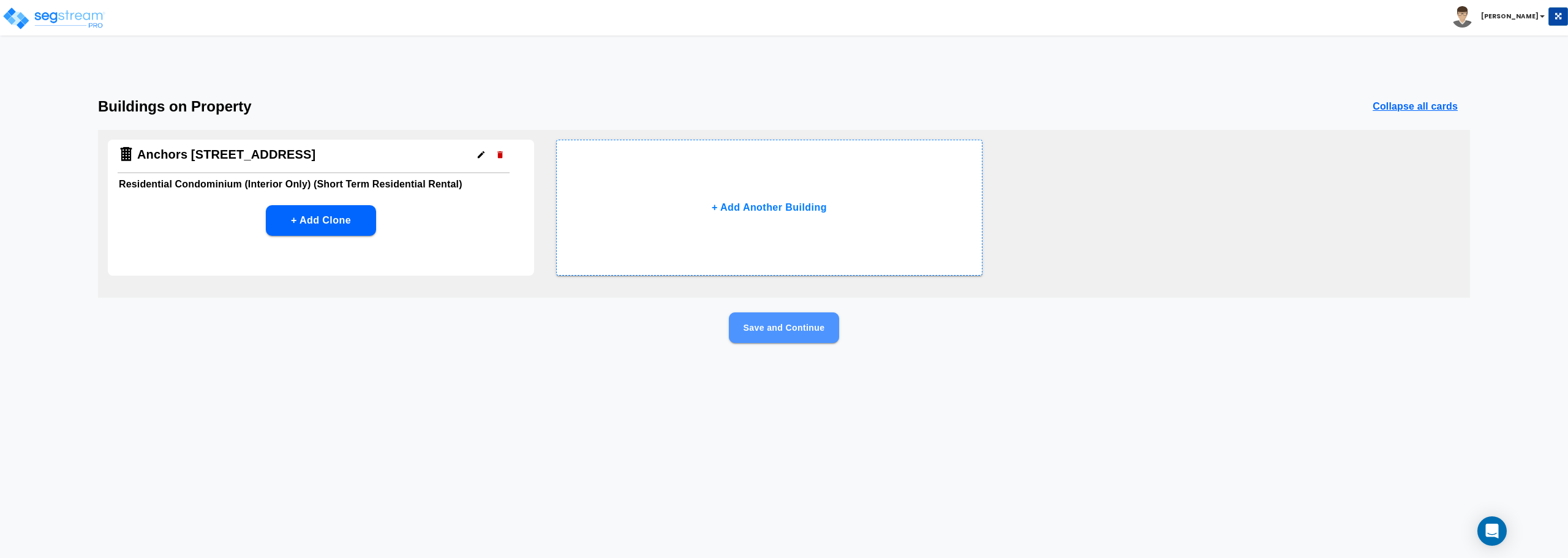
click at [803, 325] on button "Save and Continue" at bounding box center [784, 327] width 110 height 31
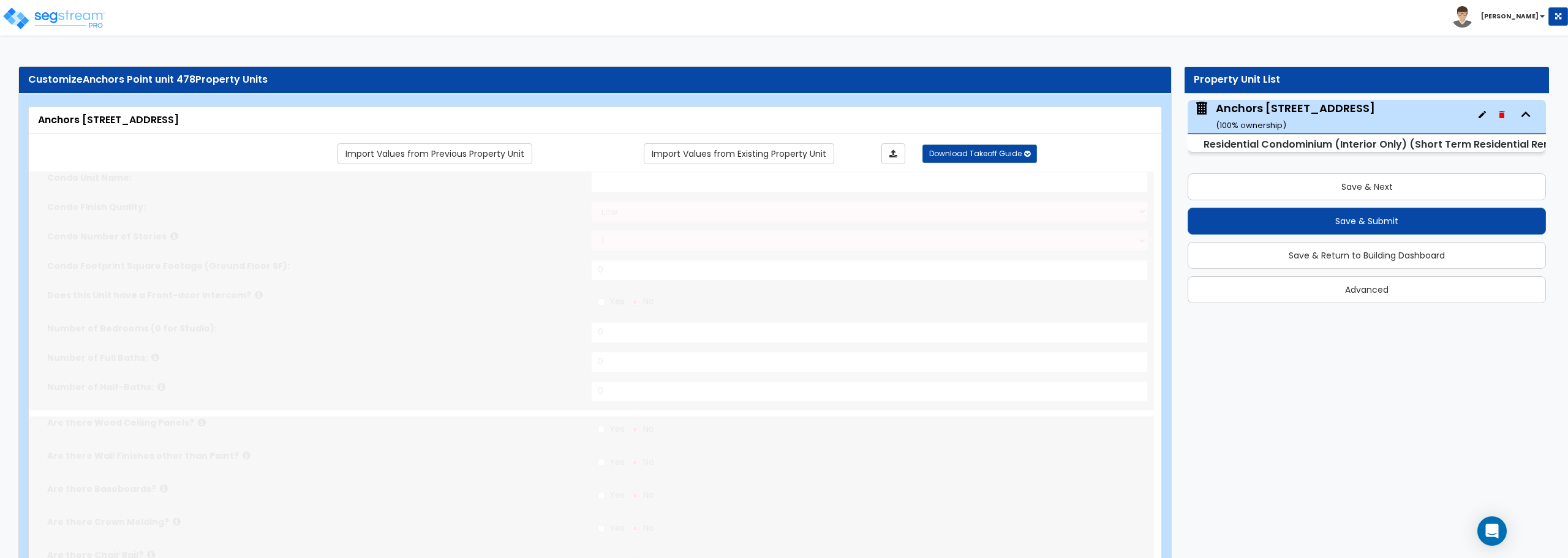
select select "1"
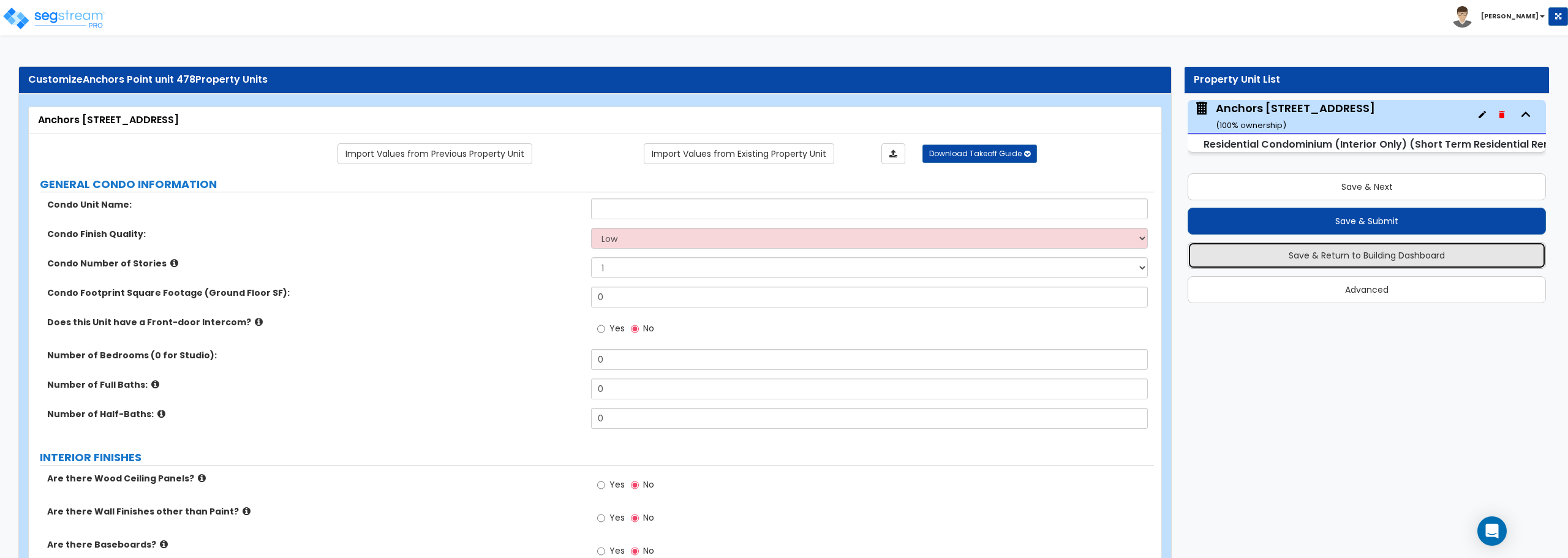
click at [1399, 259] on button "Save & Return to Building Dashboard" at bounding box center [1367, 256] width 358 height 27
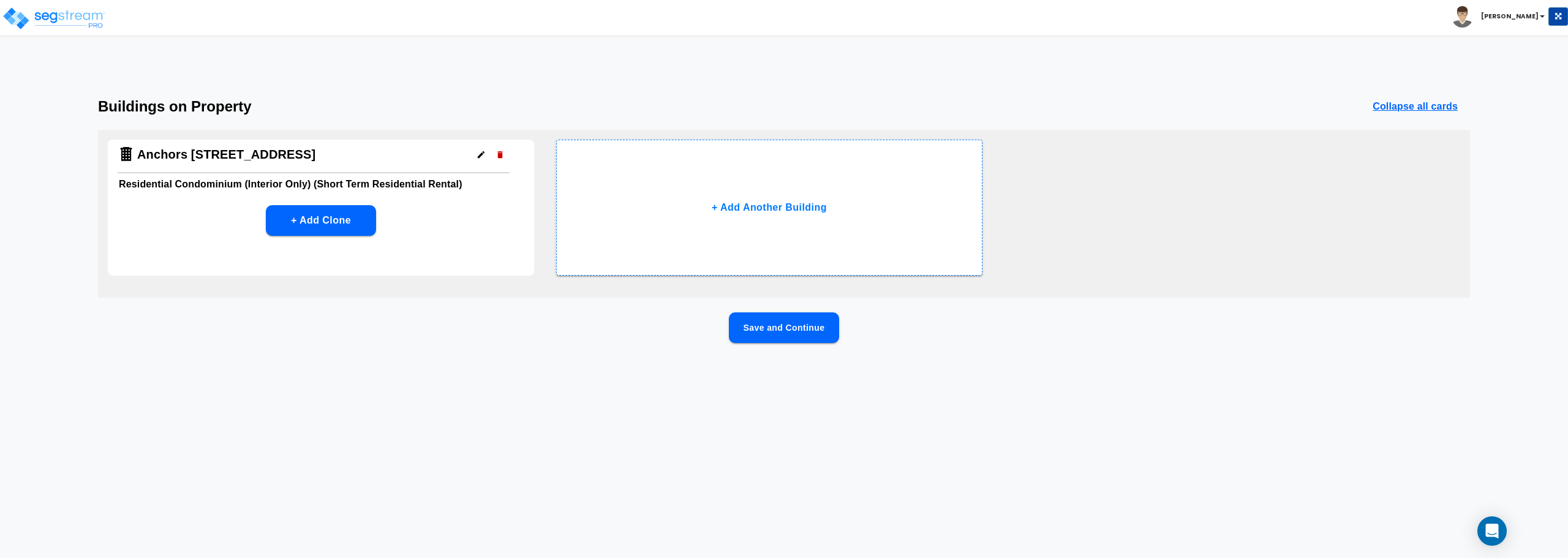
click at [802, 332] on button "Save and Continue" at bounding box center [784, 327] width 110 height 31
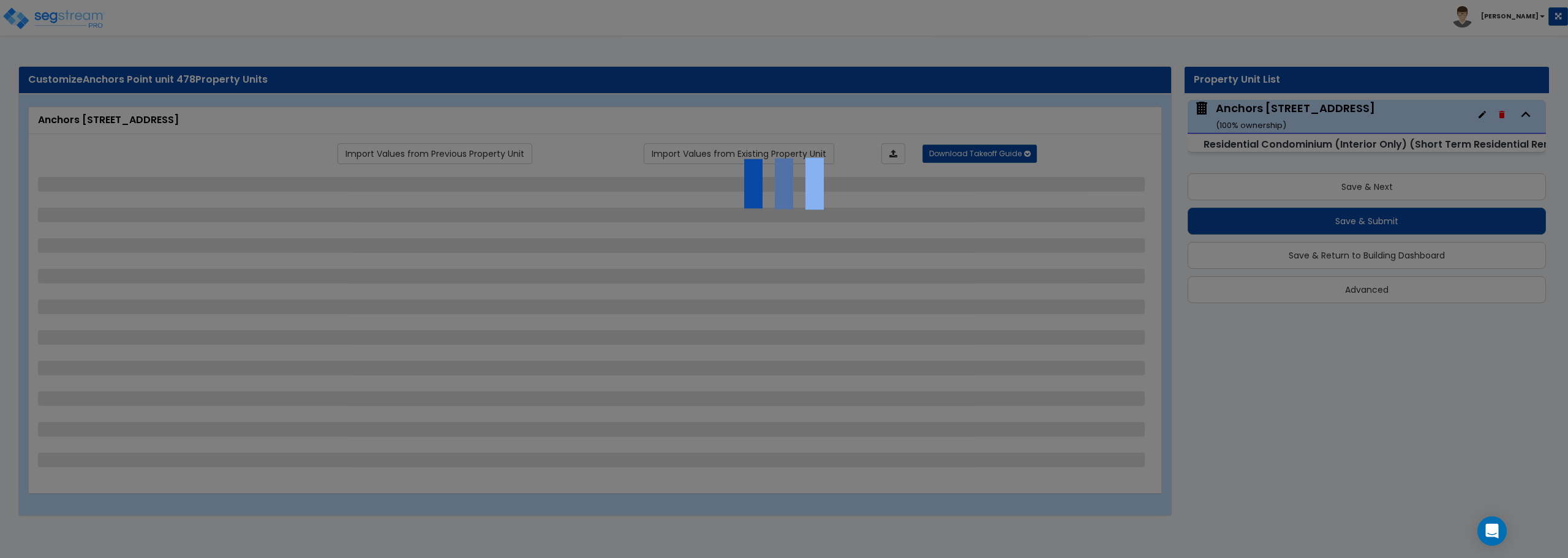
select select "1"
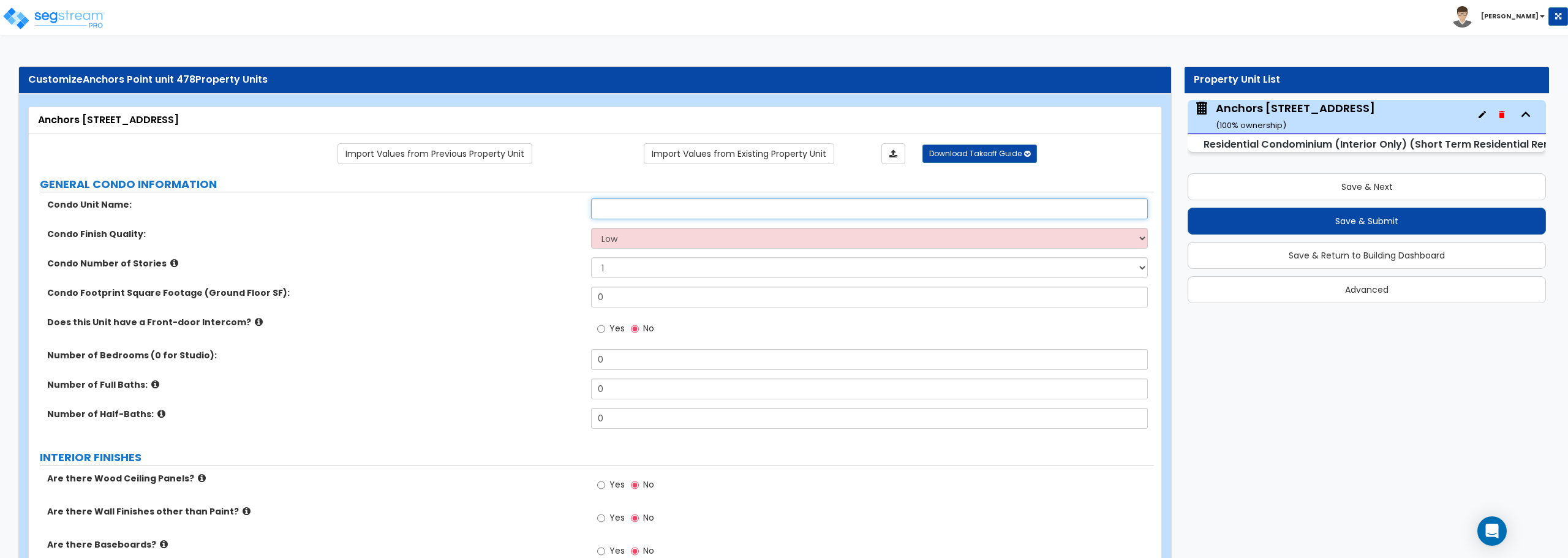
click at [640, 201] on input "text" at bounding box center [870, 209] width 557 height 21
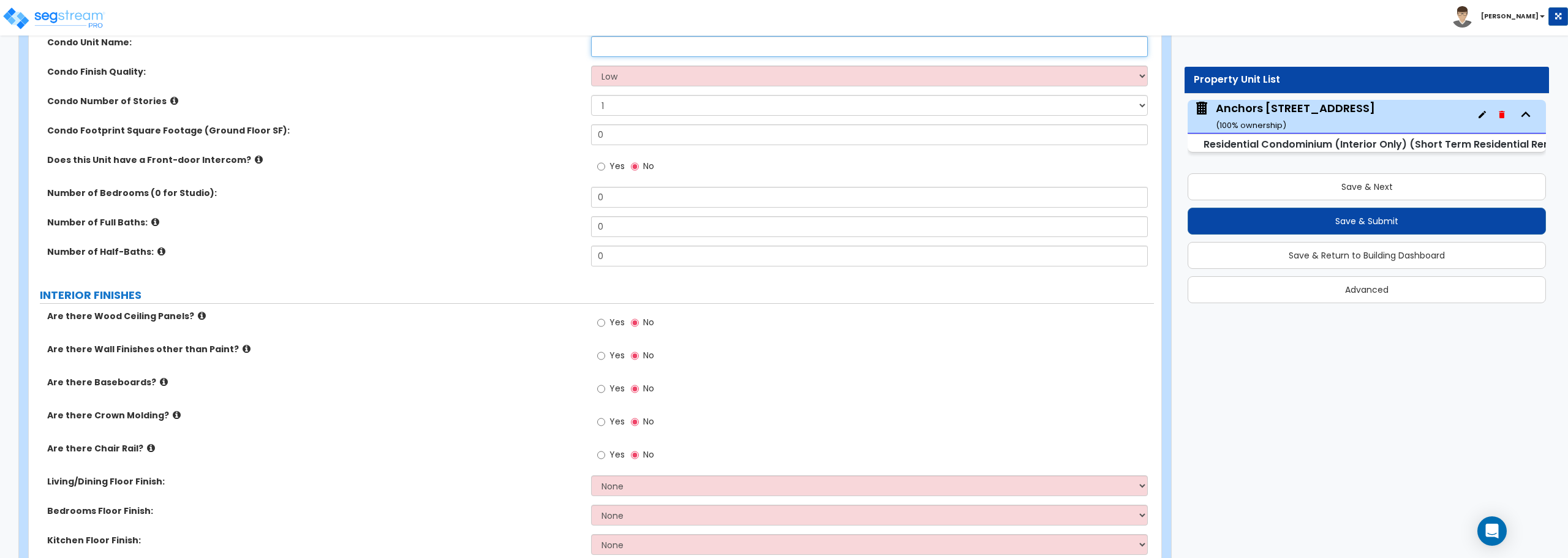
scroll to position [183, 0]
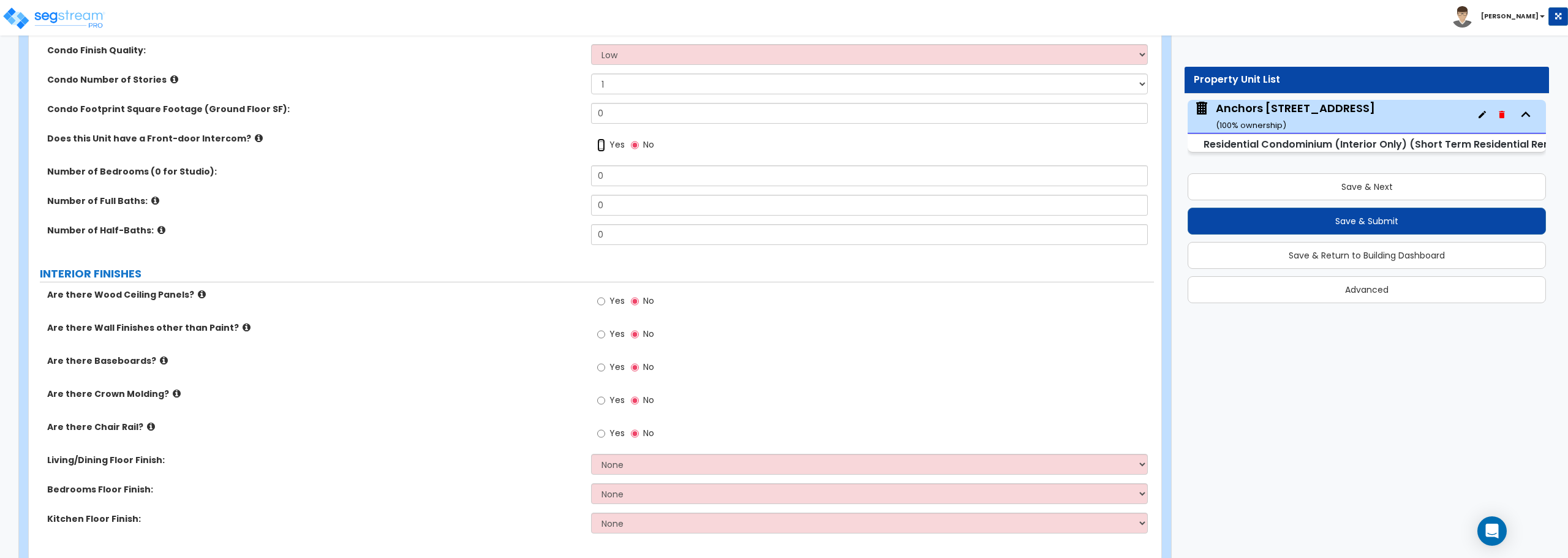
click at [600, 145] on input "Yes" at bounding box center [602, 145] width 8 height 14
radio input "true"
click at [600, 298] on input "Yes" at bounding box center [602, 302] width 8 height 14
radio input "true"
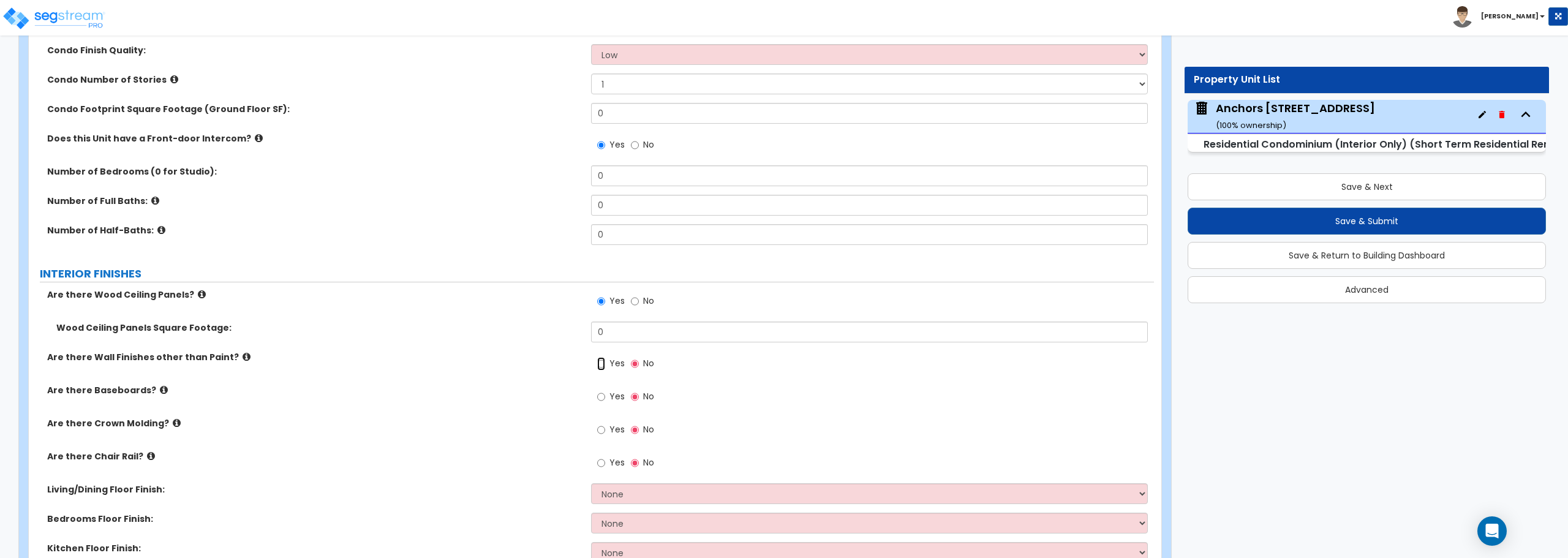
click at [603, 364] on input "Yes" at bounding box center [602, 364] width 8 height 14
radio input "true"
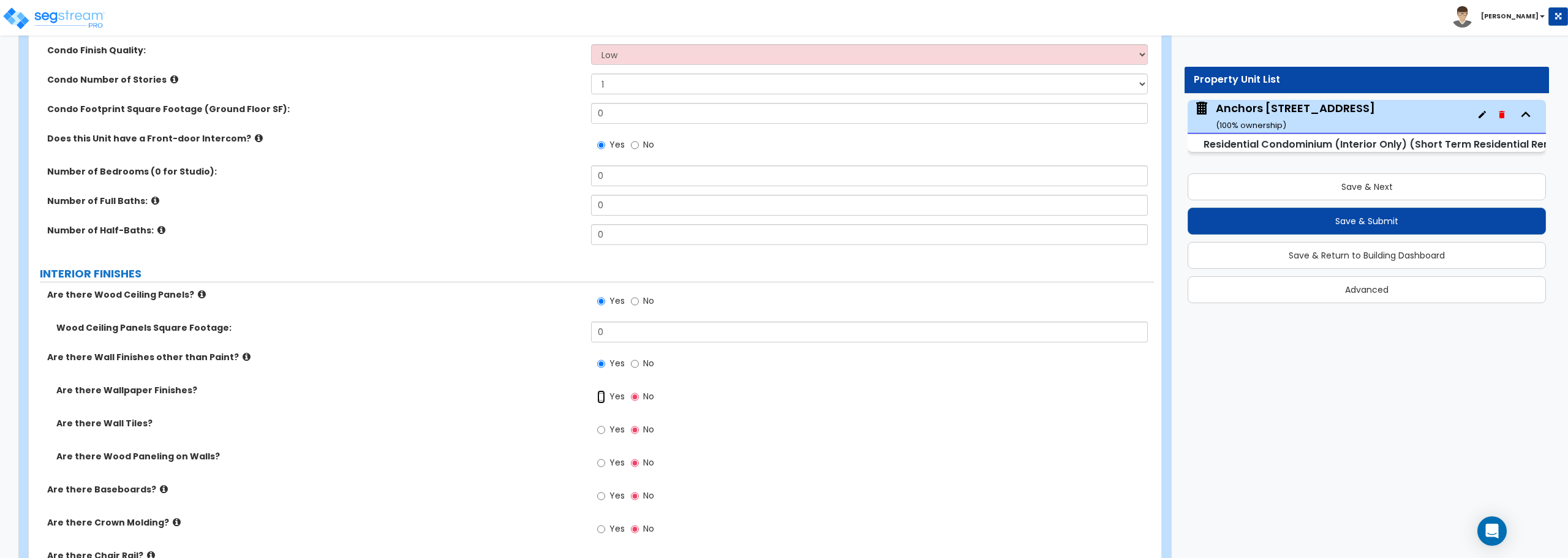
click at [602, 399] on input "Yes" at bounding box center [602, 397] width 8 height 14
radio input "true"
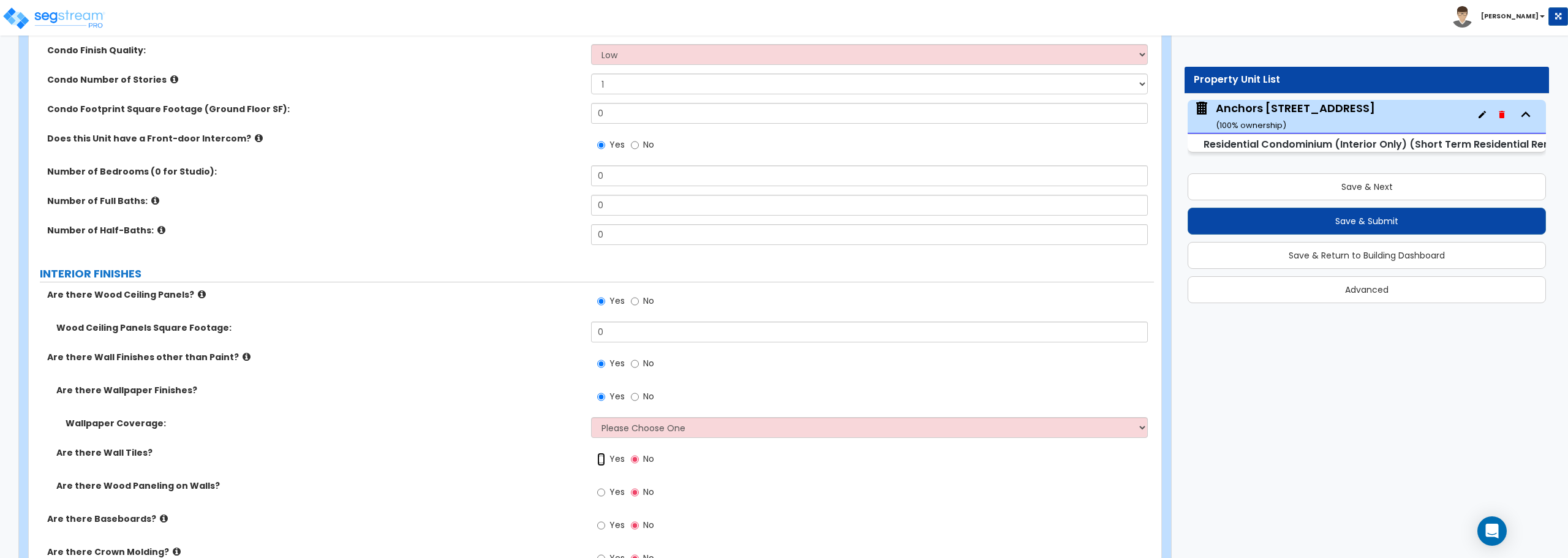
click at [602, 460] on input "Yes" at bounding box center [602, 460] width 8 height 14
radio input "true"
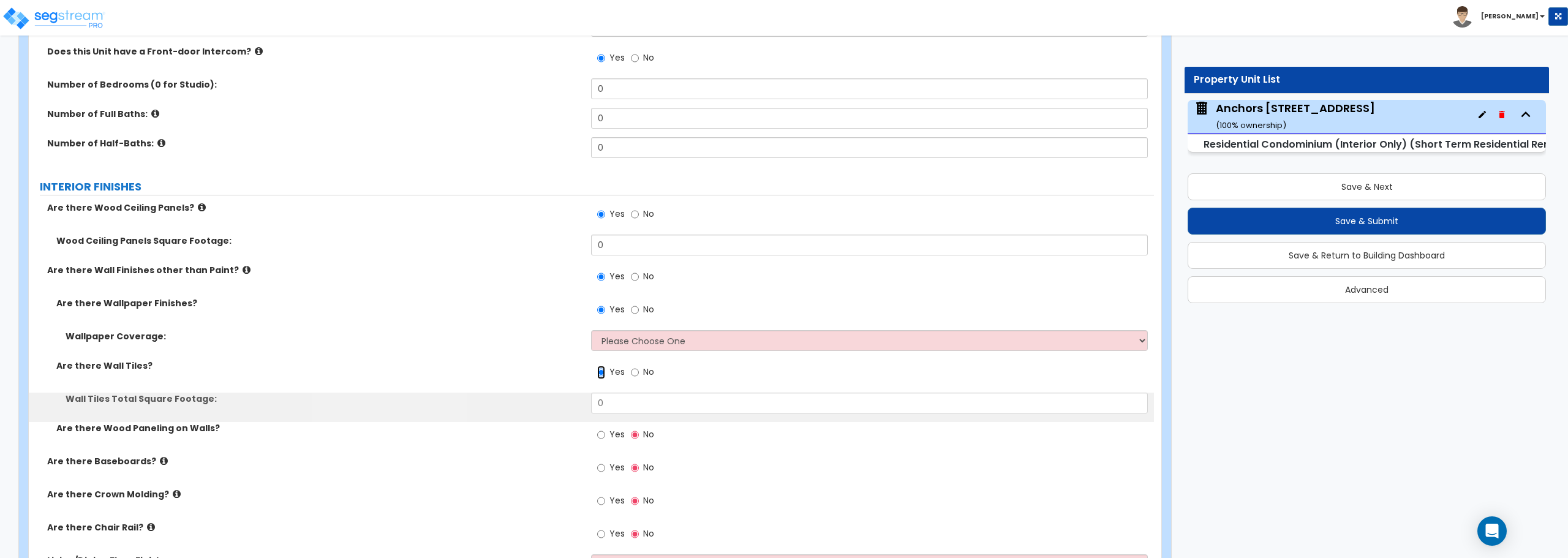
scroll to position [306, 0]
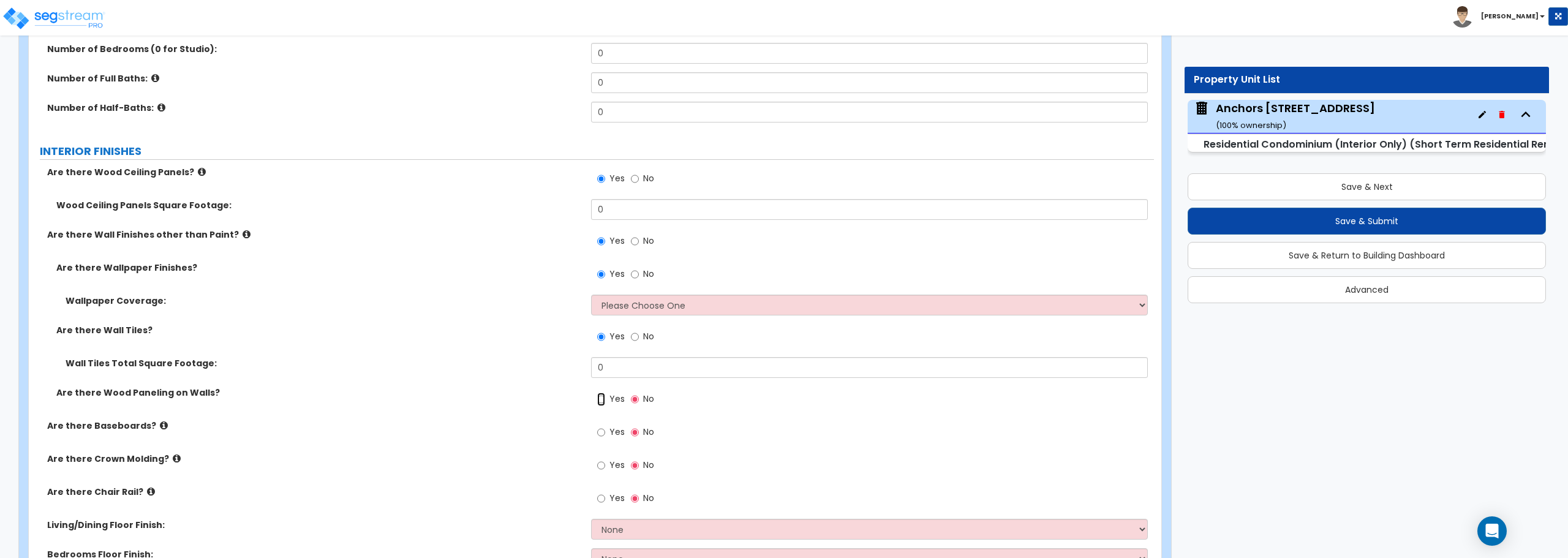
click at [601, 402] on input "Yes" at bounding box center [602, 400] width 8 height 14
radio input "true"
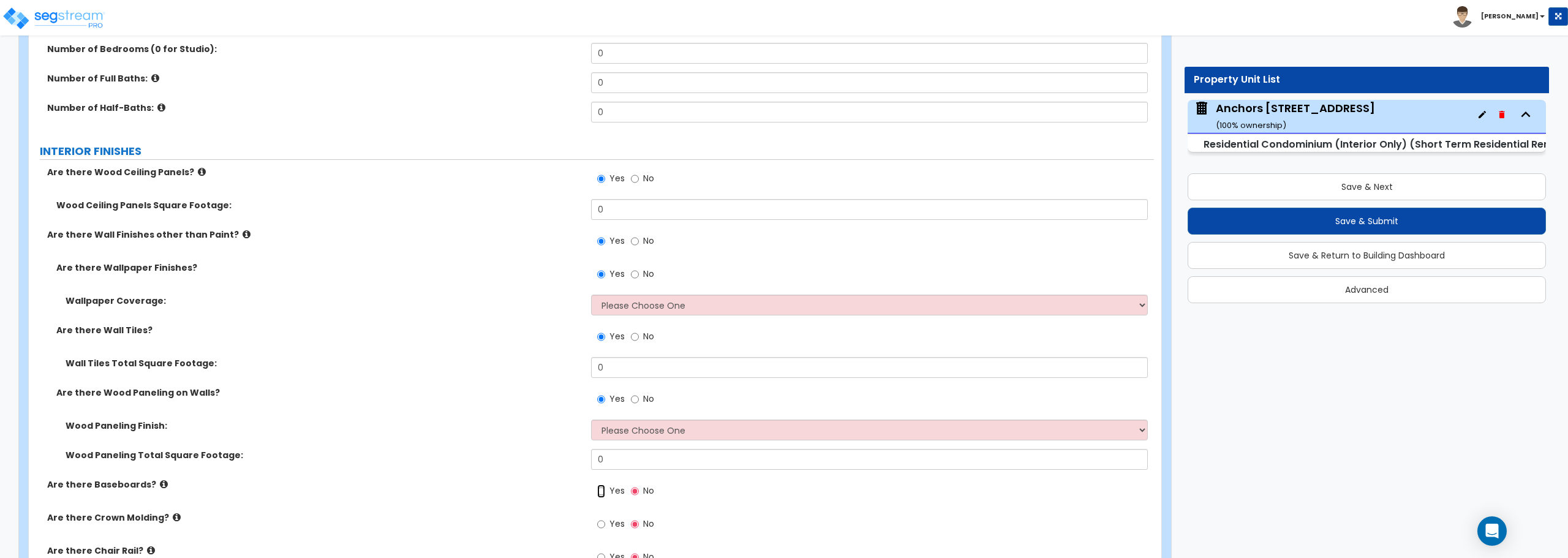
click at [604, 491] on input "Yes" at bounding box center [602, 491] width 8 height 14
radio input "true"
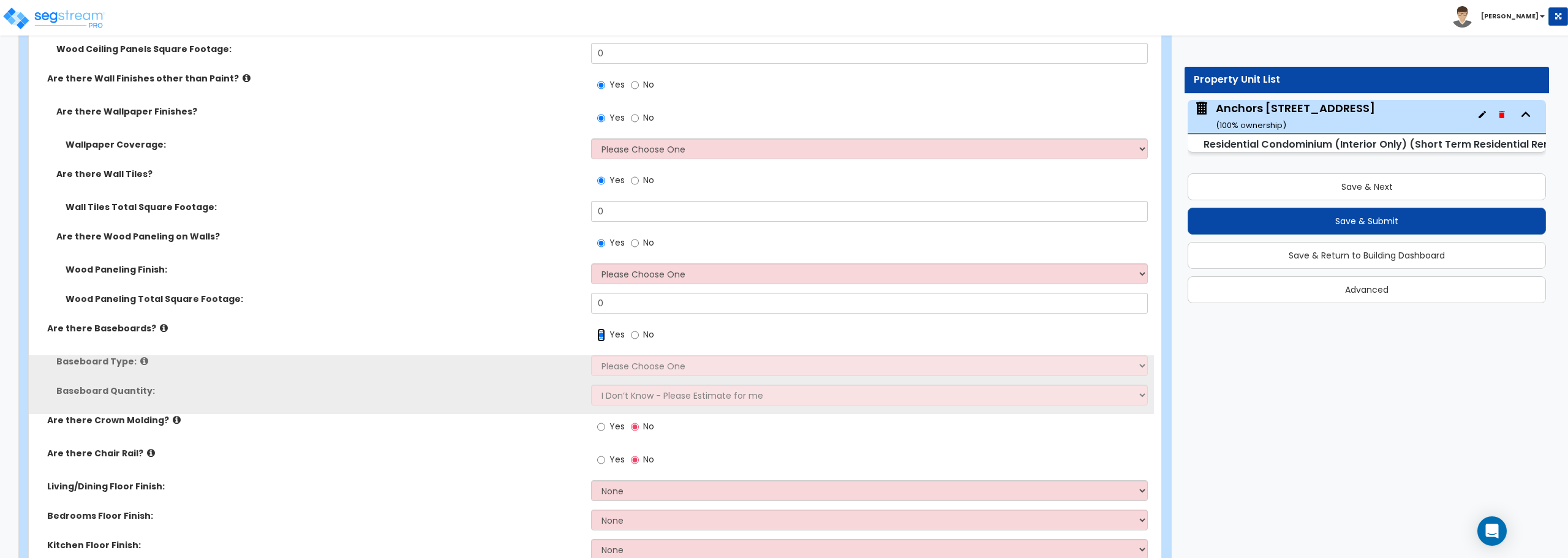
scroll to position [490, 0]
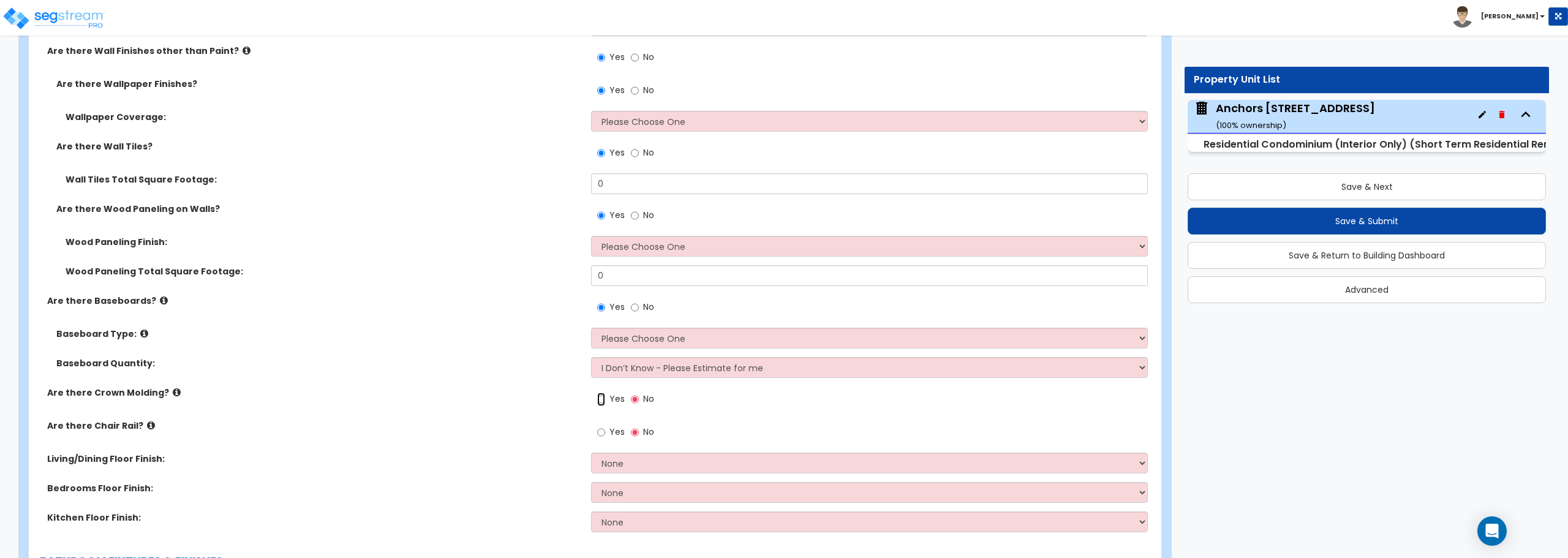
click at [599, 400] on input "Yes" at bounding box center [602, 400] width 8 height 14
radio input "true"
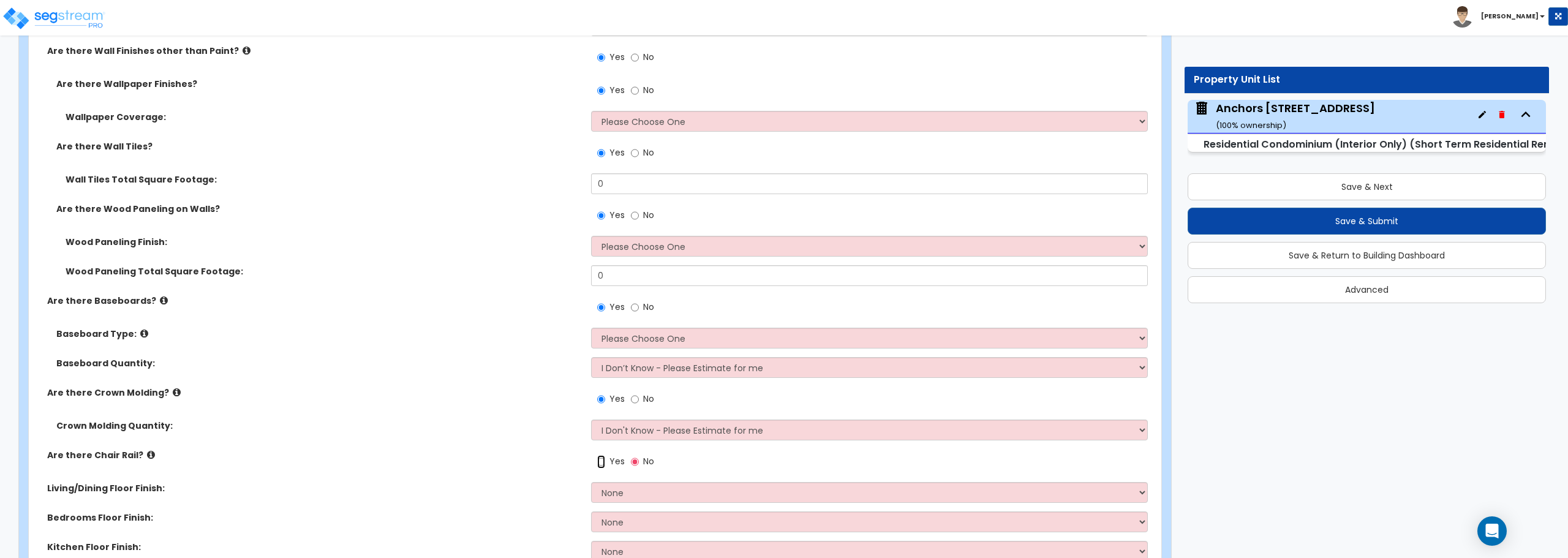
click at [603, 466] on input "Yes" at bounding box center [602, 462] width 8 height 14
radio input "true"
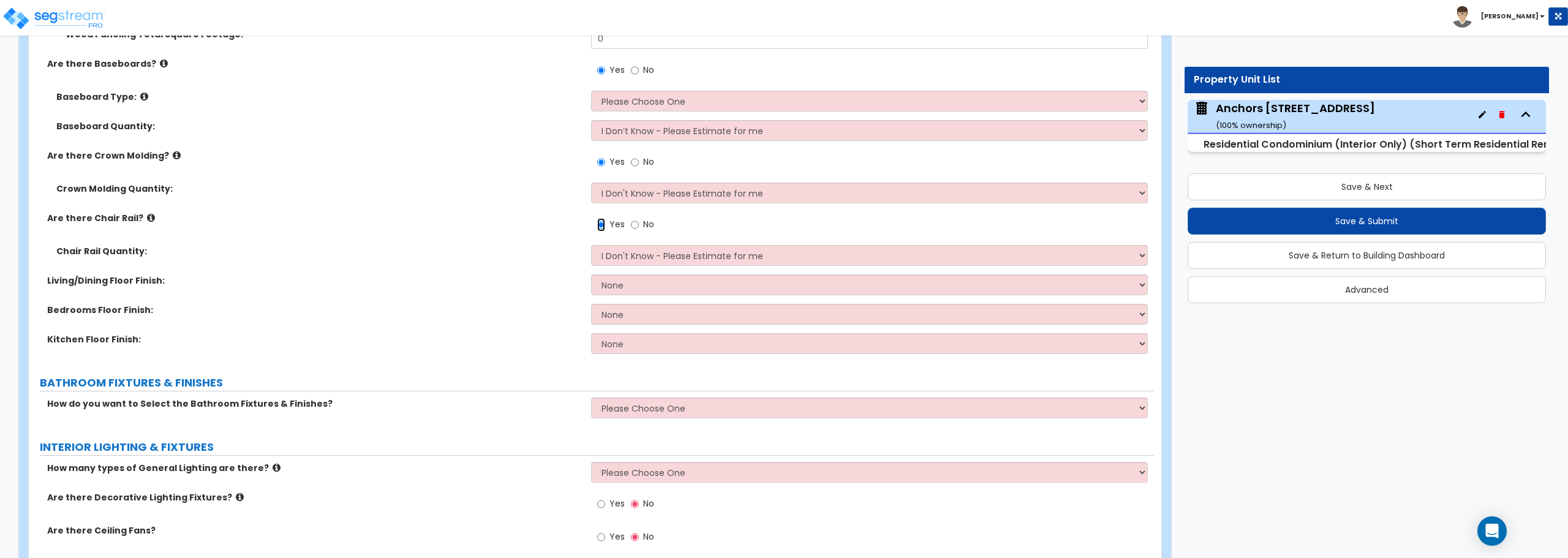
scroll to position [735, 0]
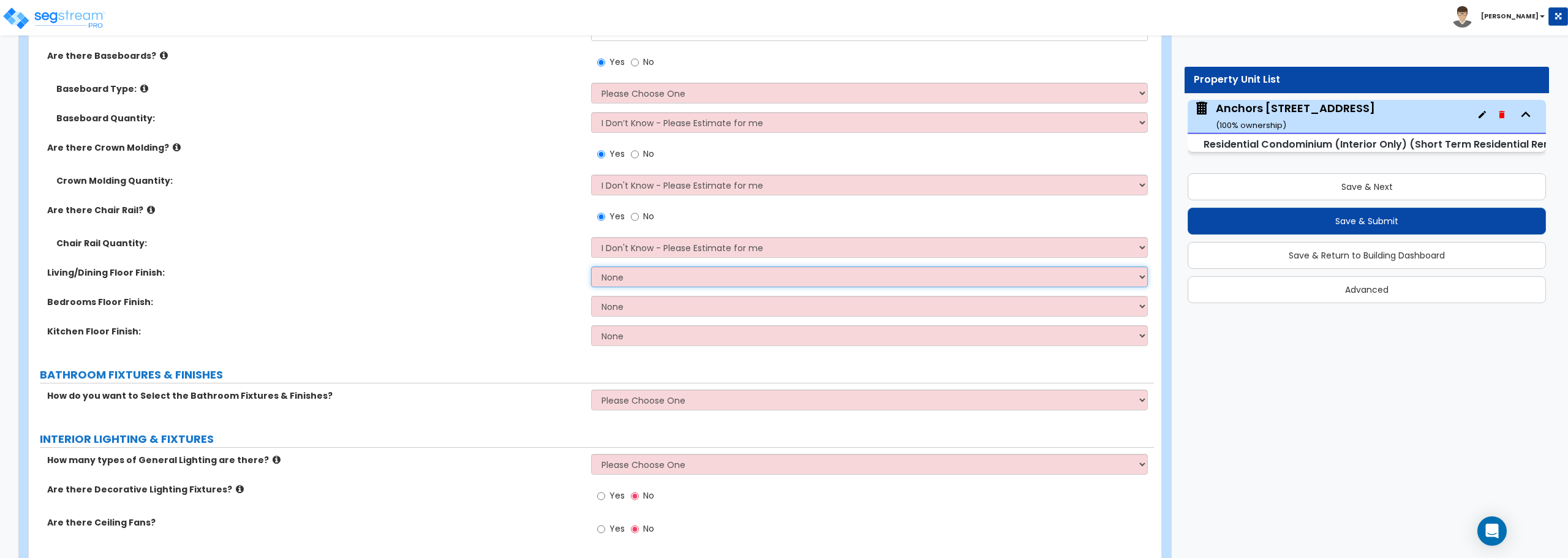
click at [637, 282] on select "None Tile Flooring Hardwood Flooring Resilient Laminate Flooring VCT Flooring S…" at bounding box center [870, 277] width 557 height 21
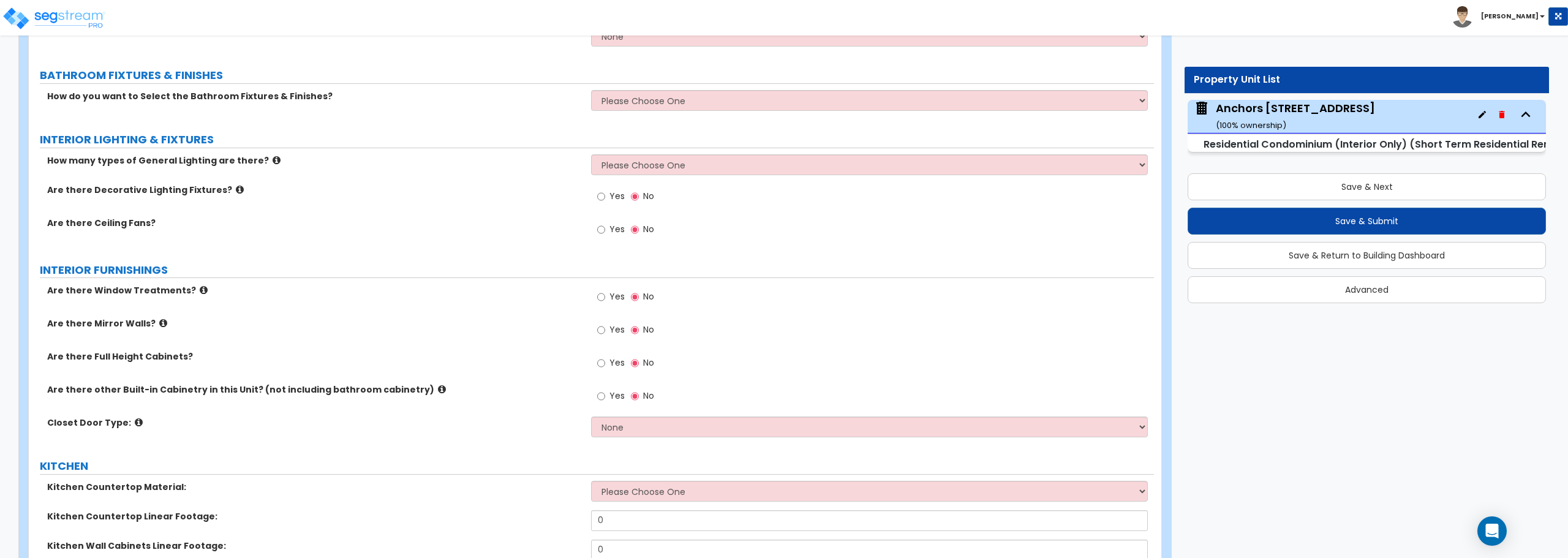
scroll to position [1042, 0]
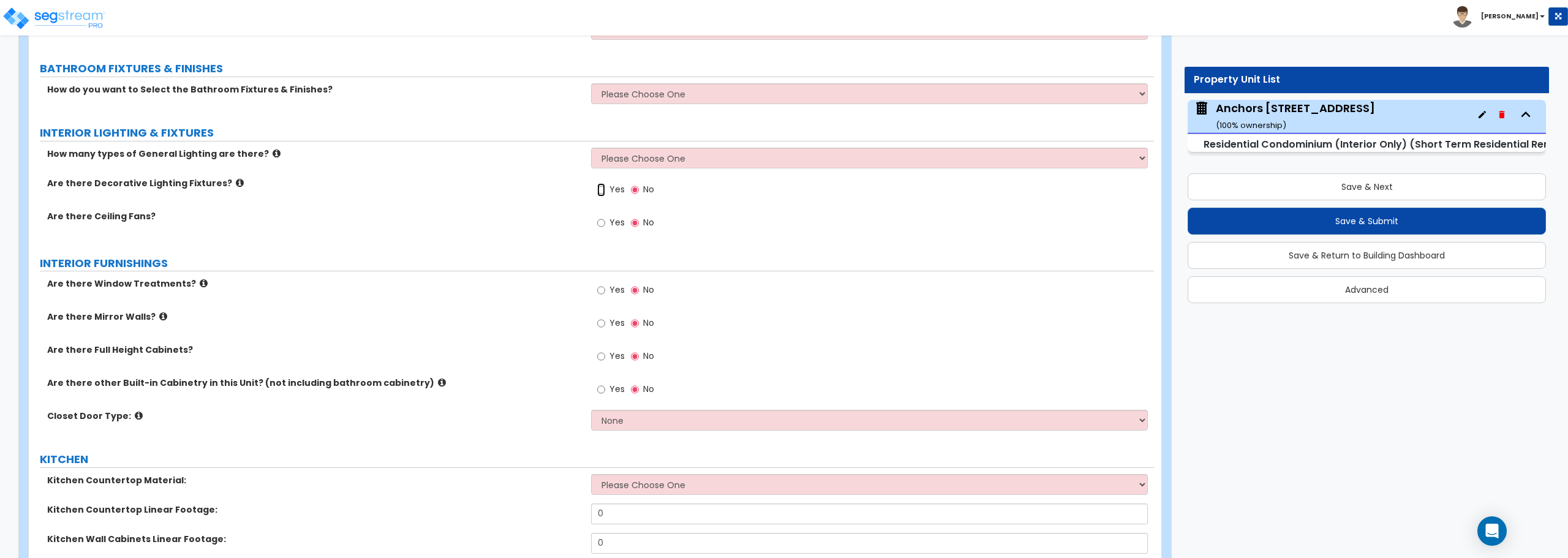
click at [598, 189] on input "Yes" at bounding box center [602, 190] width 8 height 14
radio input "true"
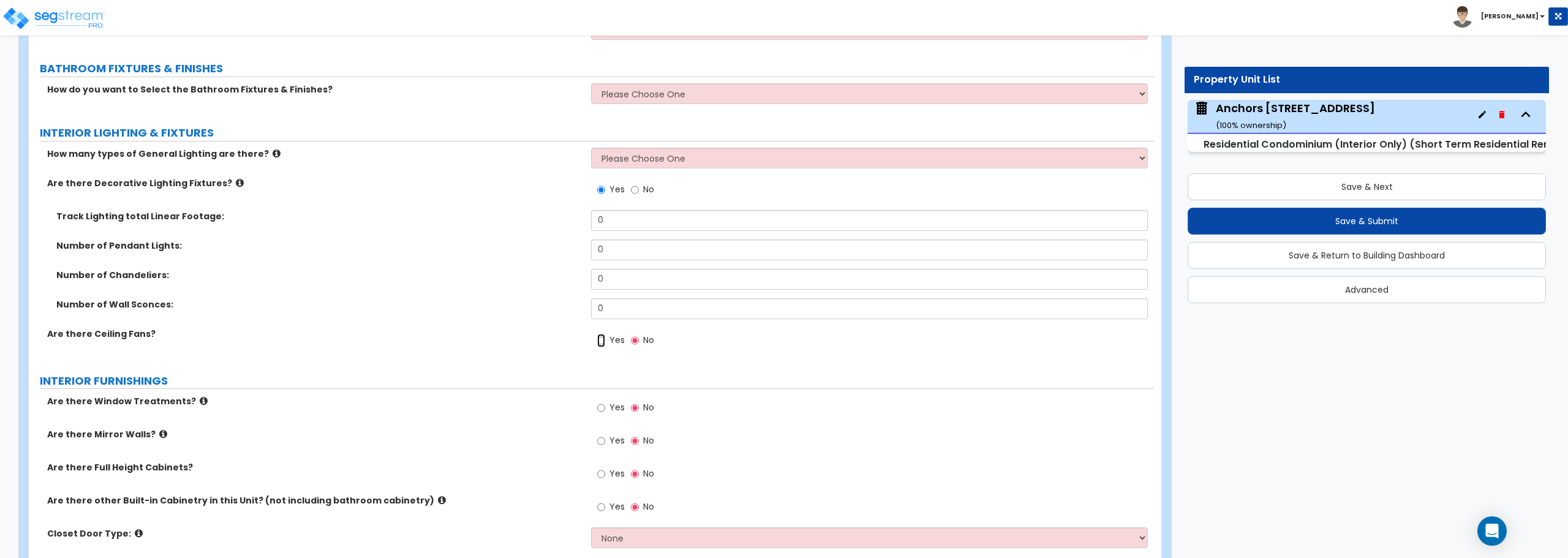
click at [600, 342] on input "Yes" at bounding box center [602, 341] width 8 height 14
radio input "true"
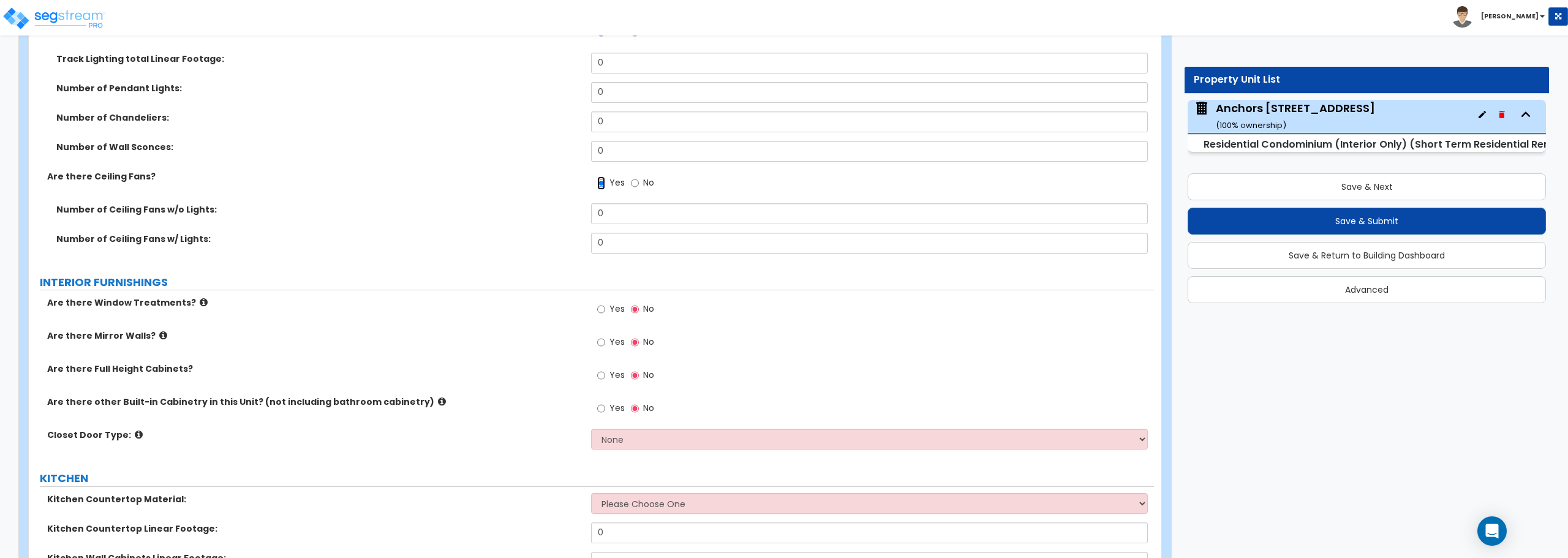
scroll to position [1225, 0]
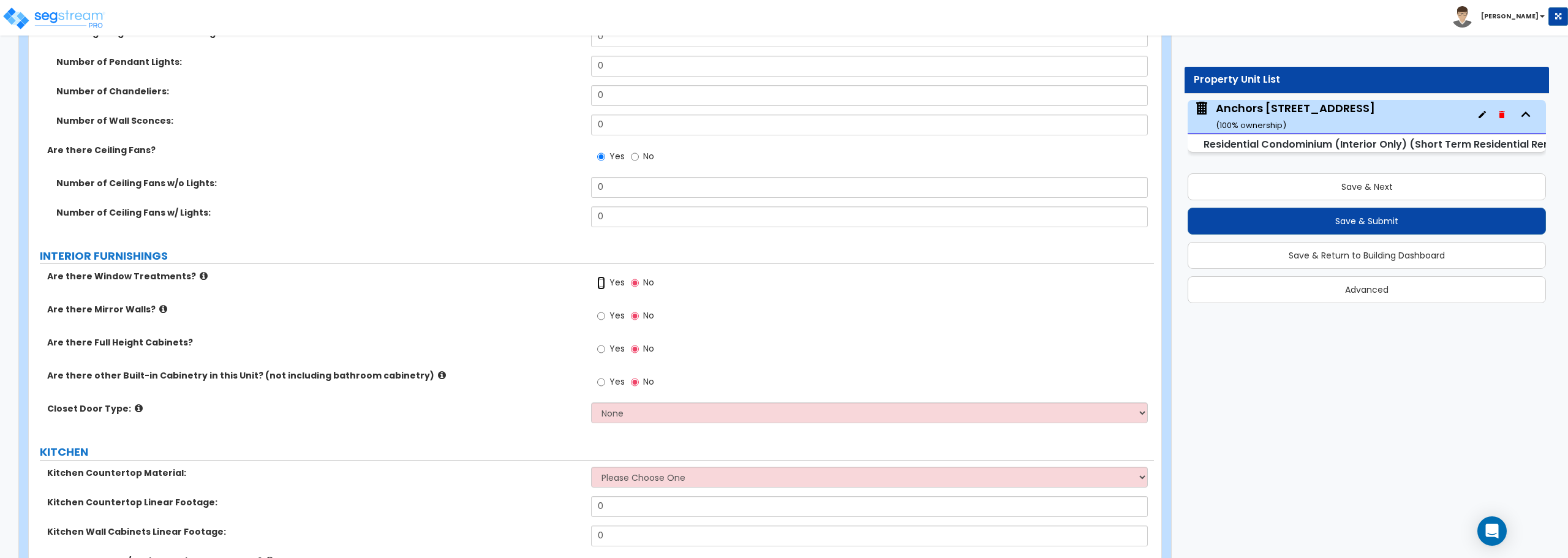
click at [601, 280] on input "Yes" at bounding box center [602, 283] width 8 height 14
radio input "true"
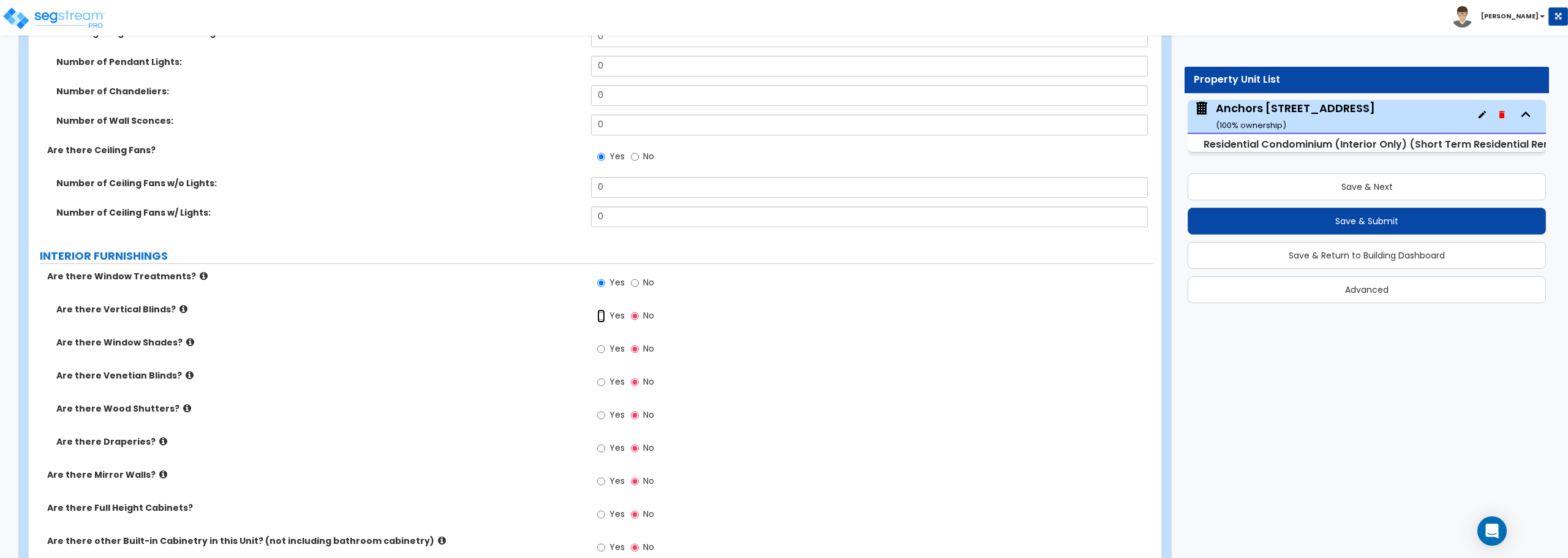
click at [601, 320] on input "Yes" at bounding box center [602, 317] width 8 height 14
radio input "true"
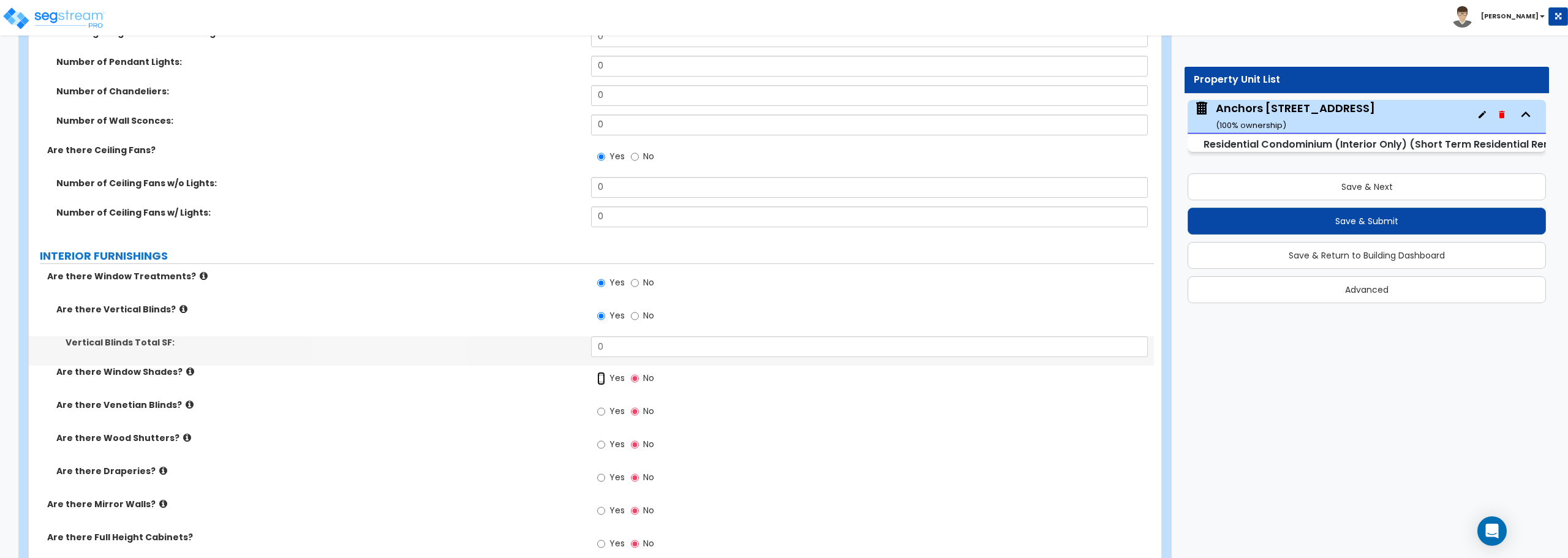
click at [600, 377] on input "Yes" at bounding box center [602, 379] width 8 height 14
radio input "true"
click at [602, 441] on input "Yes" at bounding box center [602, 441] width 8 height 14
radio input "true"
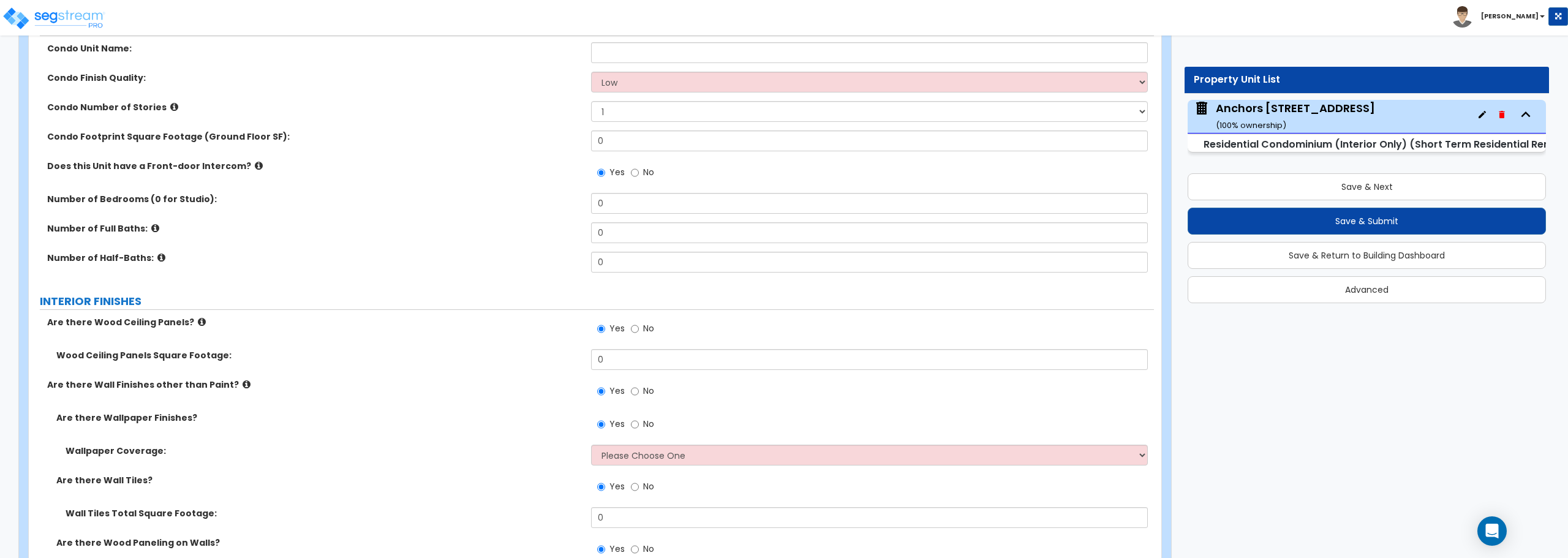
scroll to position [0, 0]
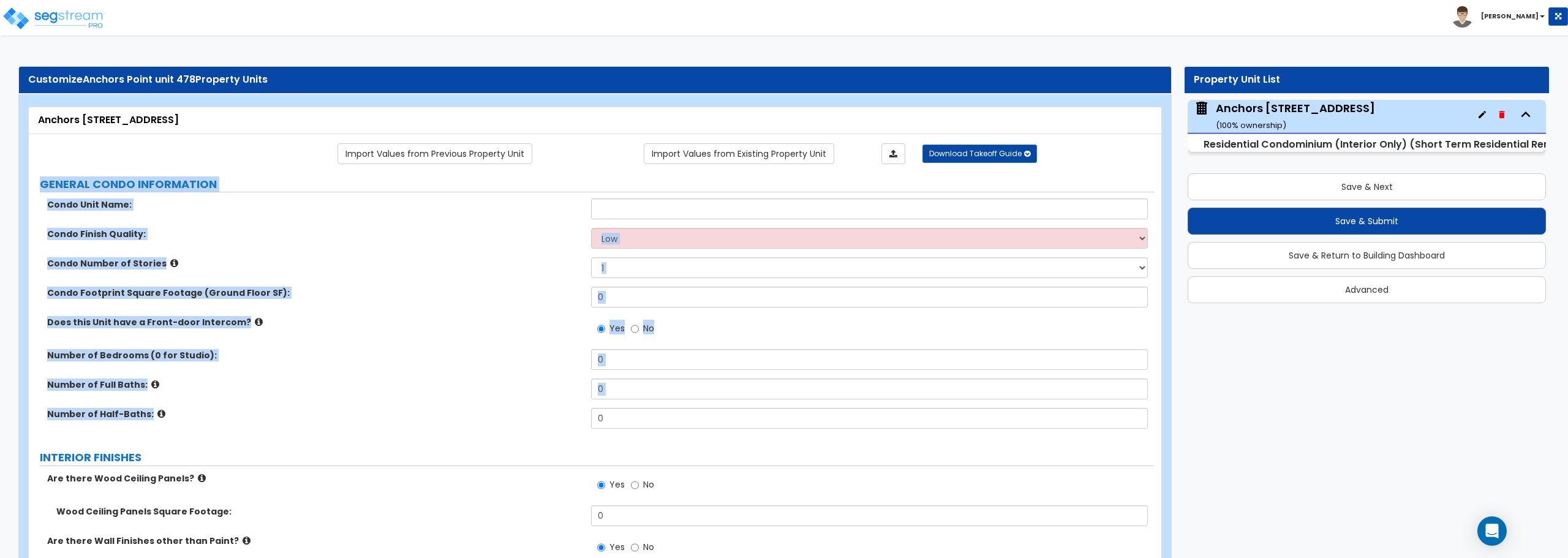
drag, startPoint x: 39, startPoint y: 187, endPoint x: 183, endPoint y: 419, distance: 273.1
copy div "GENERAL CONDO INFORMATION Condo Unit Name: Condo Finish Quality: Low Average Hi…"
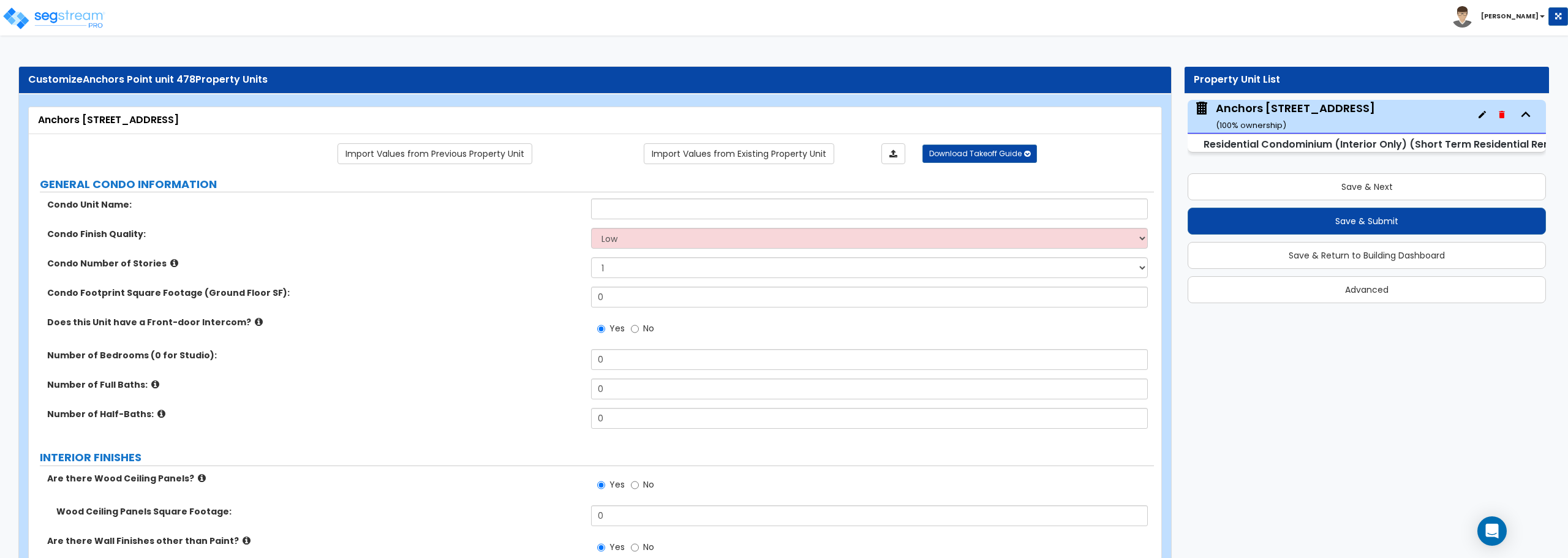
click at [1369, 200] on div "Save & Next Save & Submit Save & Return to Building Dashboard Advanced" at bounding box center [1367, 234] width 358 height 138
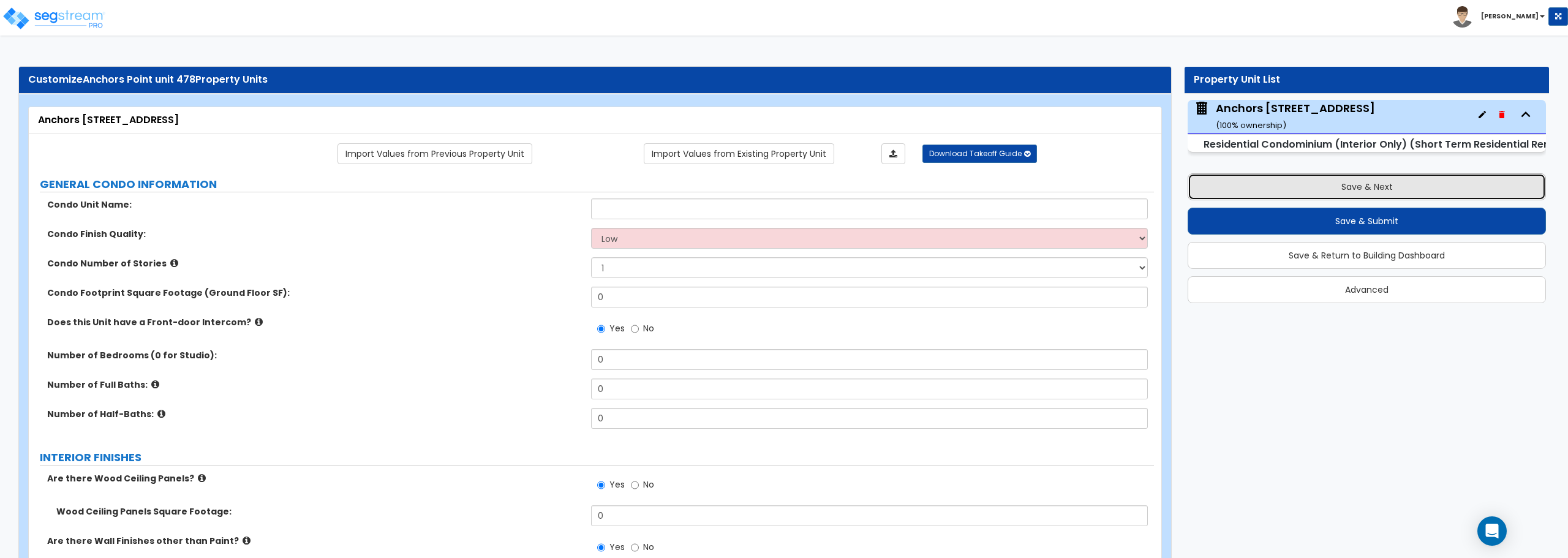
click at [1370, 196] on button "Save & Next" at bounding box center [1367, 187] width 358 height 27
